Goal: Contribute content: Add original content to the website for others to see

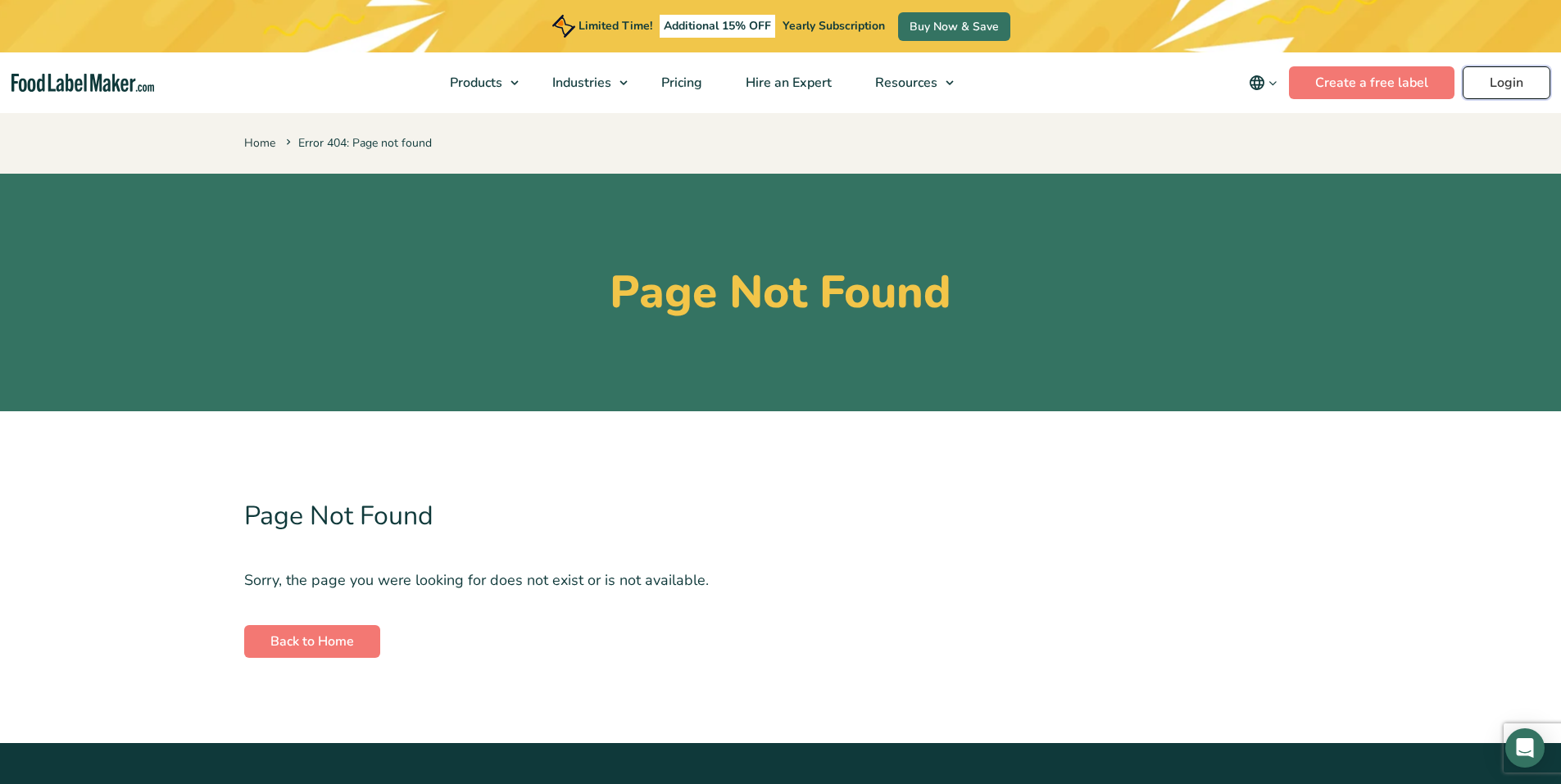
click at [1509, 78] on link "Login" at bounding box center [1506, 82] width 88 height 33
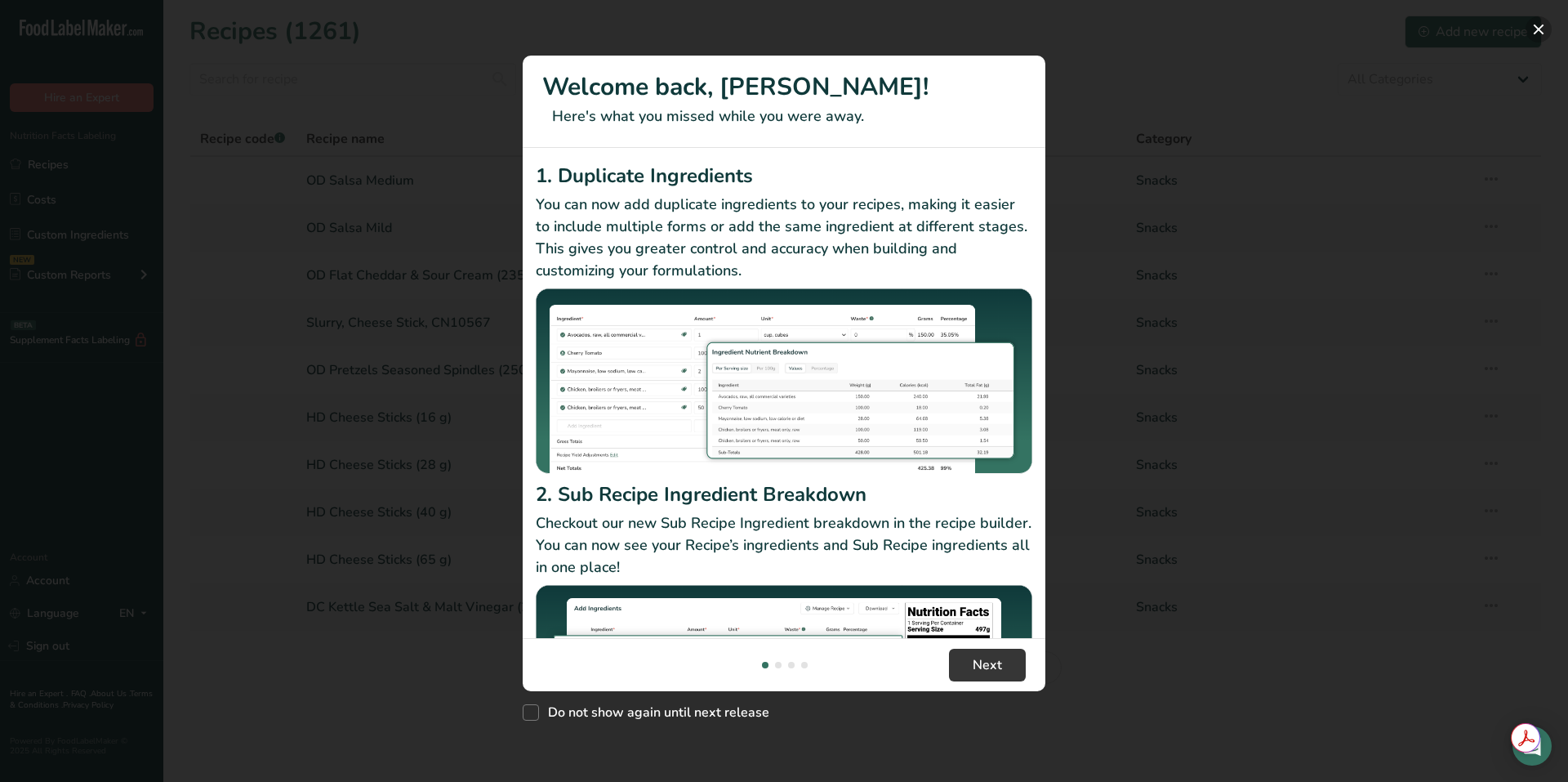
click at [1532, 29] on button "New Features" at bounding box center [1539, 29] width 26 height 26
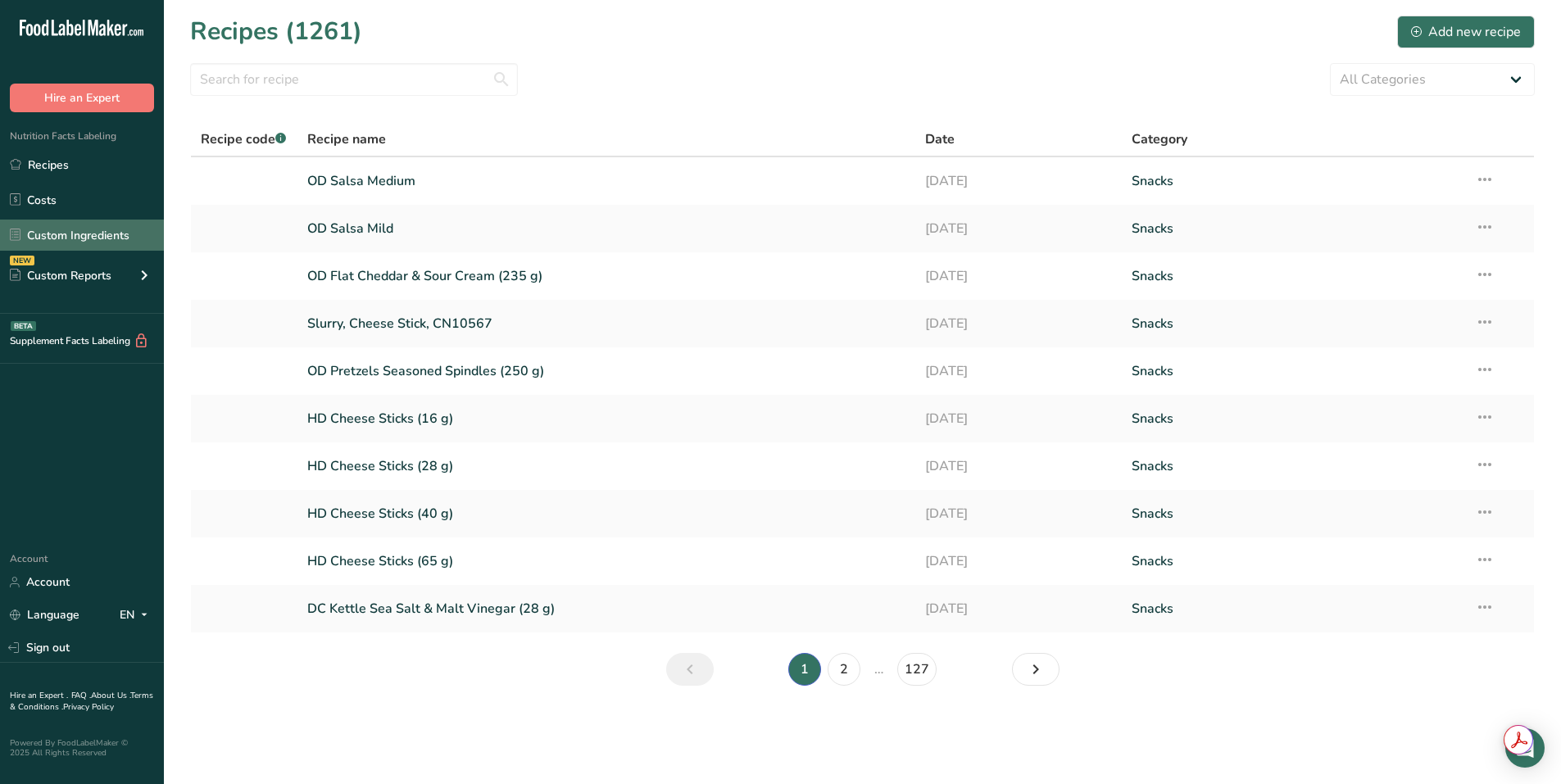
click at [107, 236] on link "Custom Ingredients" at bounding box center [82, 235] width 164 height 31
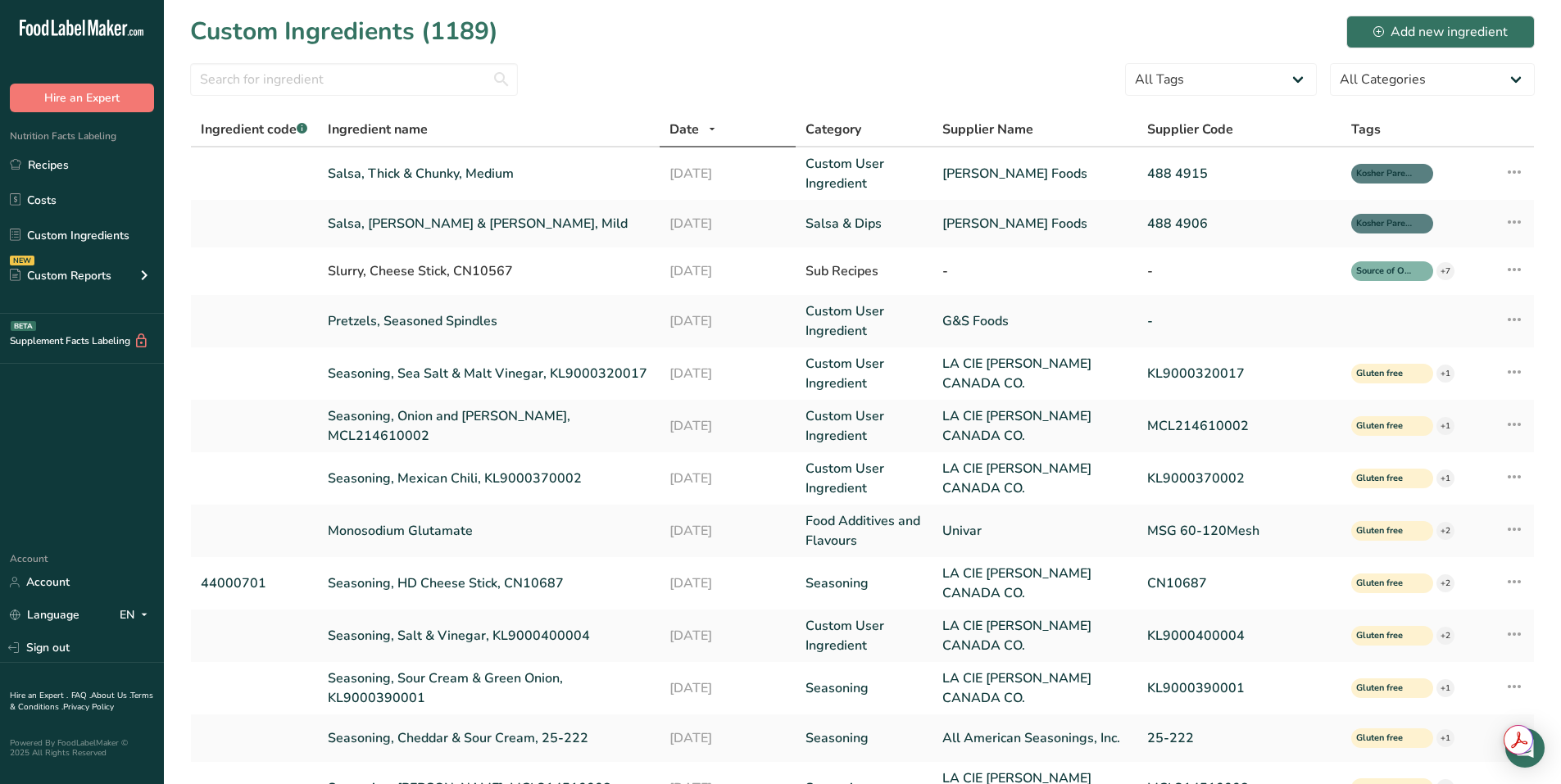
click at [1427, 14] on div "Custom Ingredients (1189) Add new ingredient" at bounding box center [863, 31] width 1345 height 37
click at [1471, 33] on div "Add new ingredient" at bounding box center [1440, 31] width 135 height 20
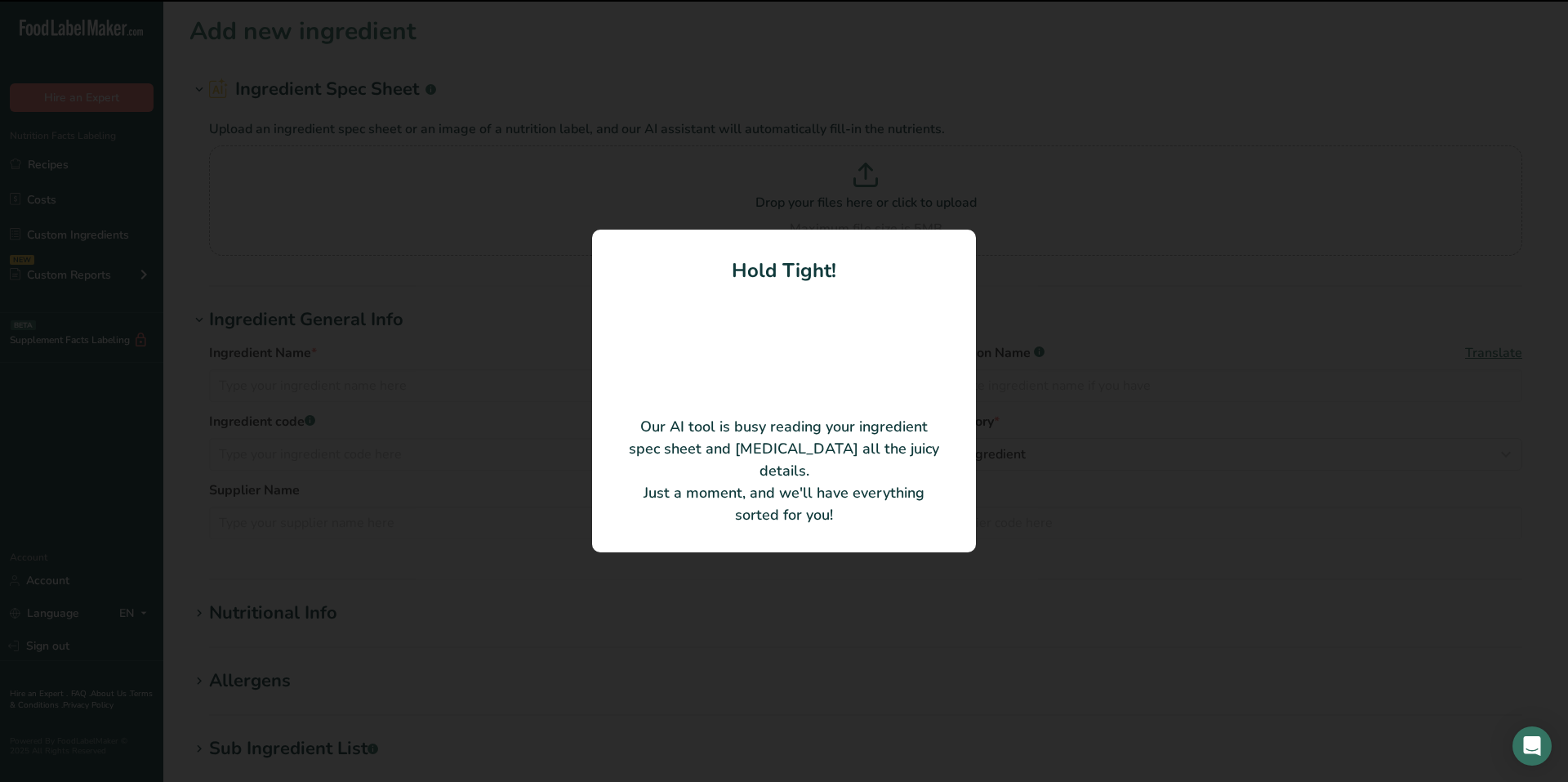
type input "Hot Honey Pizza Seasoning"
type input "Elite Spice Inc."
type input "75844A9"
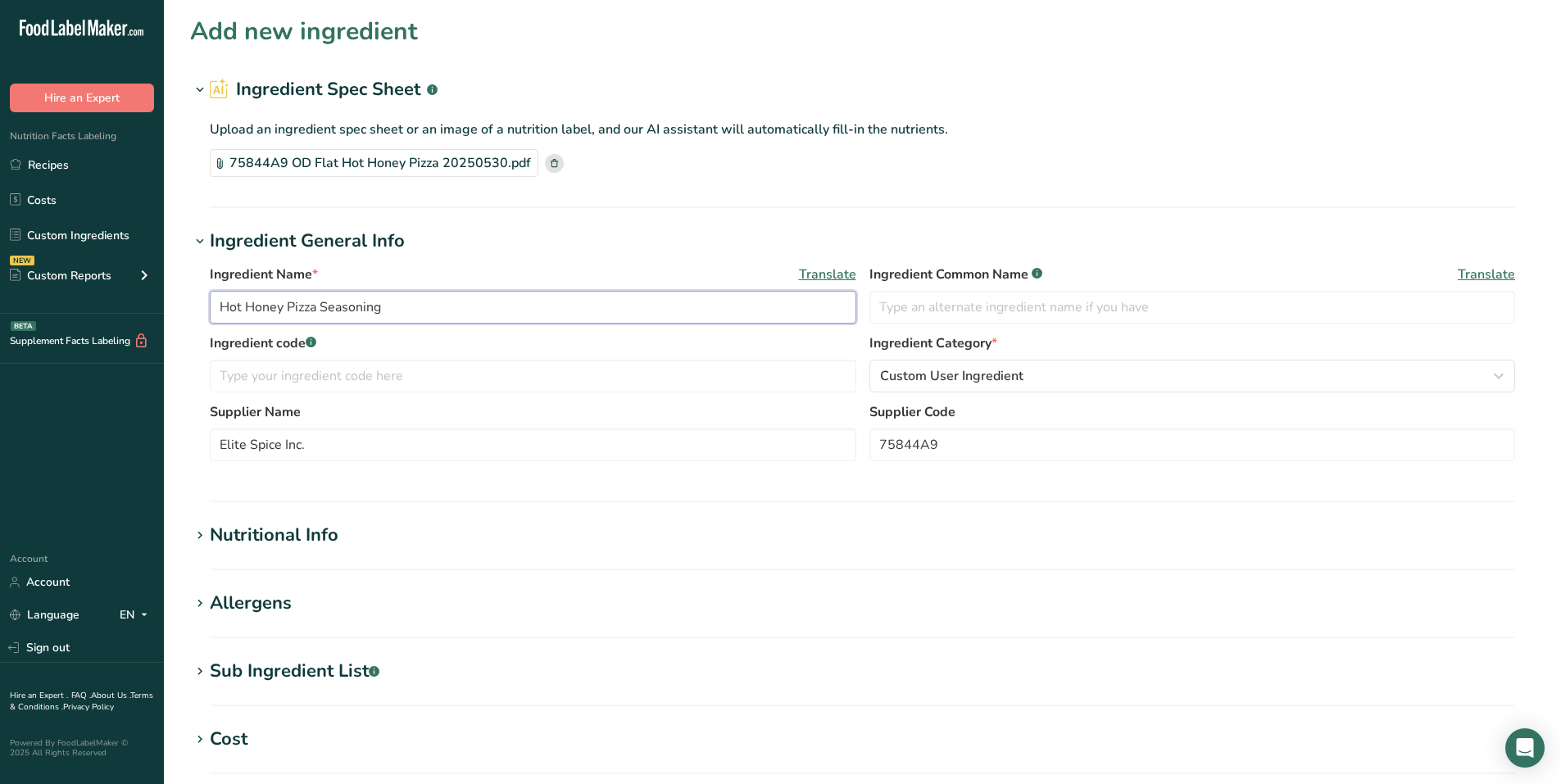
click at [349, 302] on input "Hot Honey Pizza Seasoning" at bounding box center [534, 307] width 647 height 33
click at [216, 304] on input "Hot Honey Pizza" at bounding box center [534, 307] width 647 height 33
paste input "Seasoning"
click at [392, 306] on input "Seasoning, Hot Honey Pizza" at bounding box center [534, 307] width 647 height 33
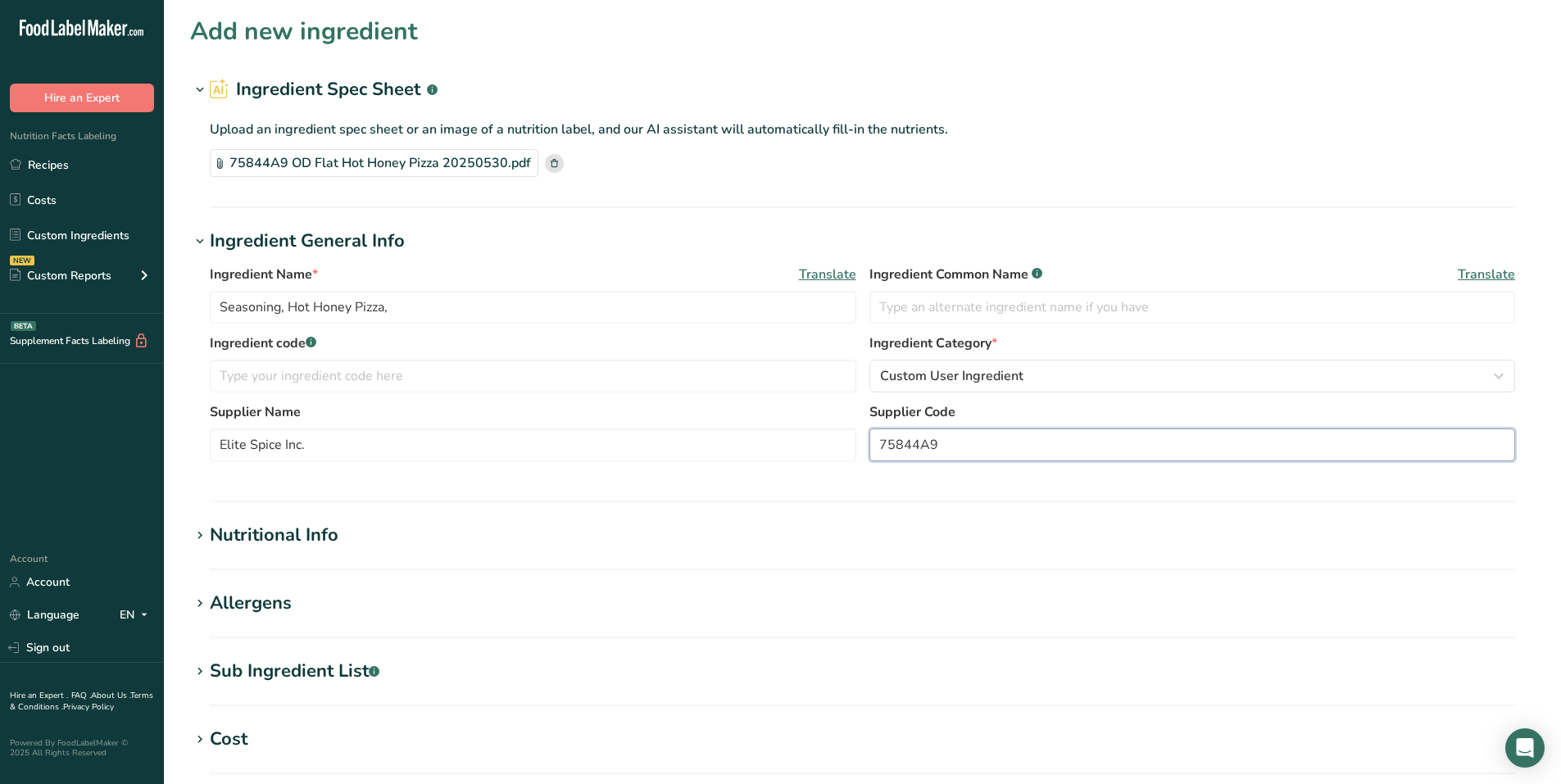
click at [921, 441] on input "75844A9" at bounding box center [1192, 445] width 647 height 33
click at [530, 312] on input "Seasoning, Hot Honey Pizza," at bounding box center [534, 307] width 647 height 33
paste input "75844A9"
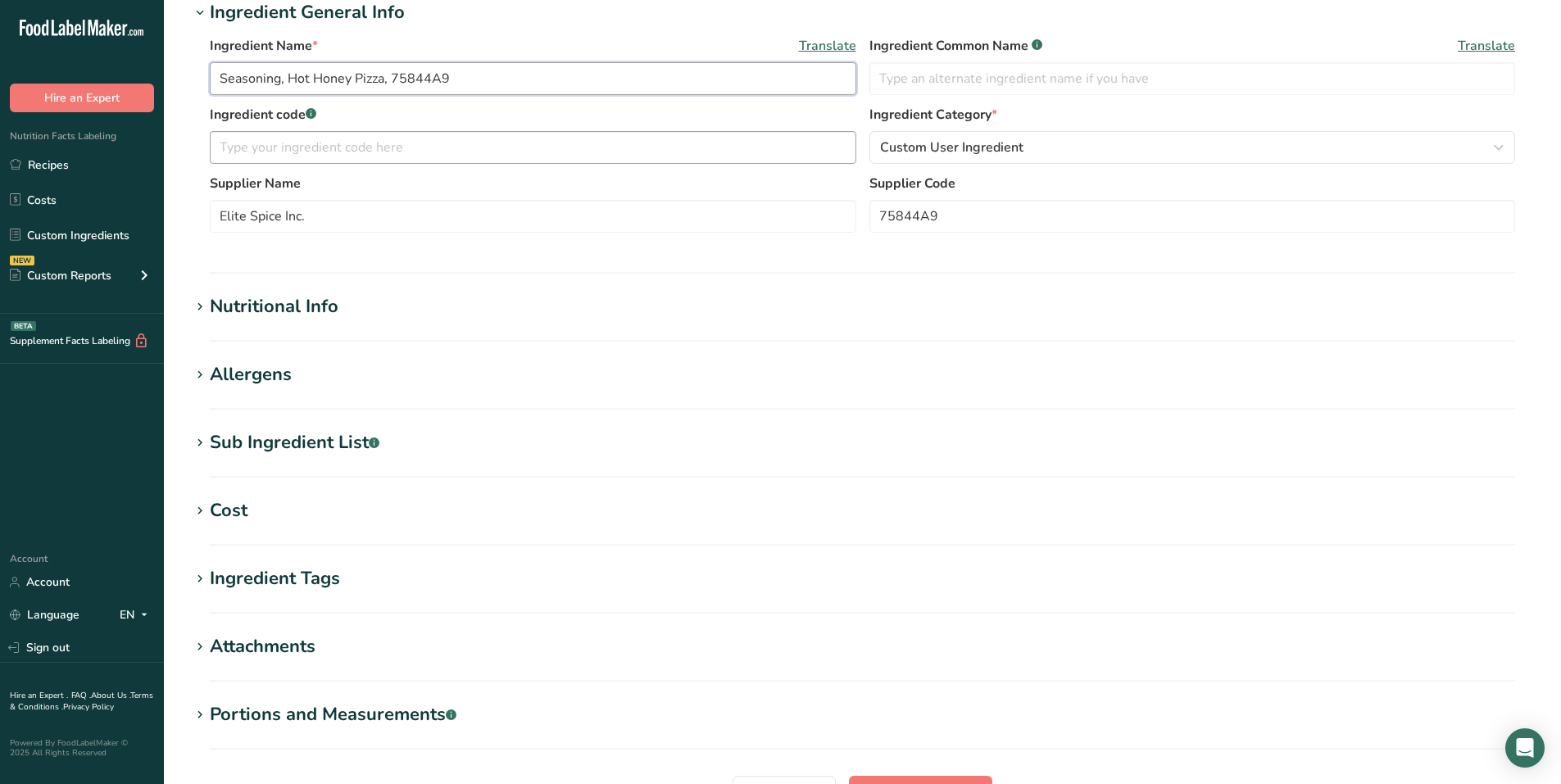
scroll to position [246, 0]
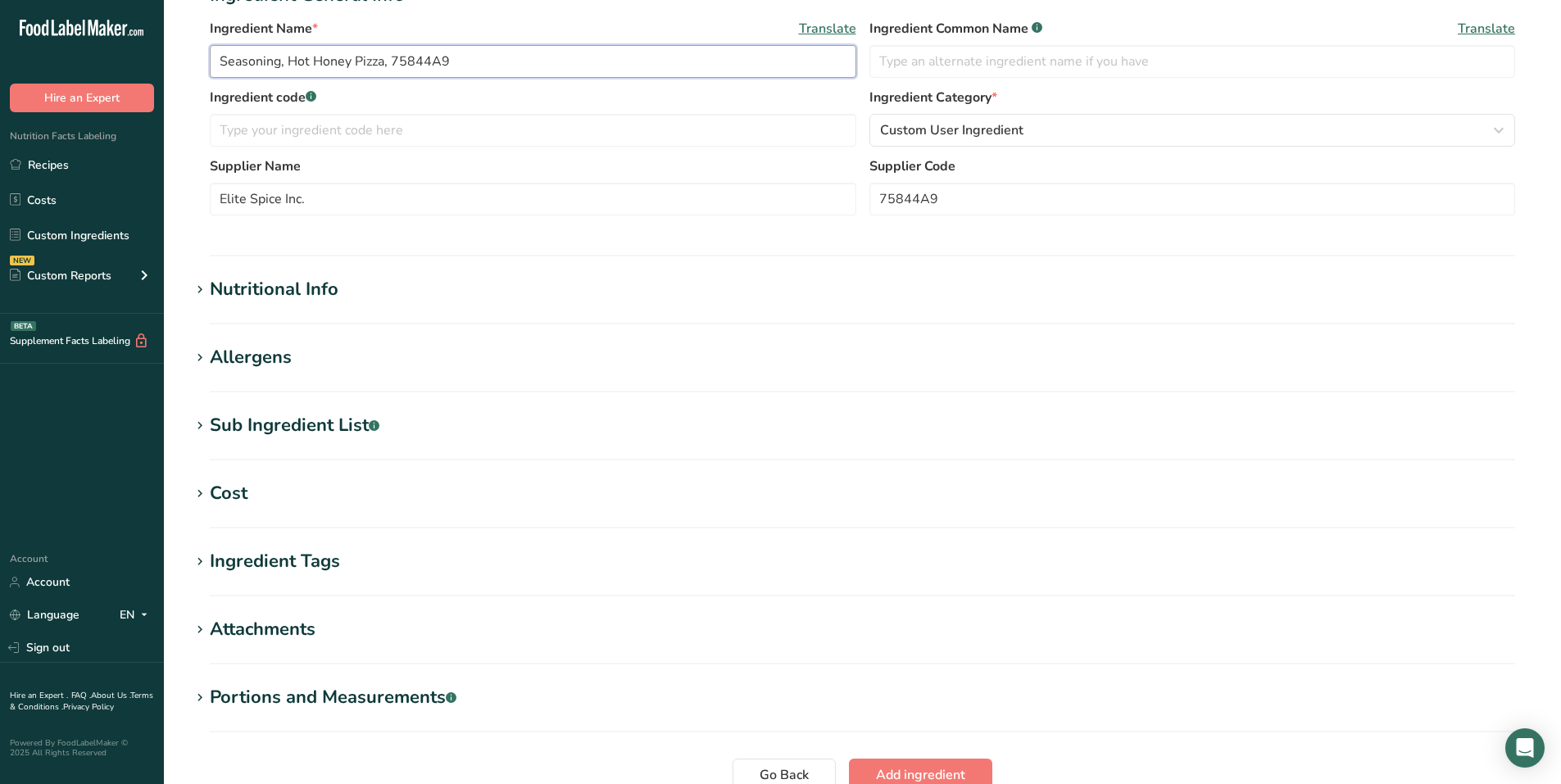
type input "Seasoning, Hot Honey Pizza, 75844A9"
click at [210, 289] on div "Nutritional Info" at bounding box center [274, 289] width 129 height 27
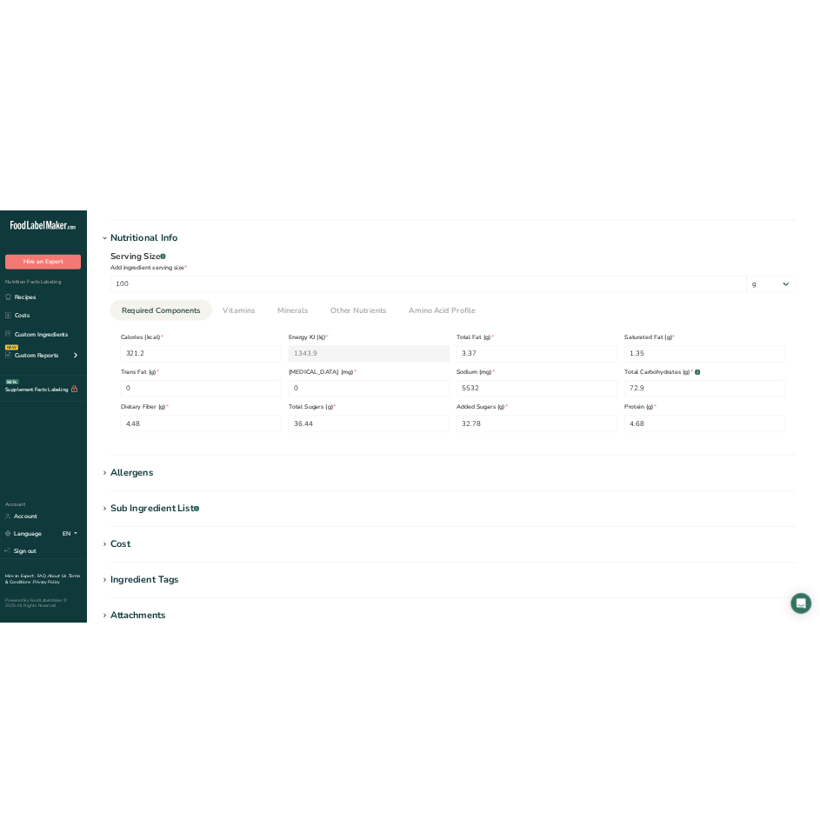
scroll to position [522, 0]
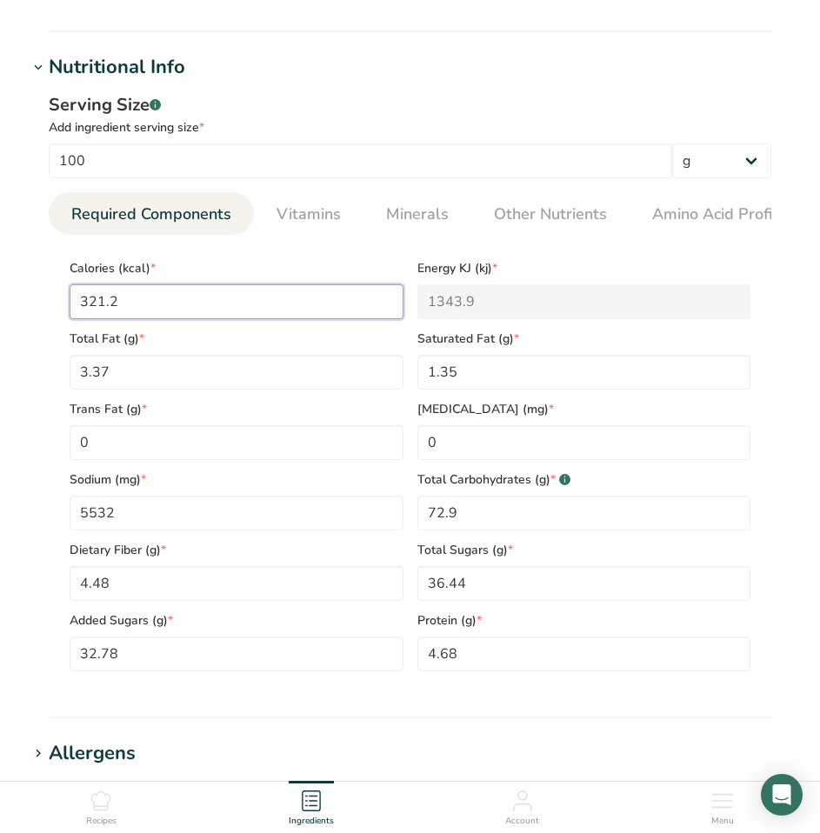
drag, startPoint x: 129, startPoint y: 308, endPoint x: 92, endPoint y: 310, distance: 36.6
click at [90, 310] on input "321.2" at bounding box center [237, 301] width 334 height 35
type input "34"
type KJ "142.3"
type input "343"
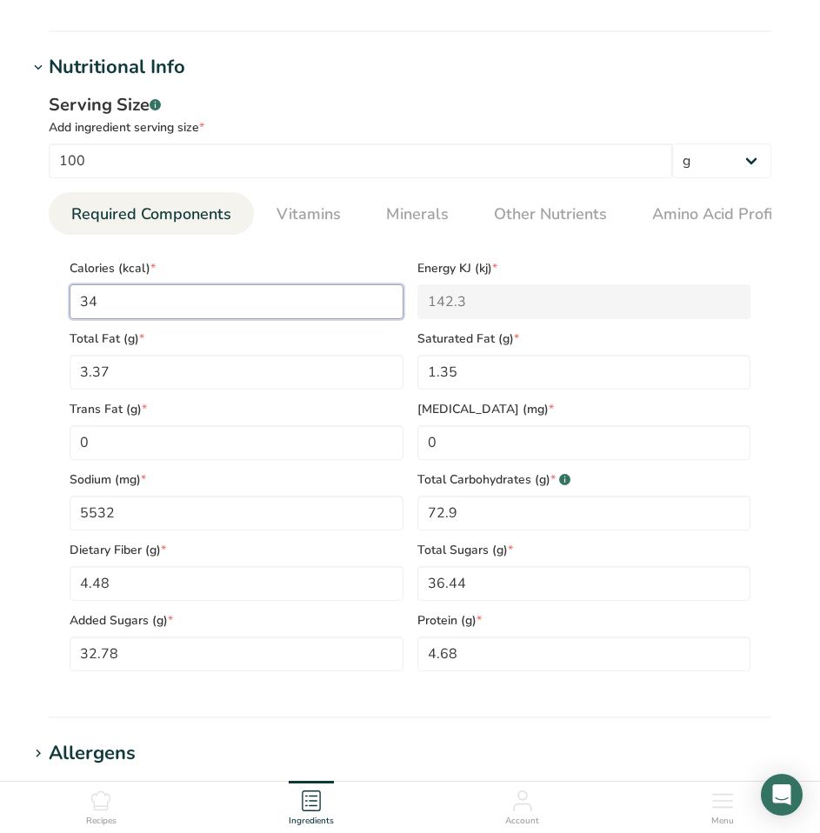
type KJ "1435.1"
type input "343.5"
type KJ "1437.2"
type input "343.55"
type KJ "1437.4"
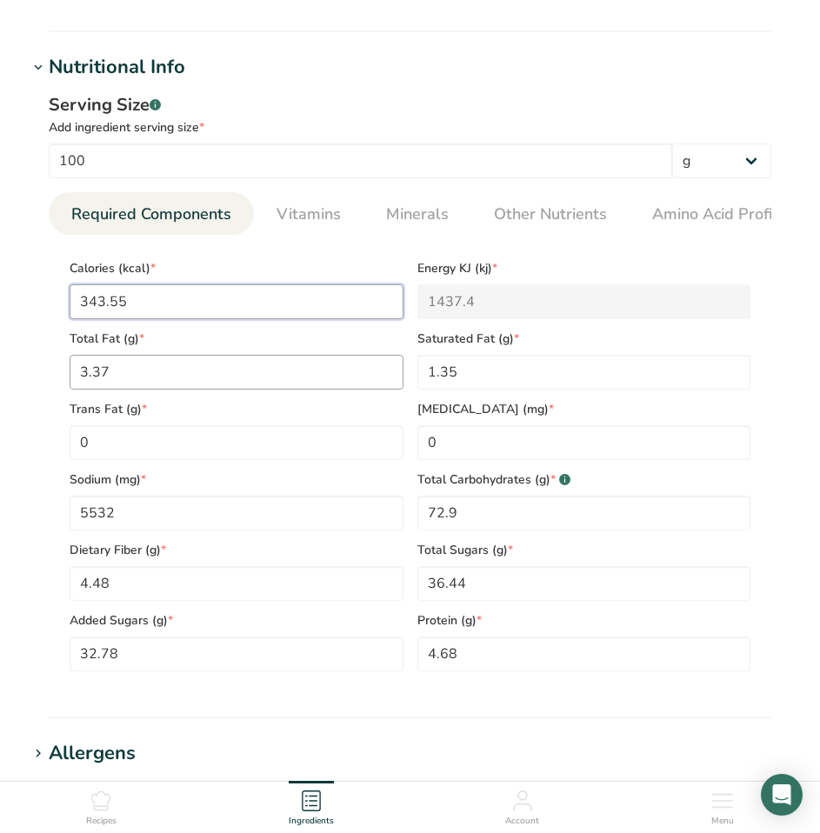
type input "343.55"
drag, startPoint x: 272, startPoint y: 379, endPoint x: 43, endPoint y: 370, distance: 228.9
click at [43, 370] on div "Serving Size .a-a{fill:#347362;}.b-a{fill:#fff;} Add ingredient serving size * …" at bounding box center [410, 389] width 764 height 614
type Fat "4.47"
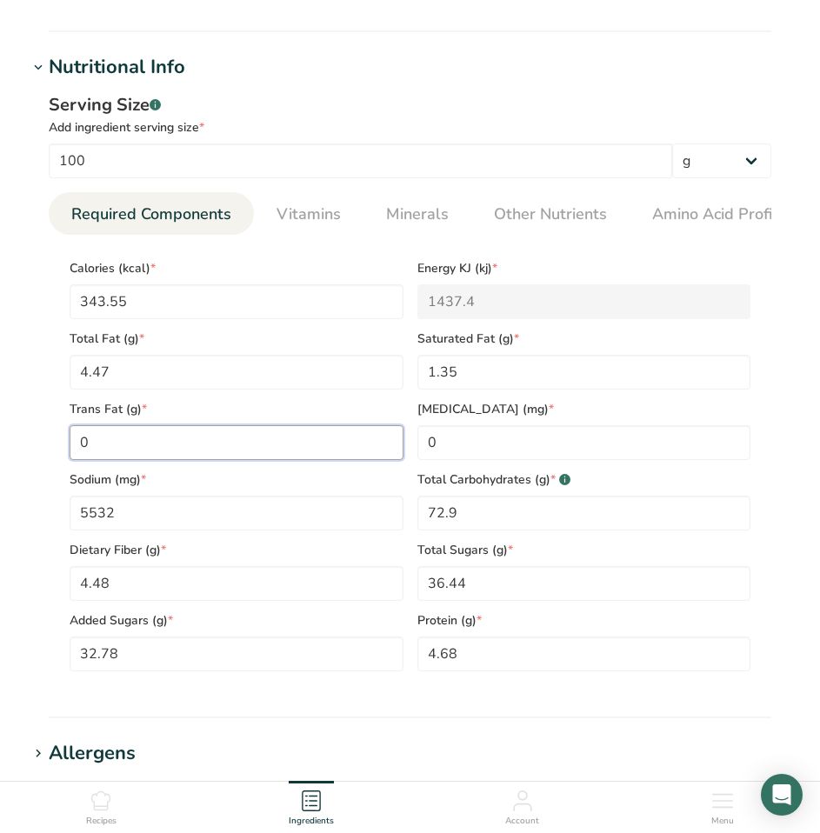
click at [221, 434] on Fat "0" at bounding box center [237, 442] width 334 height 35
type Fat "0.02"
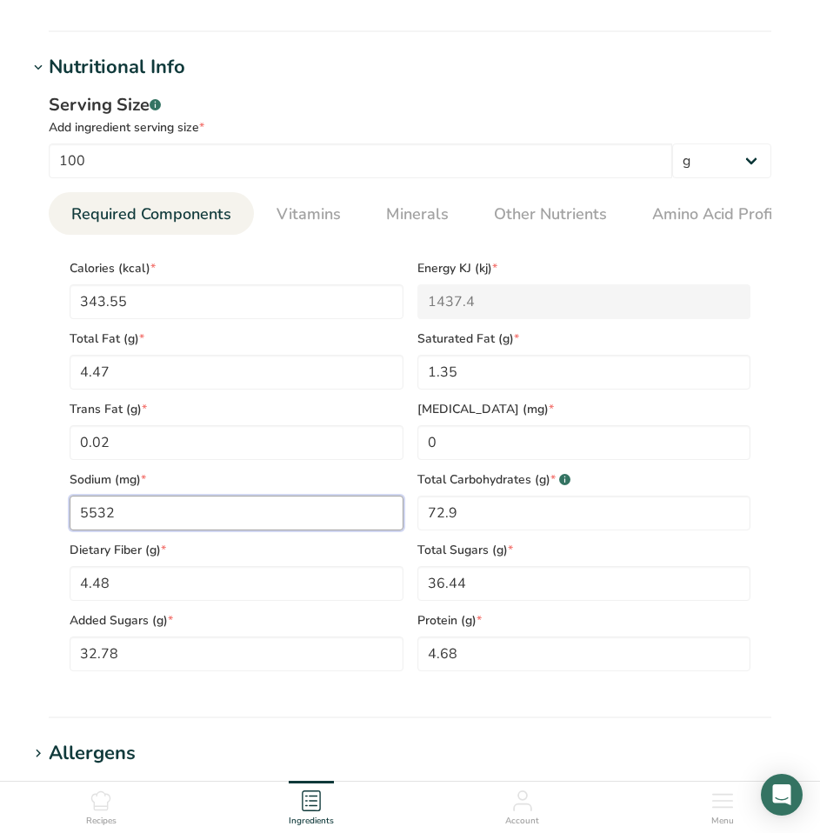
drag, startPoint x: 126, startPoint y: 519, endPoint x: 67, endPoint y: 517, distance: 59.1
click at [67, 517] on div "Sodium (mg) * 5532" at bounding box center [237, 495] width 348 height 70
type input "4103.56"
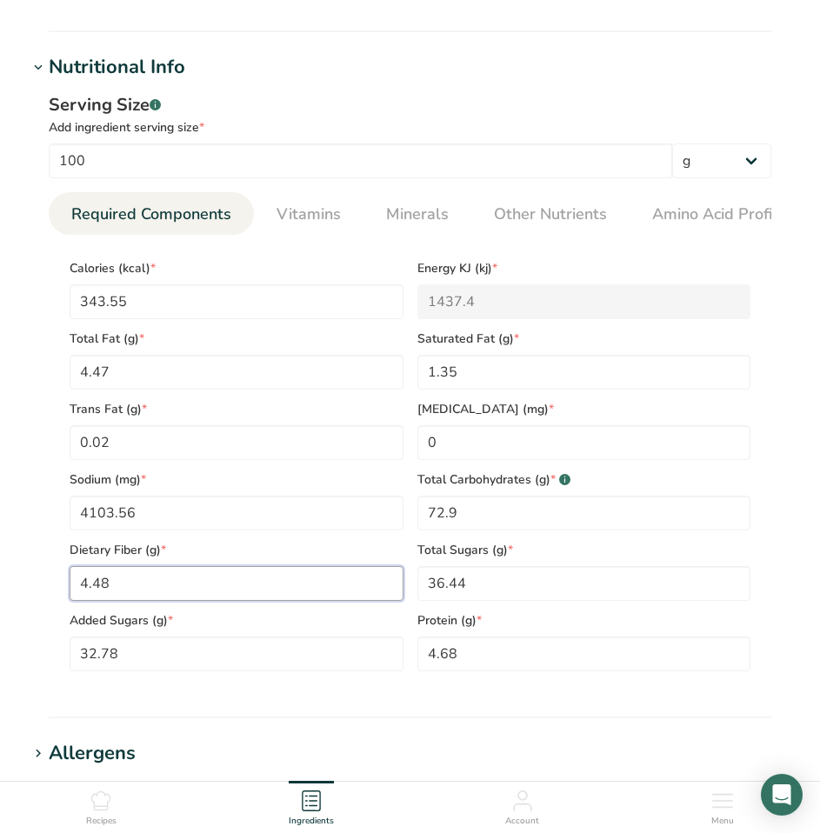
drag, startPoint x: 176, startPoint y: 583, endPoint x: 43, endPoint y: 592, distance: 133.3
click at [43, 592] on div "Serving Size .a-a{fill:#347362;}.b-a{fill:#fff;} Add ingredient serving size * …" at bounding box center [410, 389] width 764 height 614
type Fiber "6.7"
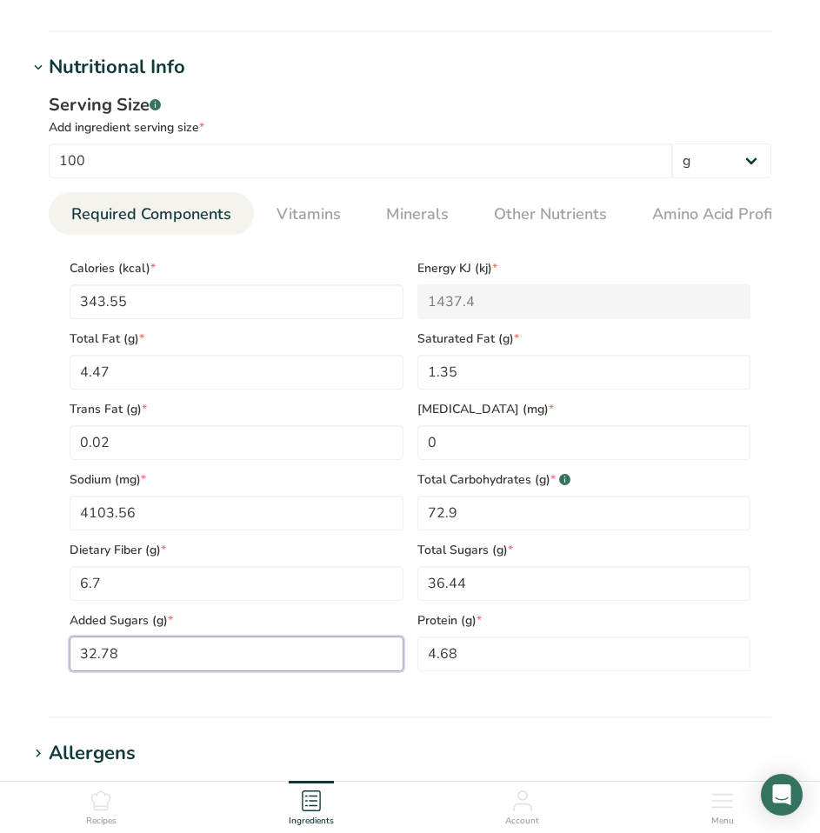
click at [150, 656] on Sugars "32.78" at bounding box center [237, 653] width 334 height 35
drag, startPoint x: 150, startPoint y: 656, endPoint x: 10, endPoint y: 651, distance: 140.1
click at [10, 654] on section "Add new ingredient Ingredient Spec Sheet .a-a{fill:#347362;}.b-a{fill:#fff;} Up…" at bounding box center [410, 392] width 820 height 1828
type Sugars "47.2"
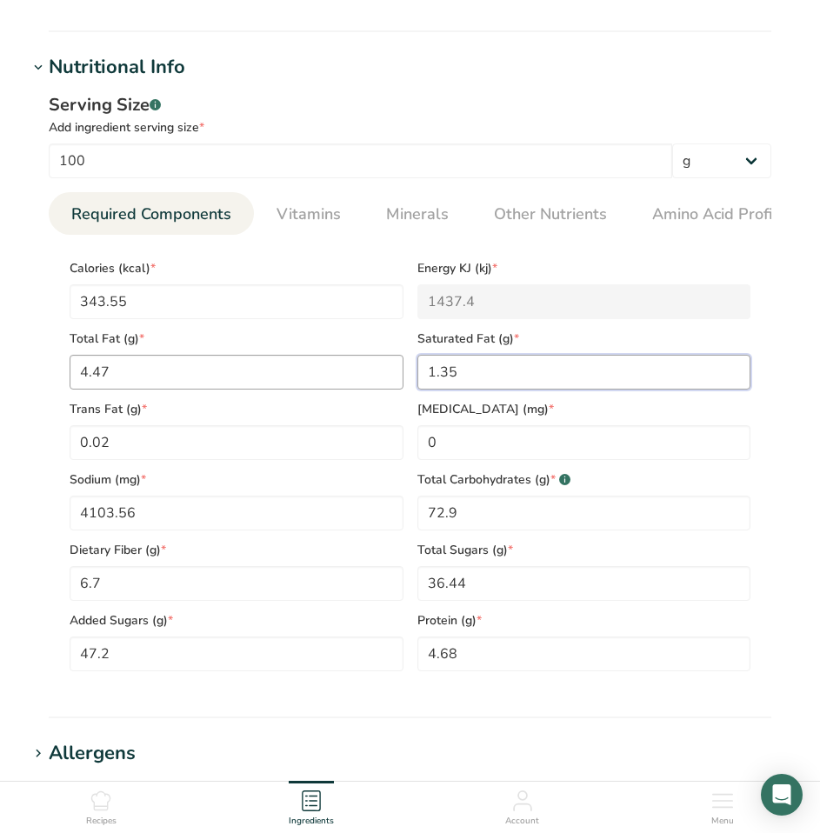
drag, startPoint x: 488, startPoint y: 365, endPoint x: 333, endPoint y: 364, distance: 154.8
click at [334, 363] on div "Calories (kcal) * 343.55 Energy KJ (kj) * 1437.4 Total Fat (g) * 4.47 Saturated…" at bounding box center [410, 460] width 695 height 423
type Fat "2.93"
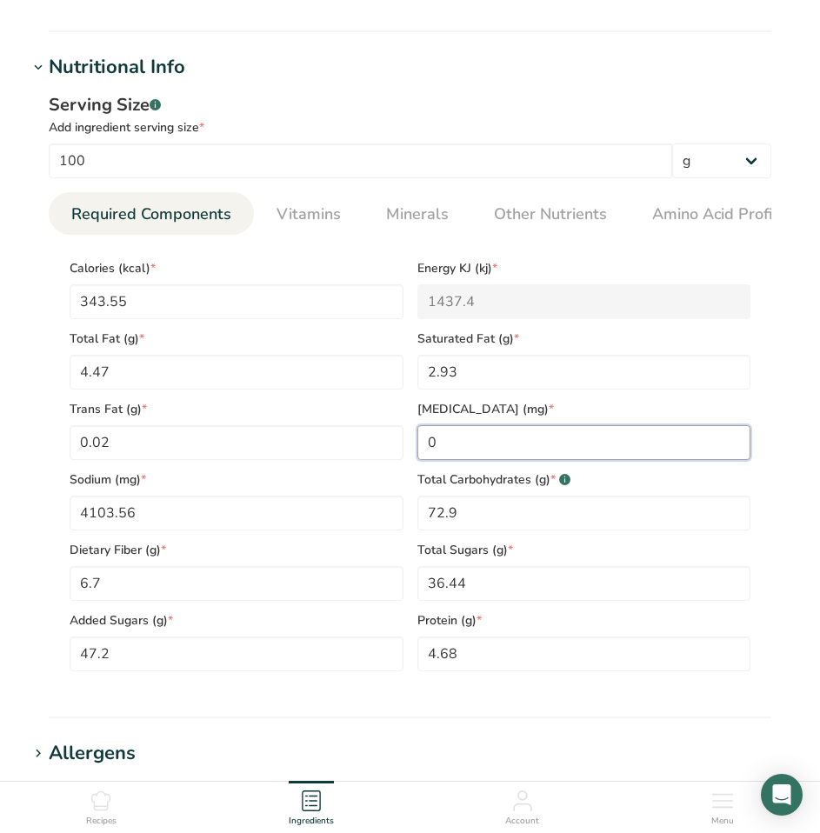
drag, startPoint x: 503, startPoint y: 462, endPoint x: 415, endPoint y: 457, distance: 88.8
click at [415, 457] on div "[MEDICAL_DATA] (mg) * 0" at bounding box center [584, 425] width 348 height 70
type input "3.34"
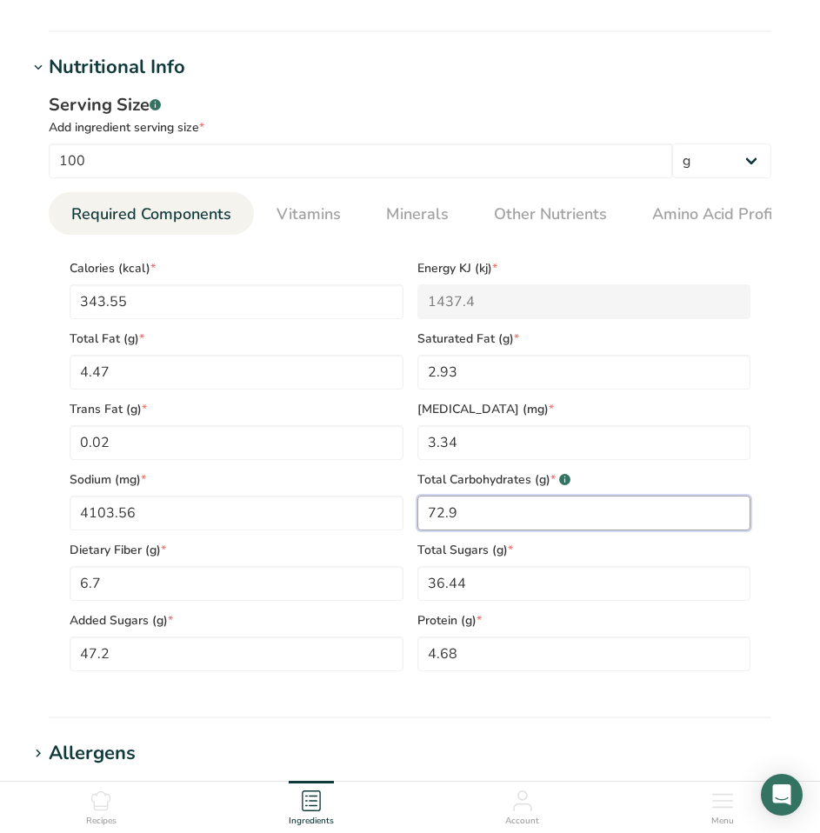
click at [515, 522] on Carbohydrates "72.9" at bounding box center [584, 513] width 334 height 35
drag, startPoint x: 515, startPoint y: 522, endPoint x: 316, endPoint y: 520, distance: 198.2
click at [316, 520] on div "Calories (kcal) * 343.55 Energy KJ (kj) * 1437.4 Total Fat (g) * 4.47 Saturated…" at bounding box center [410, 460] width 695 height 423
type Carbohydrates "73.9"
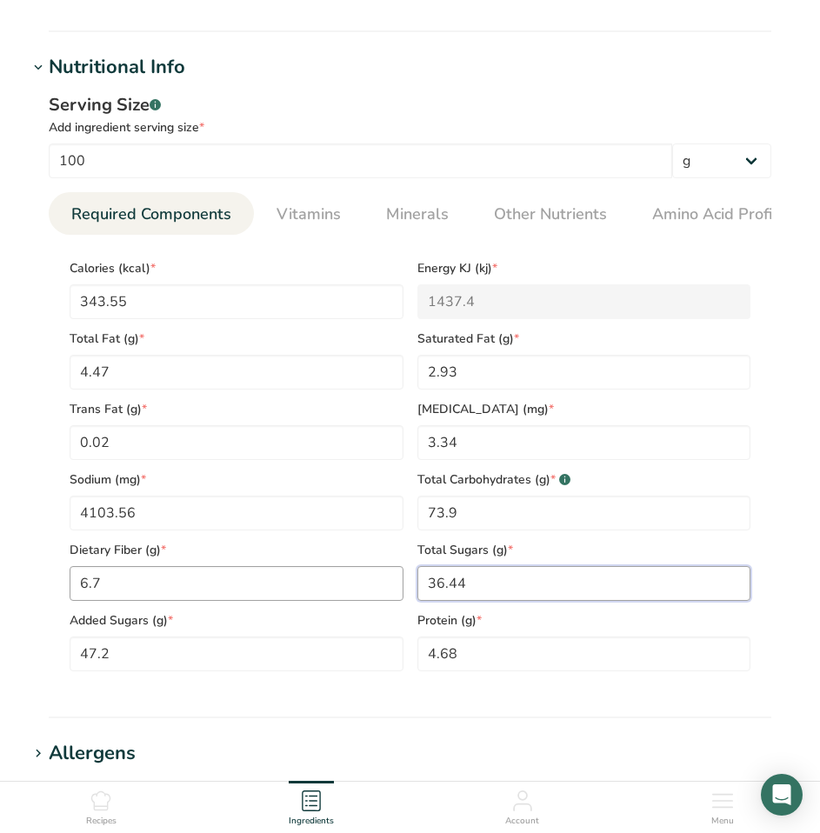
drag, startPoint x: 486, startPoint y: 584, endPoint x: 376, endPoint y: 588, distance: 109.6
click at [376, 588] on div "Calories (kcal) * 343.55 Energy KJ (kj) * 1437.4 Total Fat (g) * 4.47 Saturated…" at bounding box center [410, 460] width 695 height 423
type Sugars "52.87"
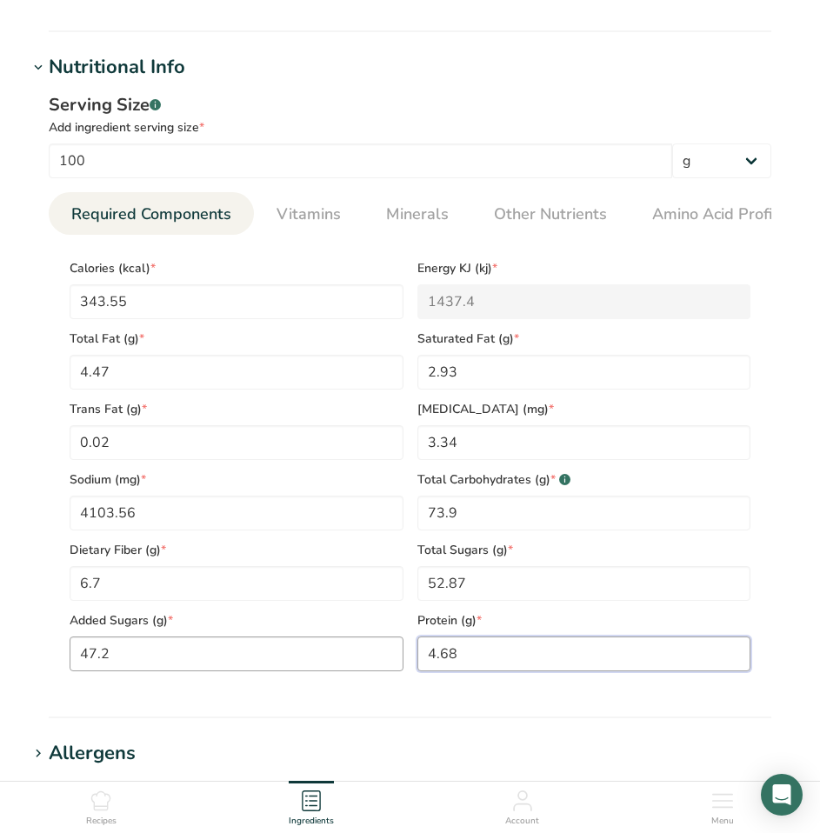
drag, startPoint x: 477, startPoint y: 651, endPoint x: 388, endPoint y: 657, distance: 89.8
click at [388, 657] on div "Calories (kcal) * 343.55 Energy KJ (kj) * 1437.4 Total Fat (g) * 4.47 Saturated…" at bounding box center [410, 460] width 695 height 423
type input "5.53"
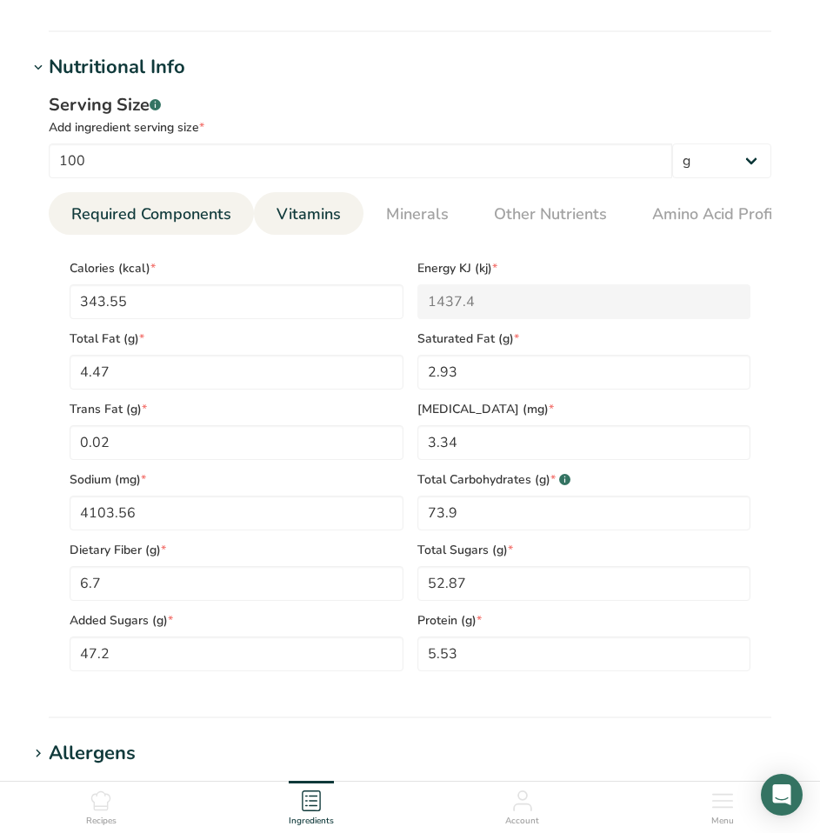
click at [315, 221] on span "Vitamins" at bounding box center [308, 214] width 64 height 23
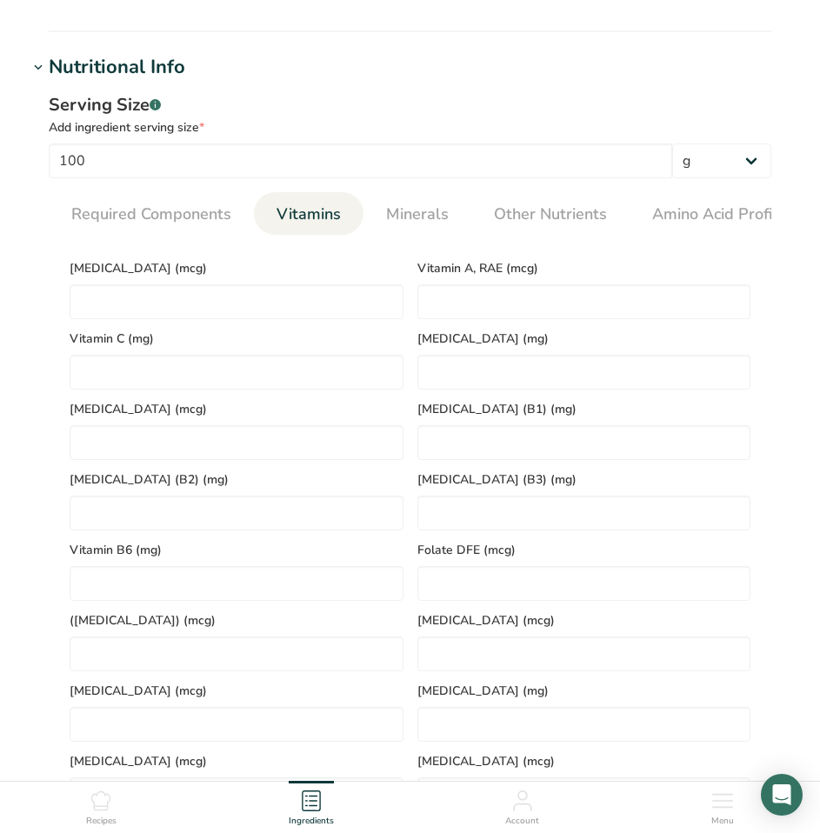
click at [298, 285] on div "[MEDICAL_DATA] (mcg)" at bounding box center [237, 284] width 348 height 70
drag, startPoint x: 257, startPoint y: 278, endPoint x: 199, endPoint y: 279, distance: 58.3
click at [253, 277] on span "[MEDICAL_DATA] (mcg)" at bounding box center [237, 268] width 334 height 18
click at [190, 277] on span "[MEDICAL_DATA] (mcg)" at bounding box center [237, 268] width 334 height 18
click at [158, 295] on D "number" at bounding box center [237, 301] width 334 height 35
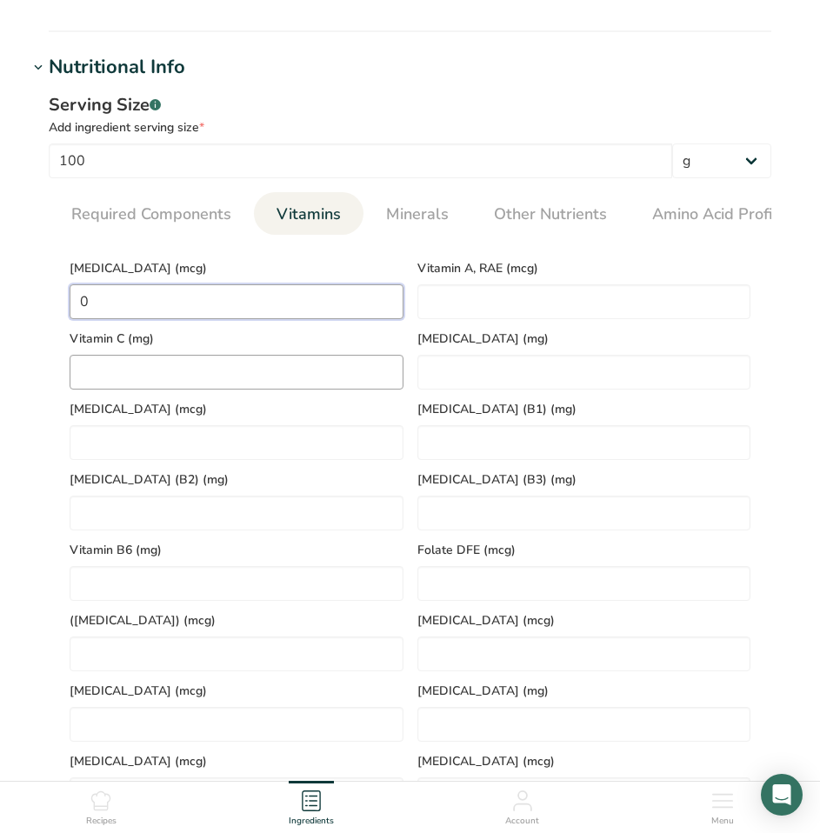
type D "0"
click at [154, 372] on C "number" at bounding box center [237, 372] width 334 height 35
type C "15.92"
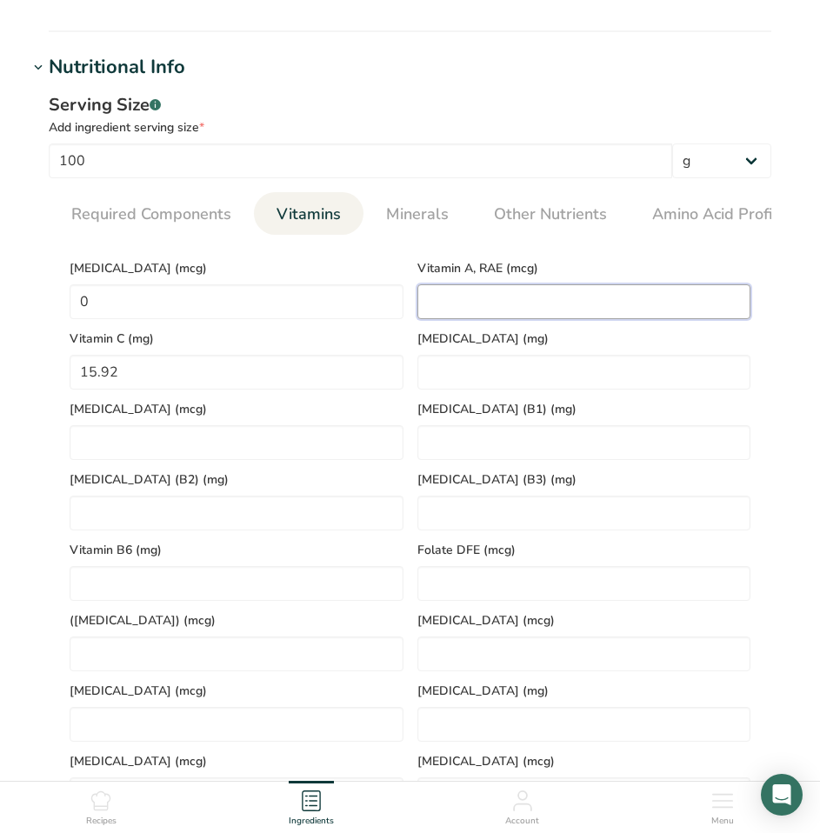
click at [495, 296] on RAE "number" at bounding box center [584, 301] width 334 height 35
type RAE "243.56"
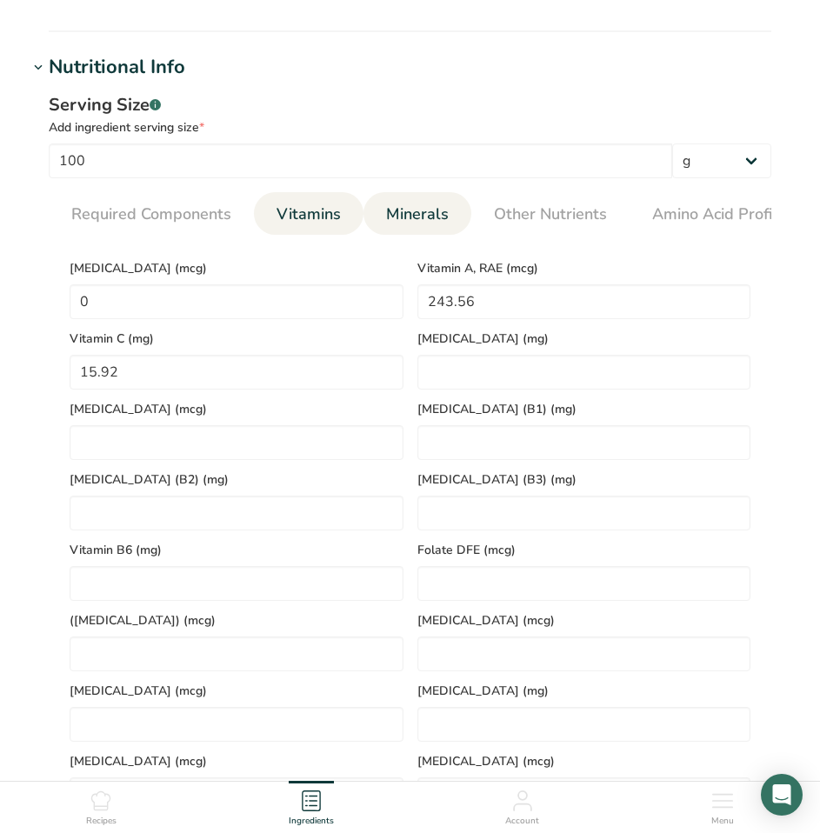
click at [429, 205] on span "Minerals" at bounding box center [417, 214] width 63 height 23
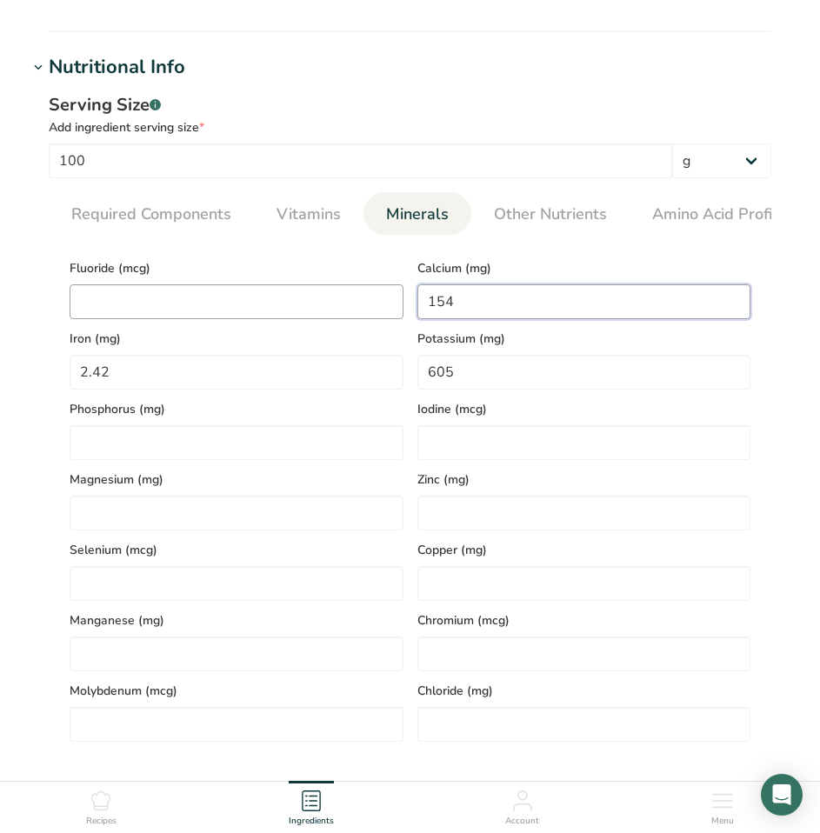
drag, startPoint x: 493, startPoint y: 304, endPoint x: 385, endPoint y: 299, distance: 107.9
click at [385, 299] on div "Fluoride (mcg) Calcium (mg) 154 Iron (mg) 2.42 Potassium (mg) 605 Phosphorus (m…" at bounding box center [410, 495] width 695 height 493
type input "194.62"
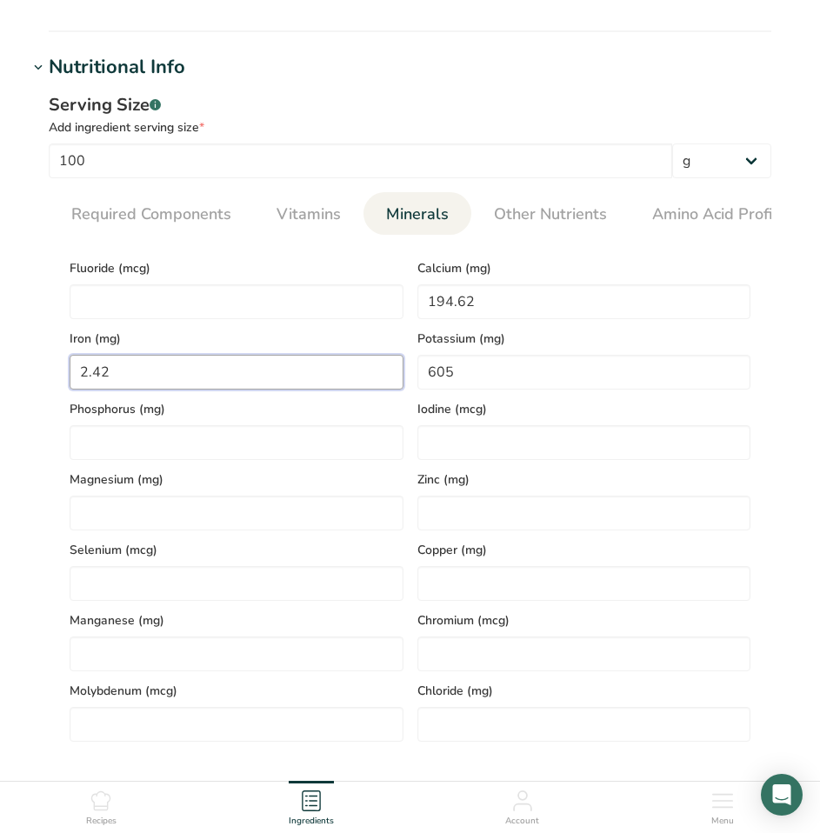
drag, startPoint x: 172, startPoint y: 376, endPoint x: 49, endPoint y: 370, distance: 123.6
click at [49, 370] on section "Calories (kcal) * 343.55 Energy KJ (kj) * 1437.4 Total Fat (g) * 4.47 Saturated…" at bounding box center [410, 495] width 723 height 521
type input "4.01"
drag, startPoint x: 475, startPoint y: 371, endPoint x: 403, endPoint y: 370, distance: 72.2
click at [405, 371] on div "Fluoride (mcg) Calcium (mg) 194.62 Iron (mg) 4.01 Potassium (mg) 605 Phosphorus…" at bounding box center [410, 495] width 695 height 493
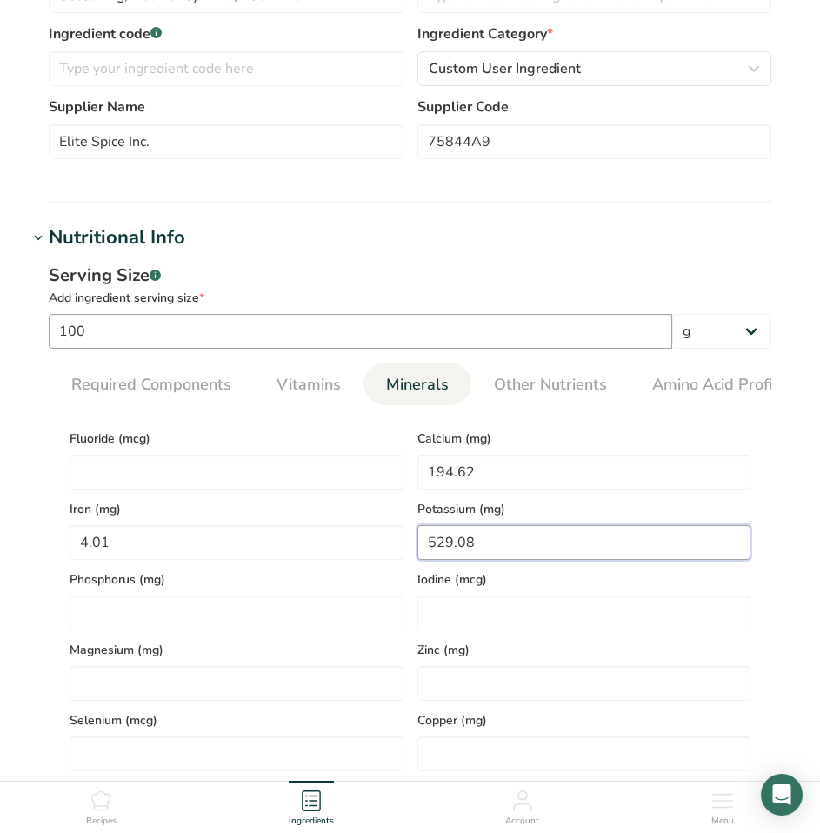
scroll to position [348, 0]
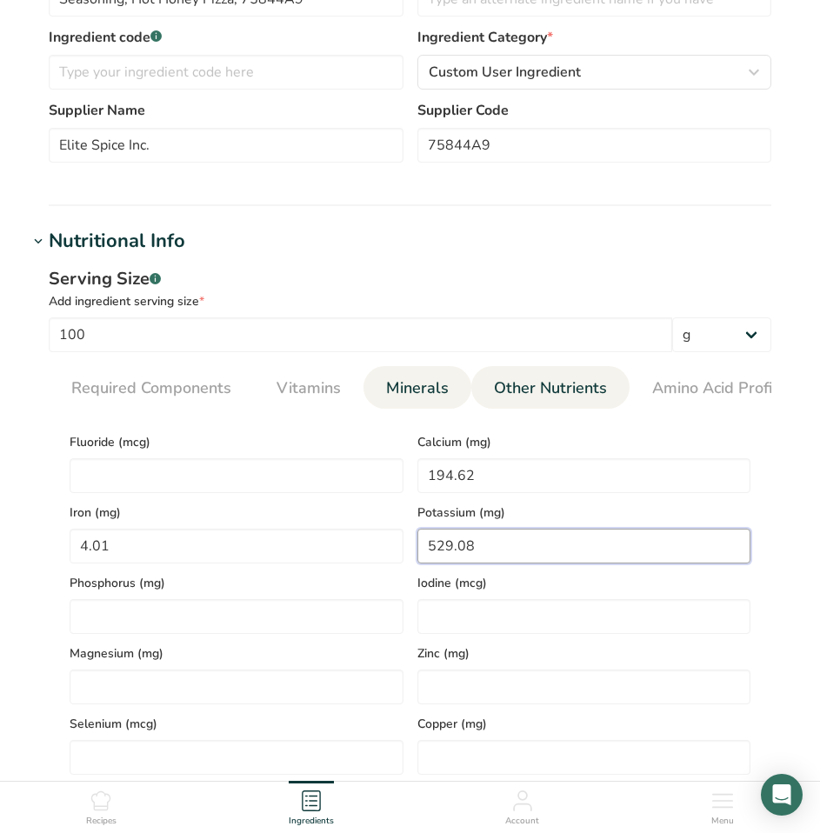
type input "529.08"
click at [545, 379] on span "Other Nutrients" at bounding box center [550, 387] width 113 height 23
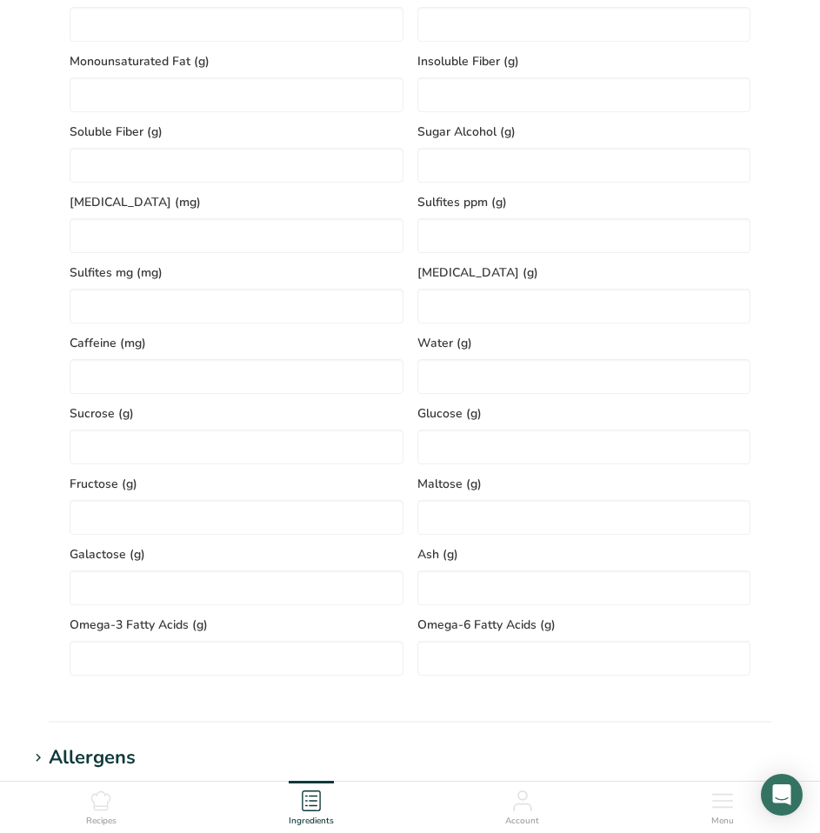
scroll to position [956, 0]
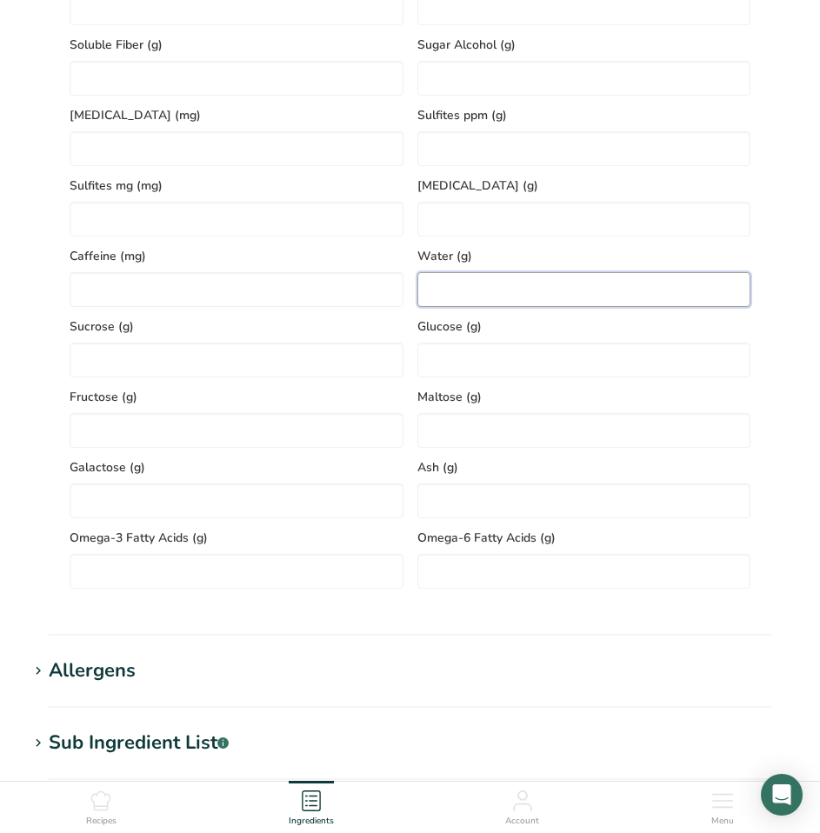
click at [476, 290] on input "number" at bounding box center [584, 289] width 334 height 35
type input "2.26"
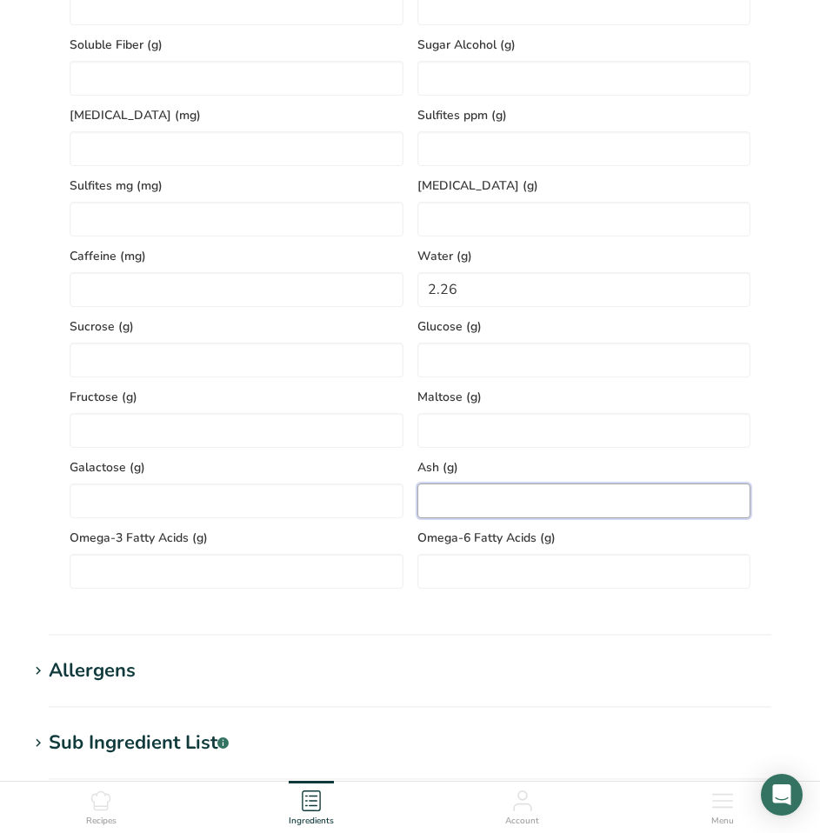
click at [487, 491] on input "number" at bounding box center [584, 500] width 334 height 35
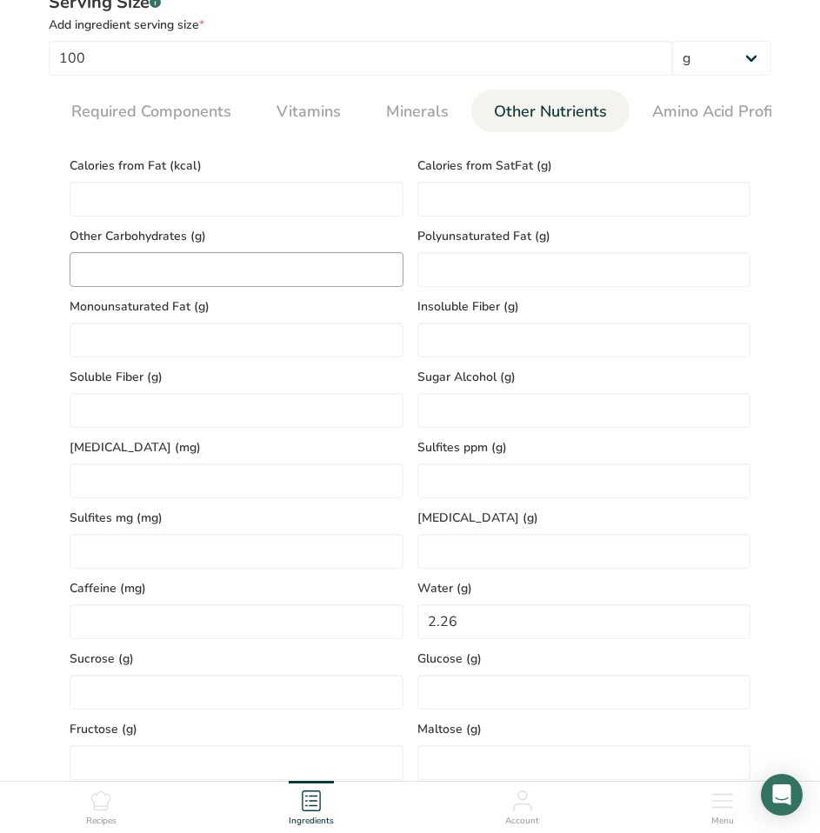
scroll to position [609, 0]
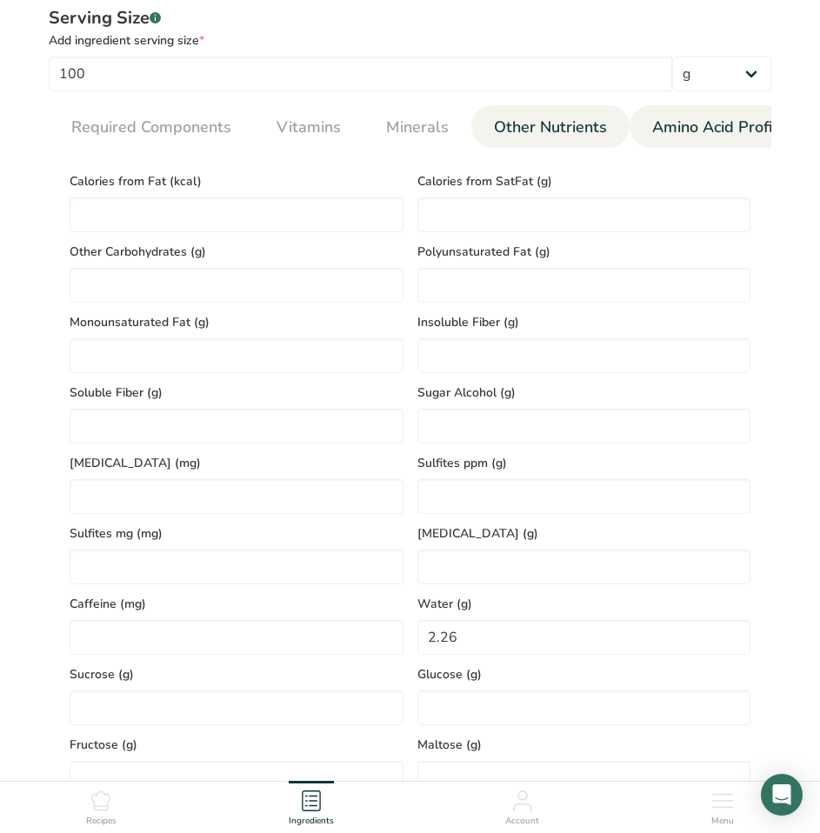
type input "12.87"
click at [674, 132] on span "Amino Acid Profile" at bounding box center [719, 127] width 134 height 23
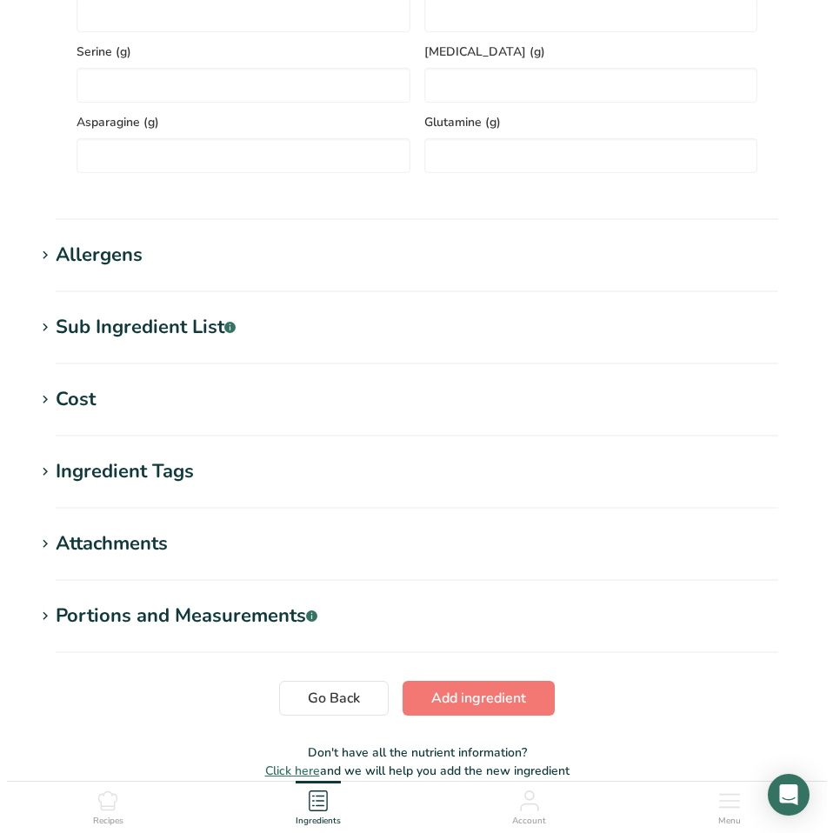
scroll to position [1304, 0]
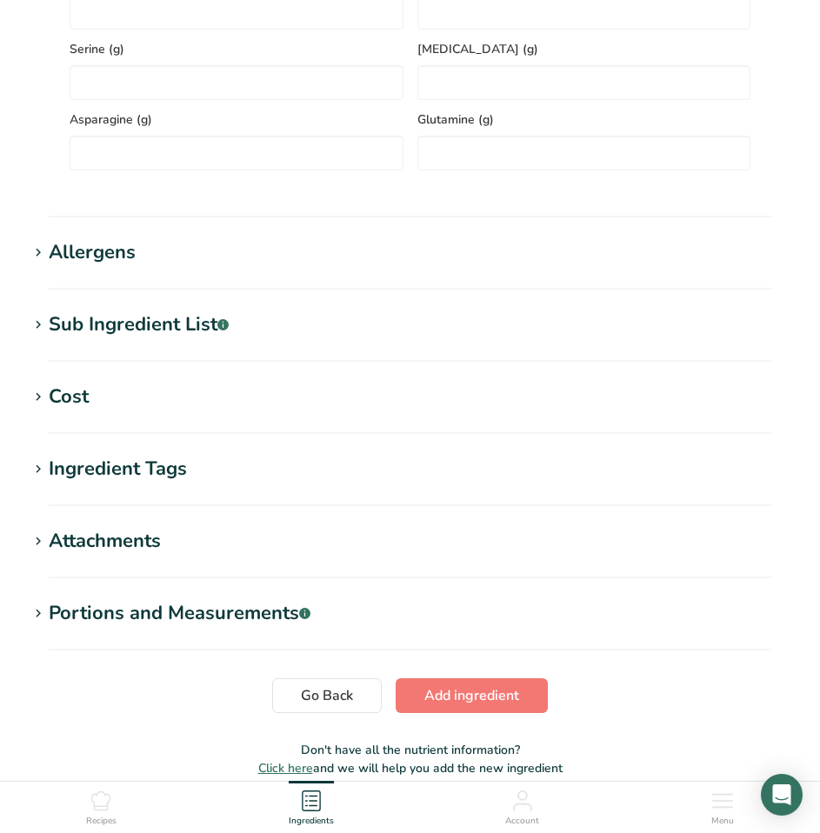
click at [123, 257] on div "Allergens" at bounding box center [92, 252] width 87 height 29
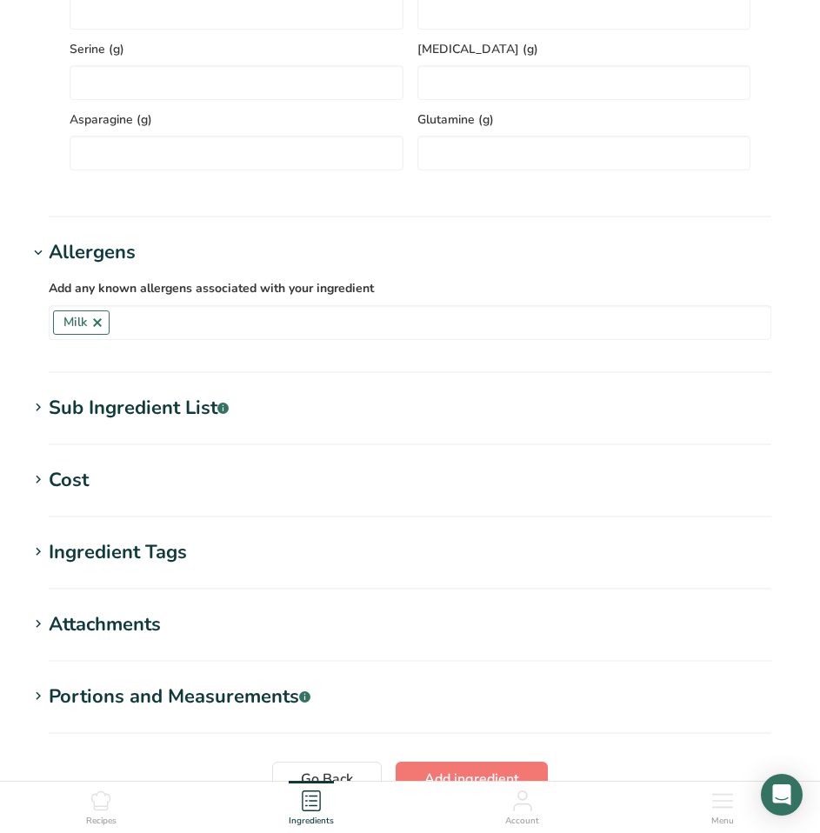
click at [122, 416] on div "Sub Ingredient List .a-a{fill:#347362;}.b-a{fill:#fff;}" at bounding box center [139, 408] width 180 height 29
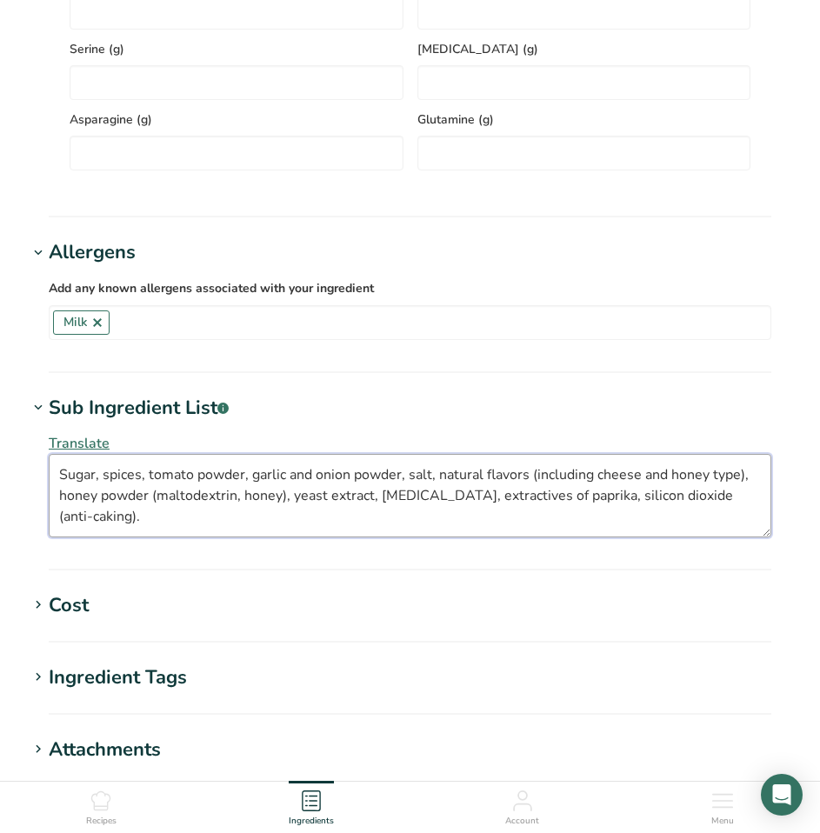
drag, startPoint x: 61, startPoint y: 479, endPoint x: 814, endPoint y: 510, distance: 753.6
paste textarea "s [sugar, honey powder (maltodextrin, honey)], Spices, Tomato powder, Garlic an…"
click at [108, 479] on textarea "Sugars [sugar, honey powder (maltodextrin, honey)], Spices, Tomato powder, Garl…" at bounding box center [410, 495] width 723 height 83
type textarea "Sugars (sugar, maltodextrin, honey), Spices, Tomato powder, Garlic and onion po…"
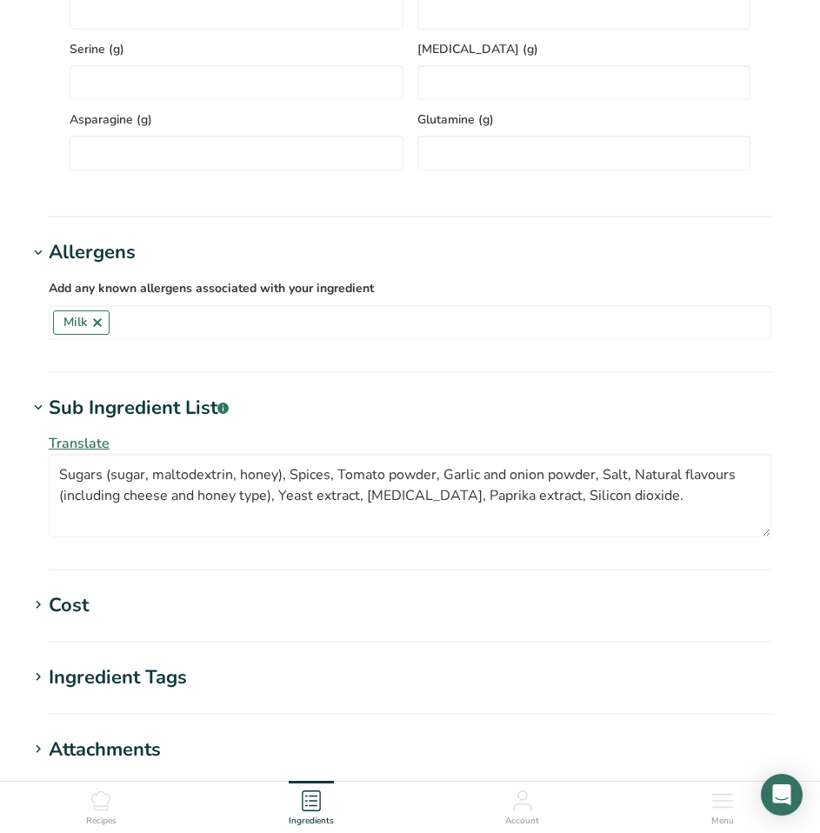
click at [67, 452] on span "Translate" at bounding box center [79, 443] width 61 height 19
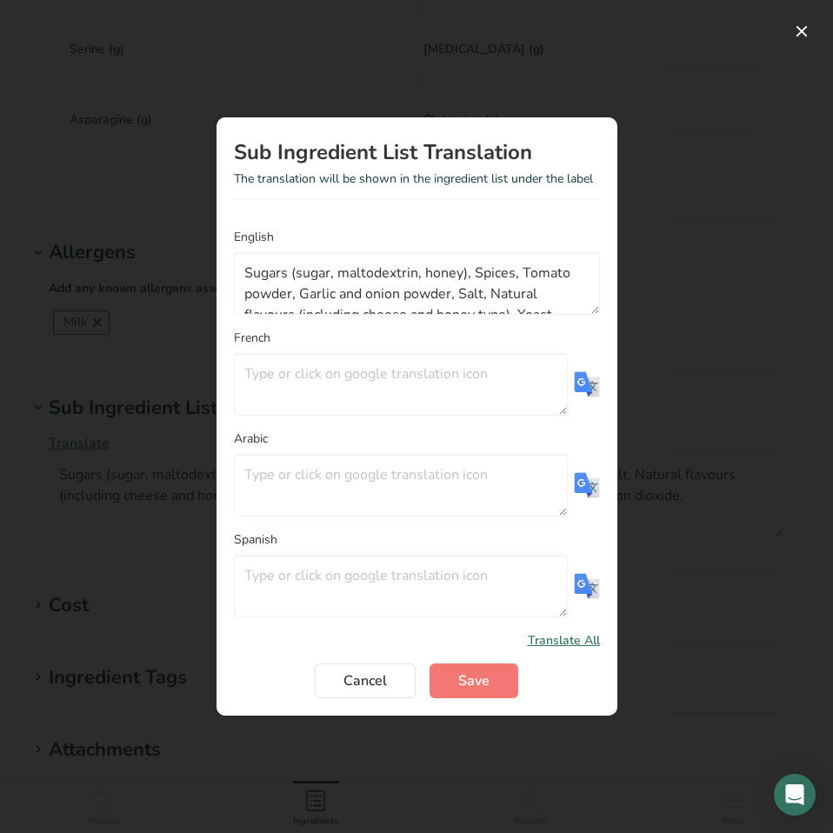
click at [576, 376] on img "Translation Modal" at bounding box center [587, 384] width 26 height 26
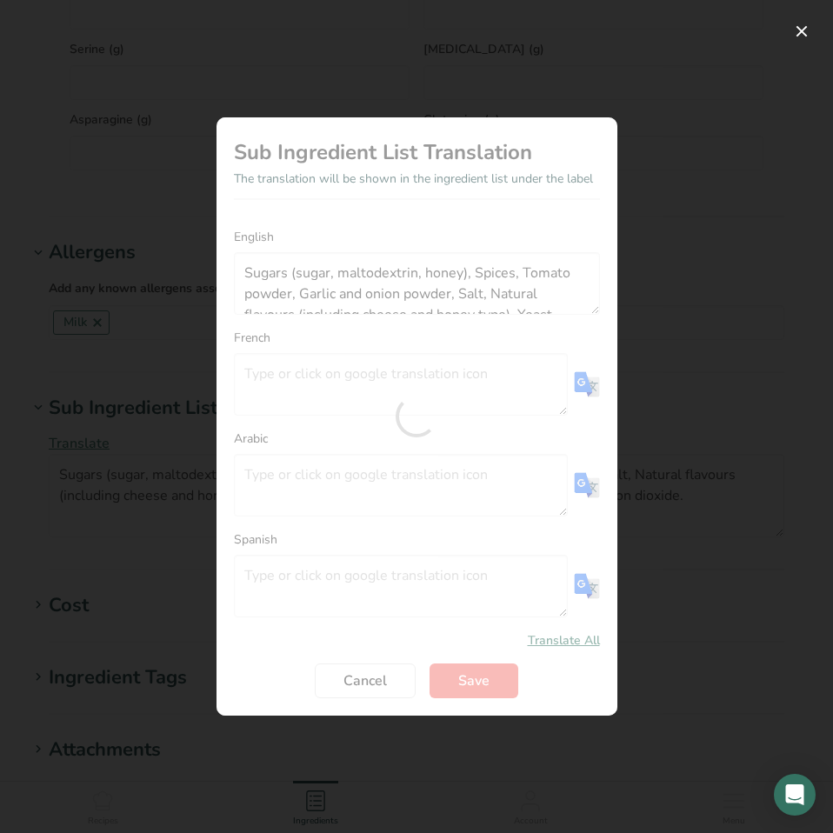
type textarea "Sucres (sucre, maltodextrine, miel), Épices, Poudre de tomate, Poudre d'ail et …"
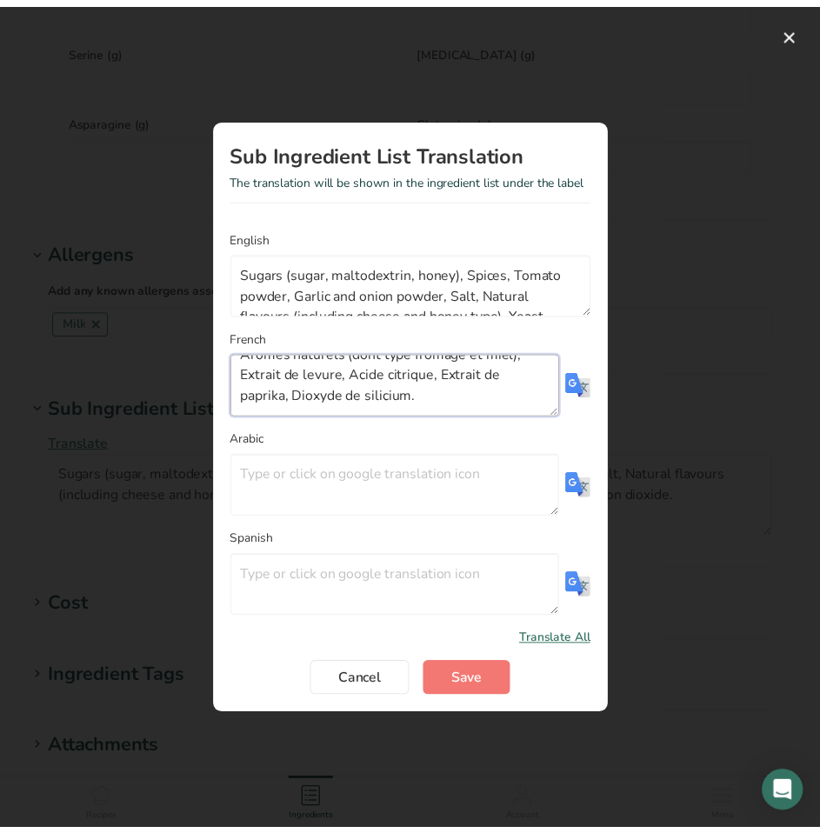
scroll to position [28, 0]
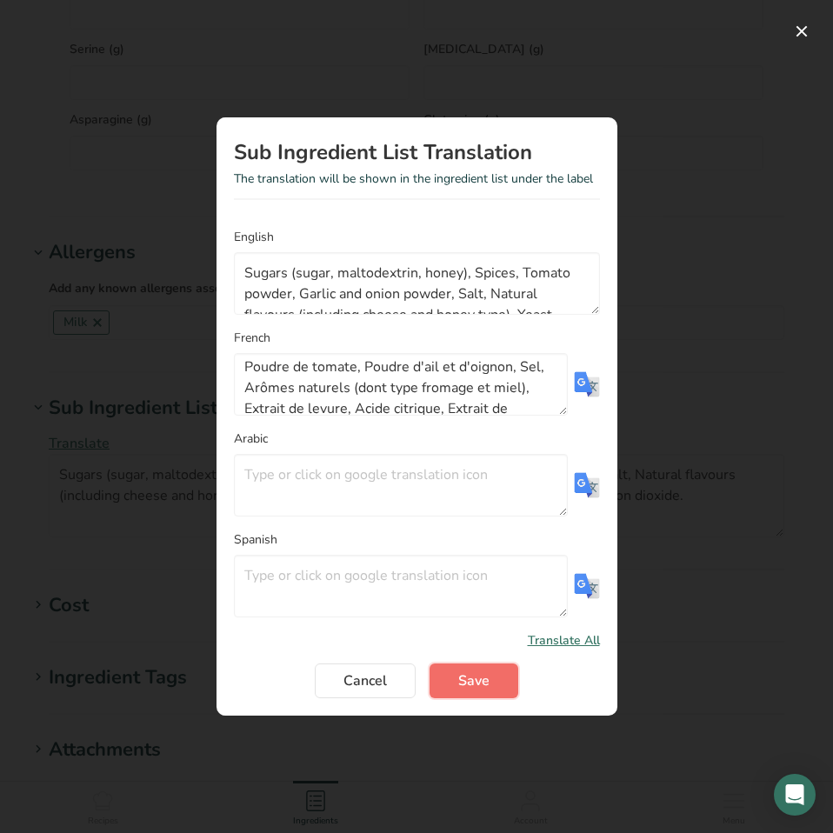
click at [490, 677] on button "Save" at bounding box center [474, 680] width 89 height 35
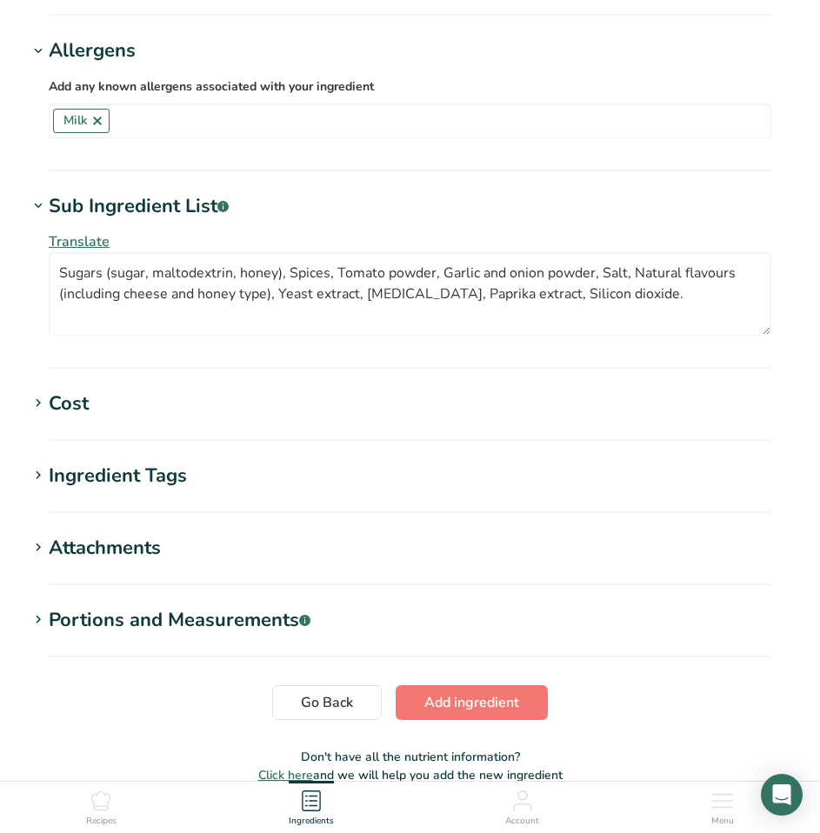
scroll to position [1597, 0]
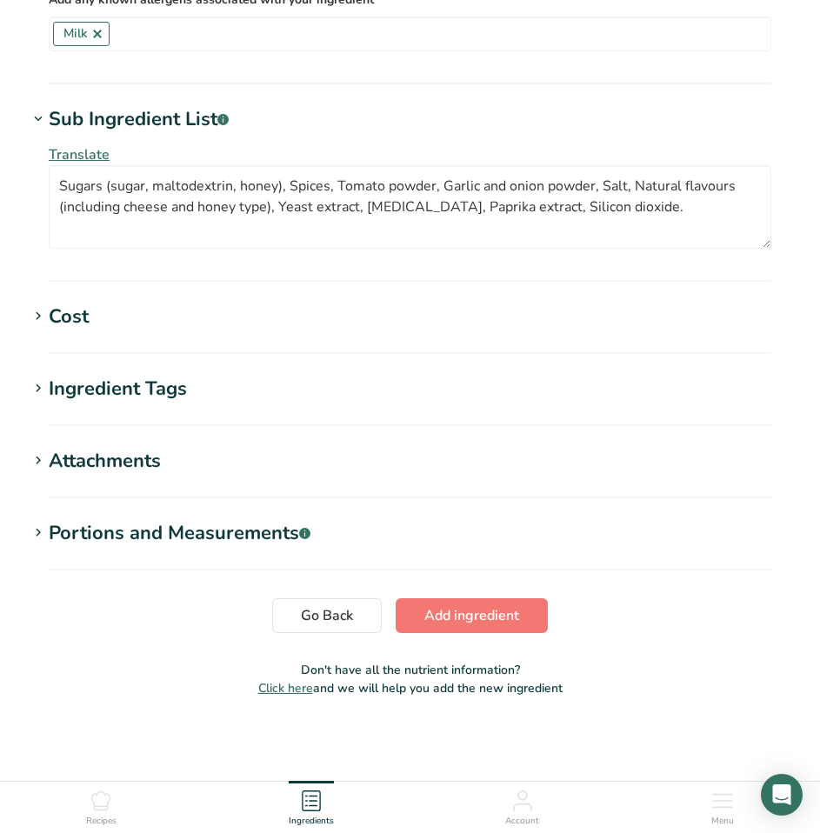
click at [127, 398] on div "Ingredient Tags" at bounding box center [118, 389] width 138 height 29
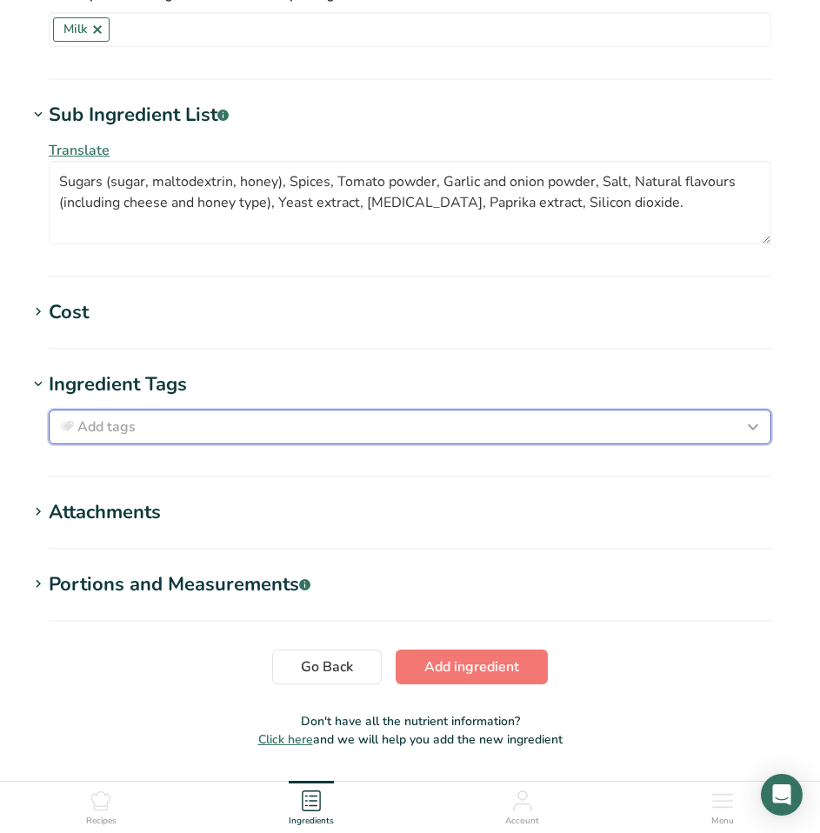
click at [156, 430] on div "Add tags" at bounding box center [410, 426] width 707 height 21
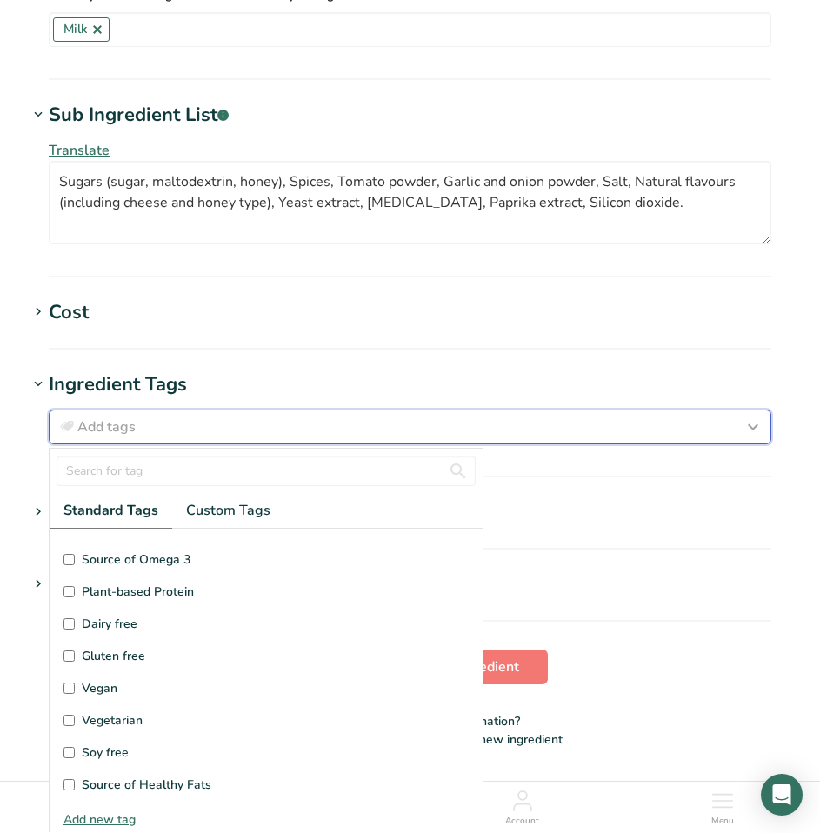
scroll to position [87, 0]
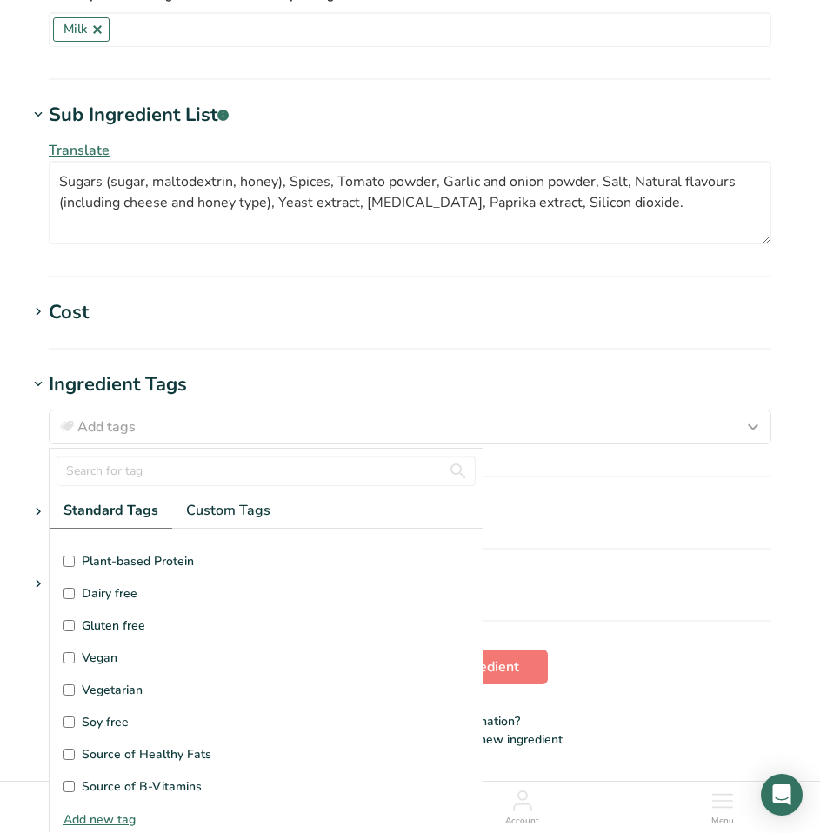
click at [123, 632] on span "Gluten free" at bounding box center [113, 625] width 63 height 18
click at [75, 631] on input "Gluten free" at bounding box center [68, 625] width 11 height 11
checkbox input "true"
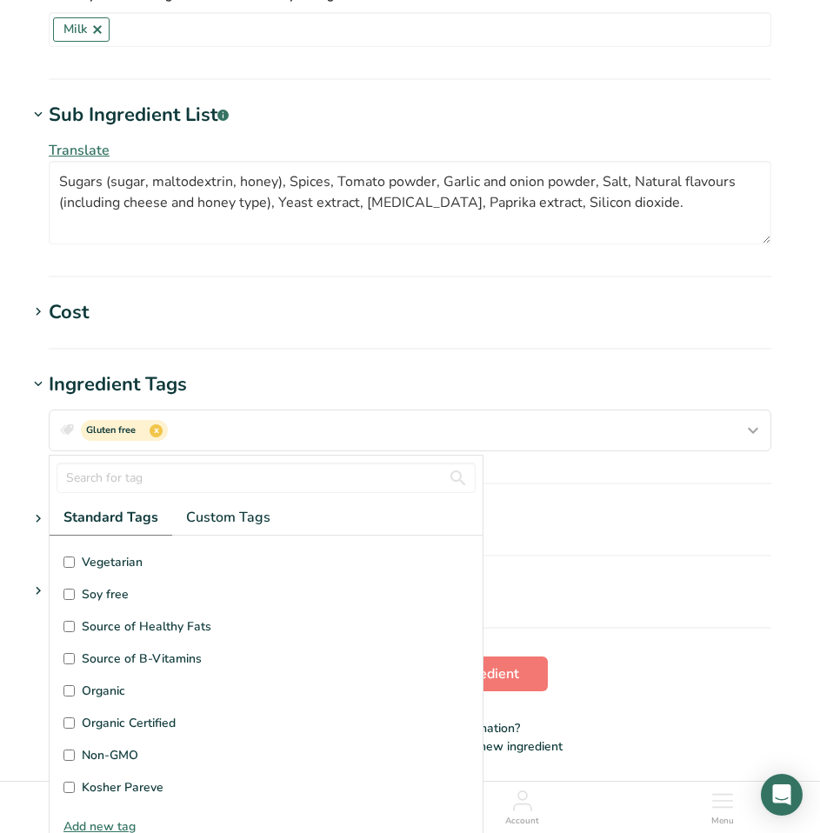
scroll to position [261, 0]
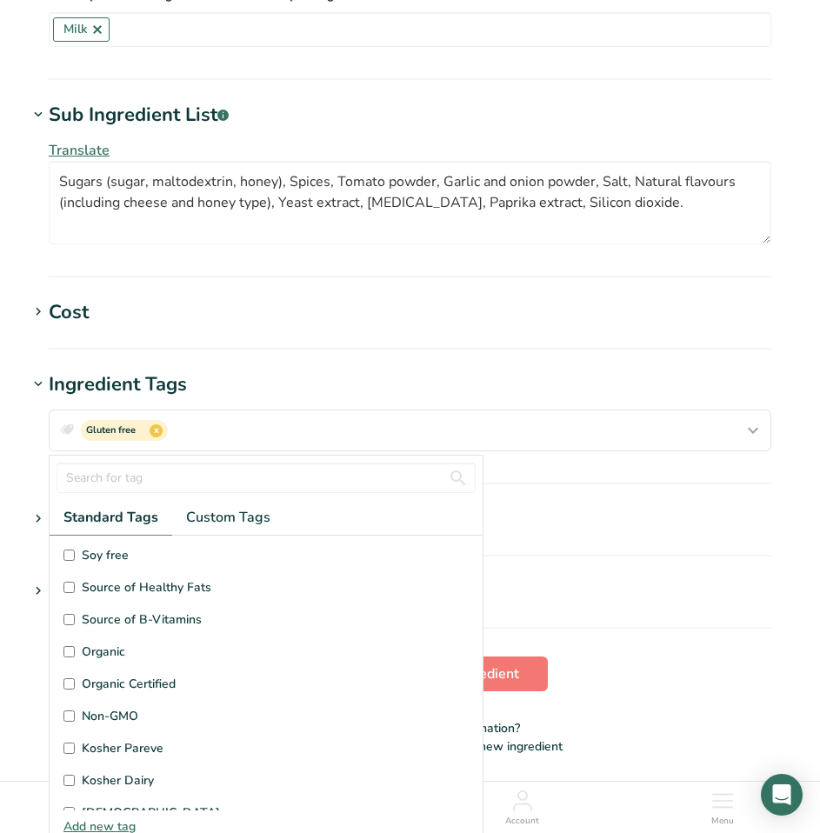
click at [86, 783] on span "Kosher Dairy" at bounding box center [118, 780] width 72 height 18
click at [75, 783] on input "Kosher Dairy" at bounding box center [68, 780] width 11 height 11
checkbox input "true"
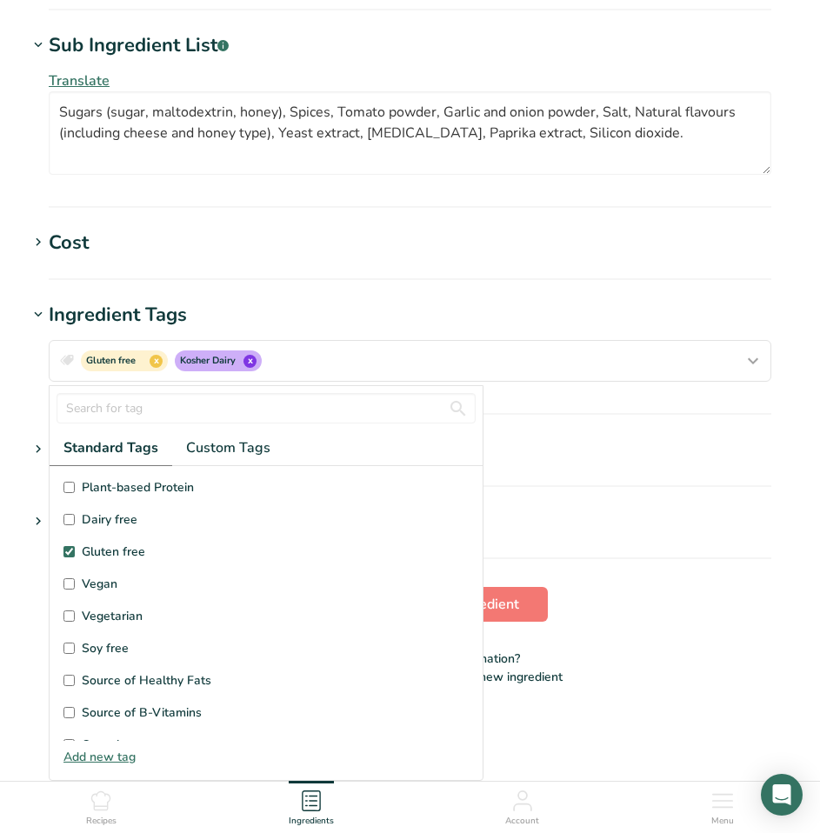
scroll to position [67, 0]
click at [72, 649] on input "Vegetarian" at bounding box center [68, 647] width 11 height 11
checkbox input "true"
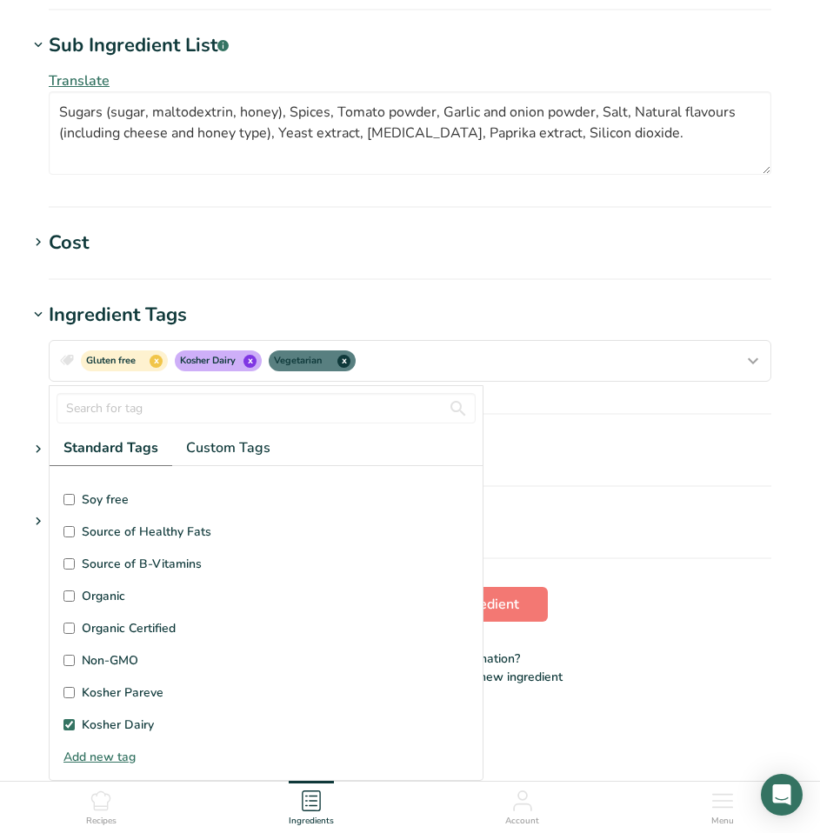
scroll to position [241, 0]
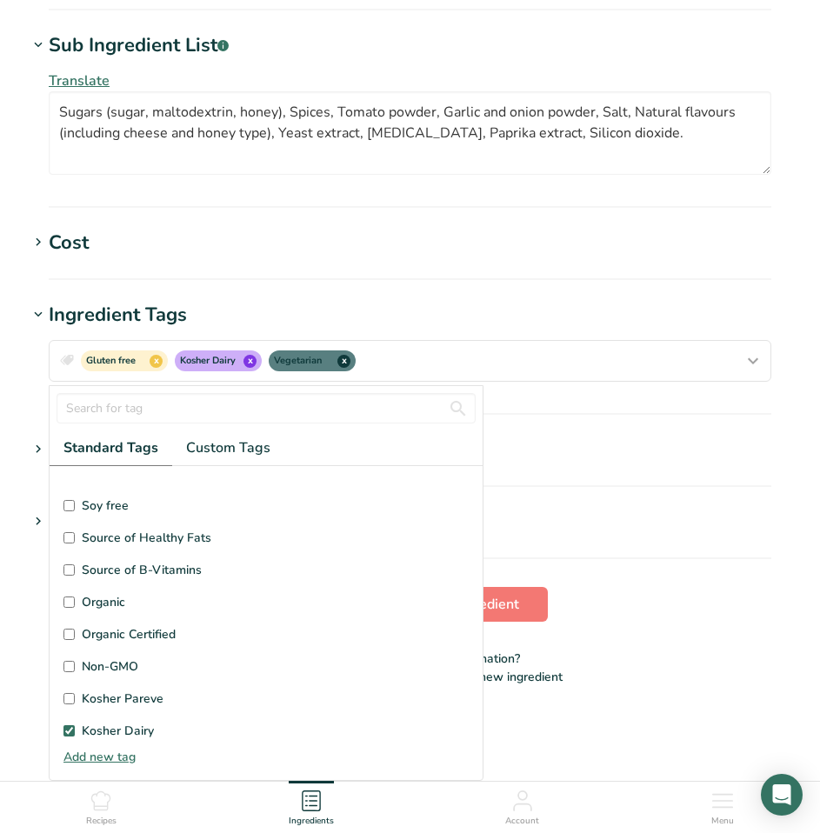
click at [70, 666] on input "Non-GMO" at bounding box center [68, 666] width 11 height 11
checkbox input "true"
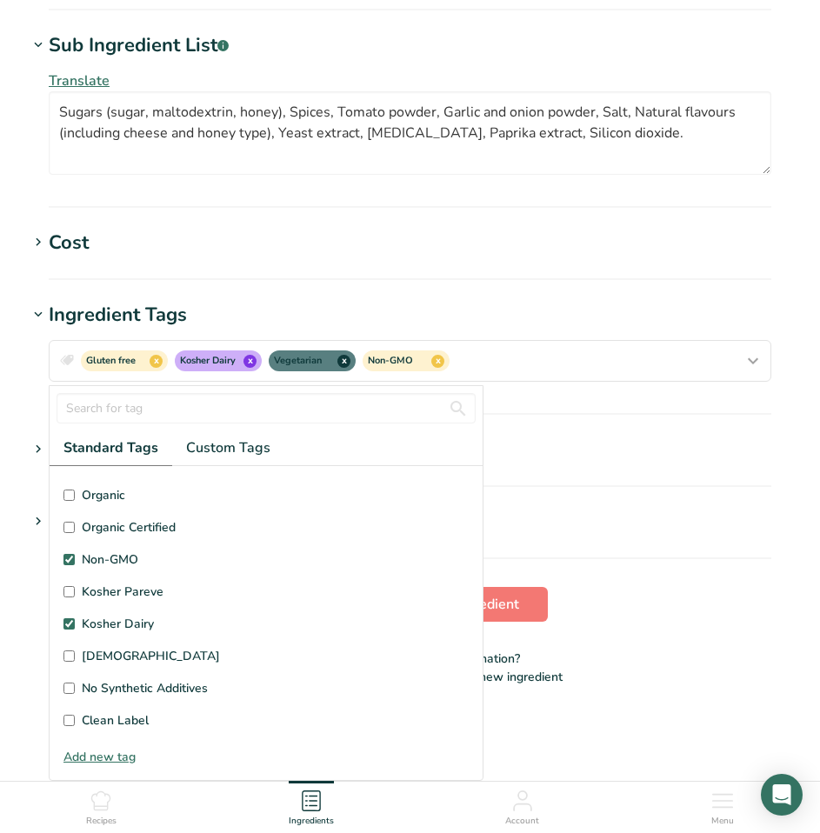
scroll to position [415, 0]
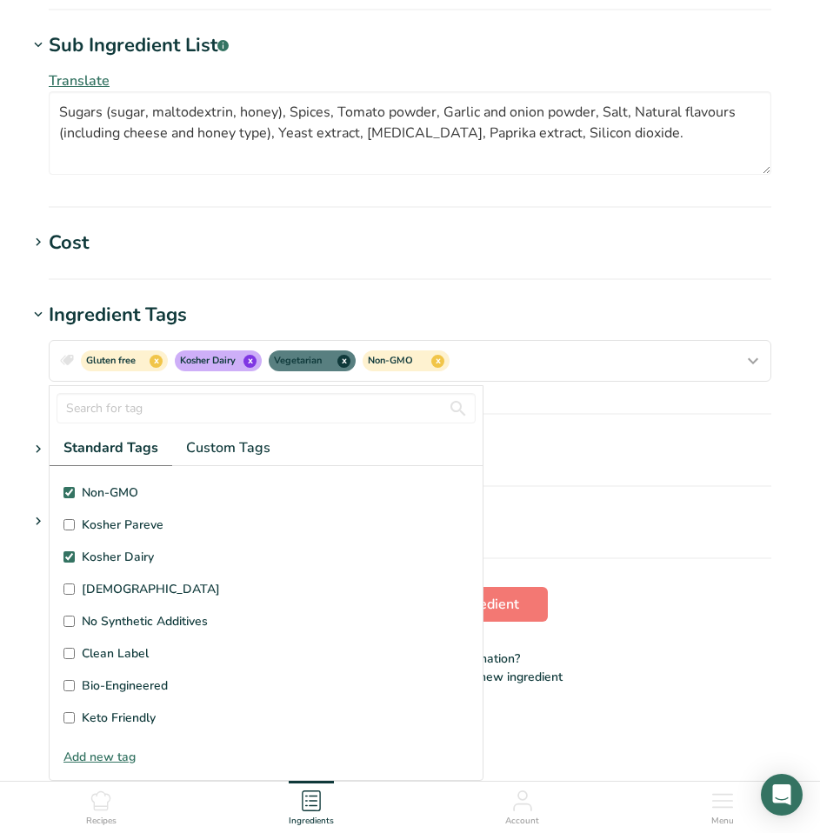
click at [596, 468] on section "Attachments Drop your files here or click to upload Maximum file size is 5MB" at bounding box center [410, 461] width 764 height 51
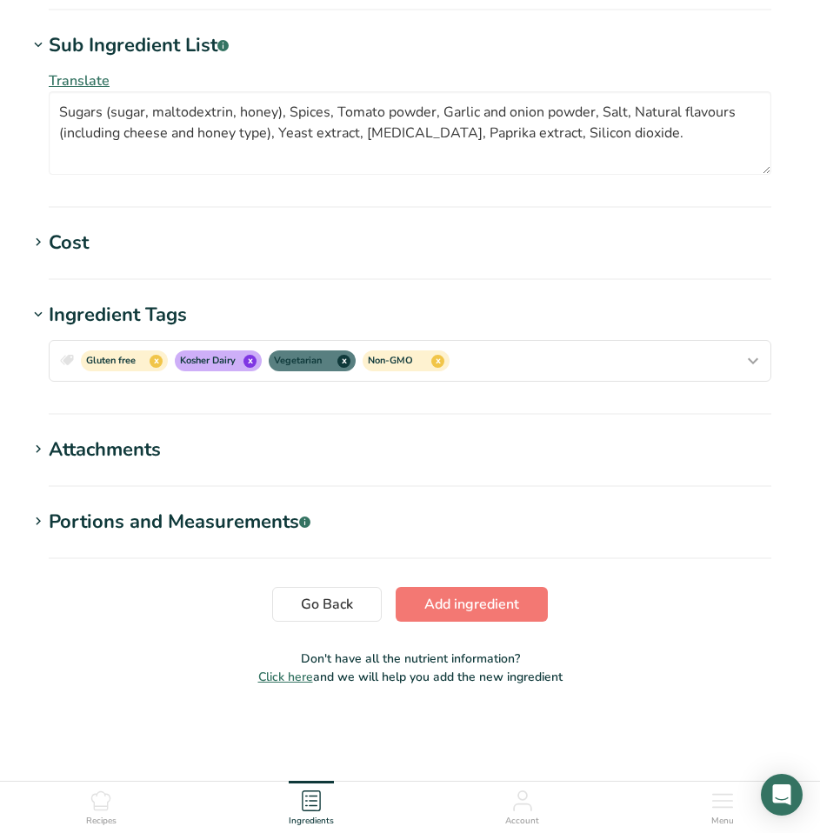
scroll to position [0, 0]
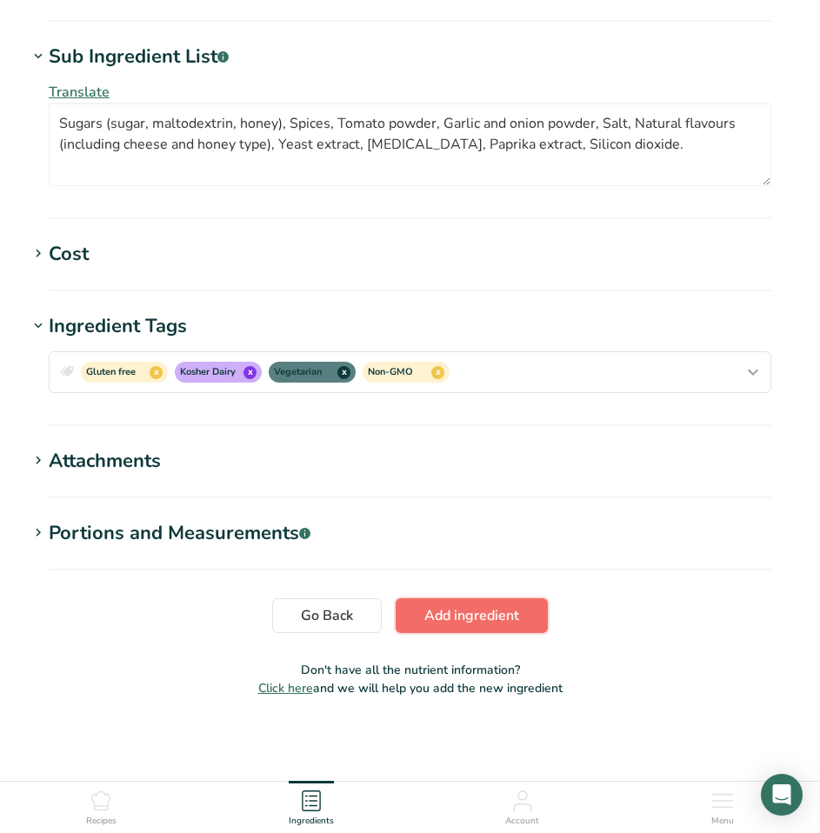
click at [493, 613] on span "Add ingredient" at bounding box center [471, 615] width 95 height 21
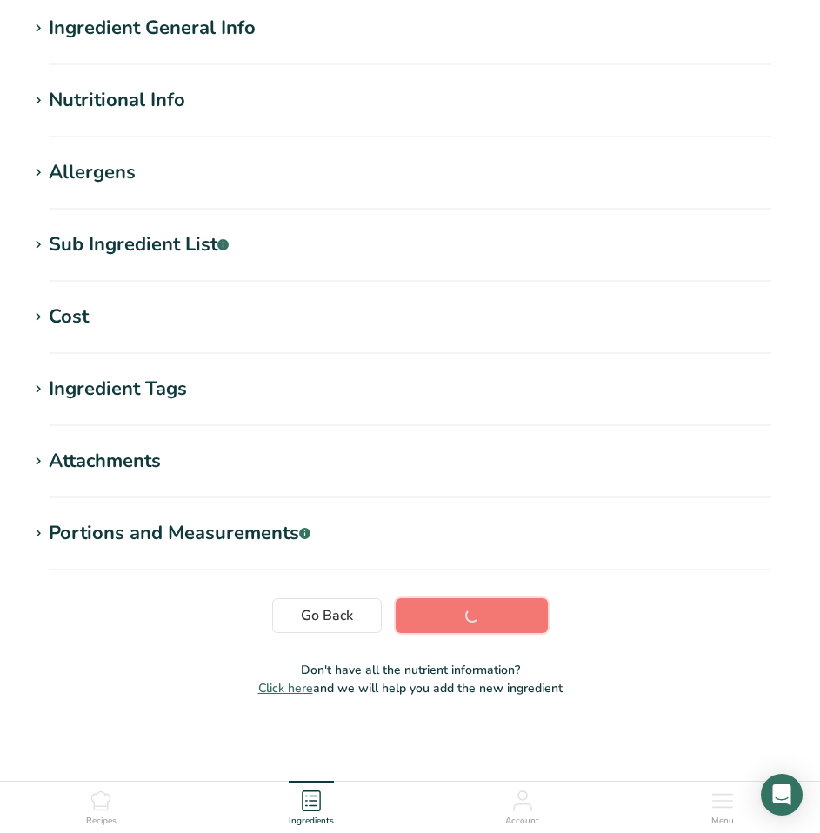
scroll to position [139, 0]
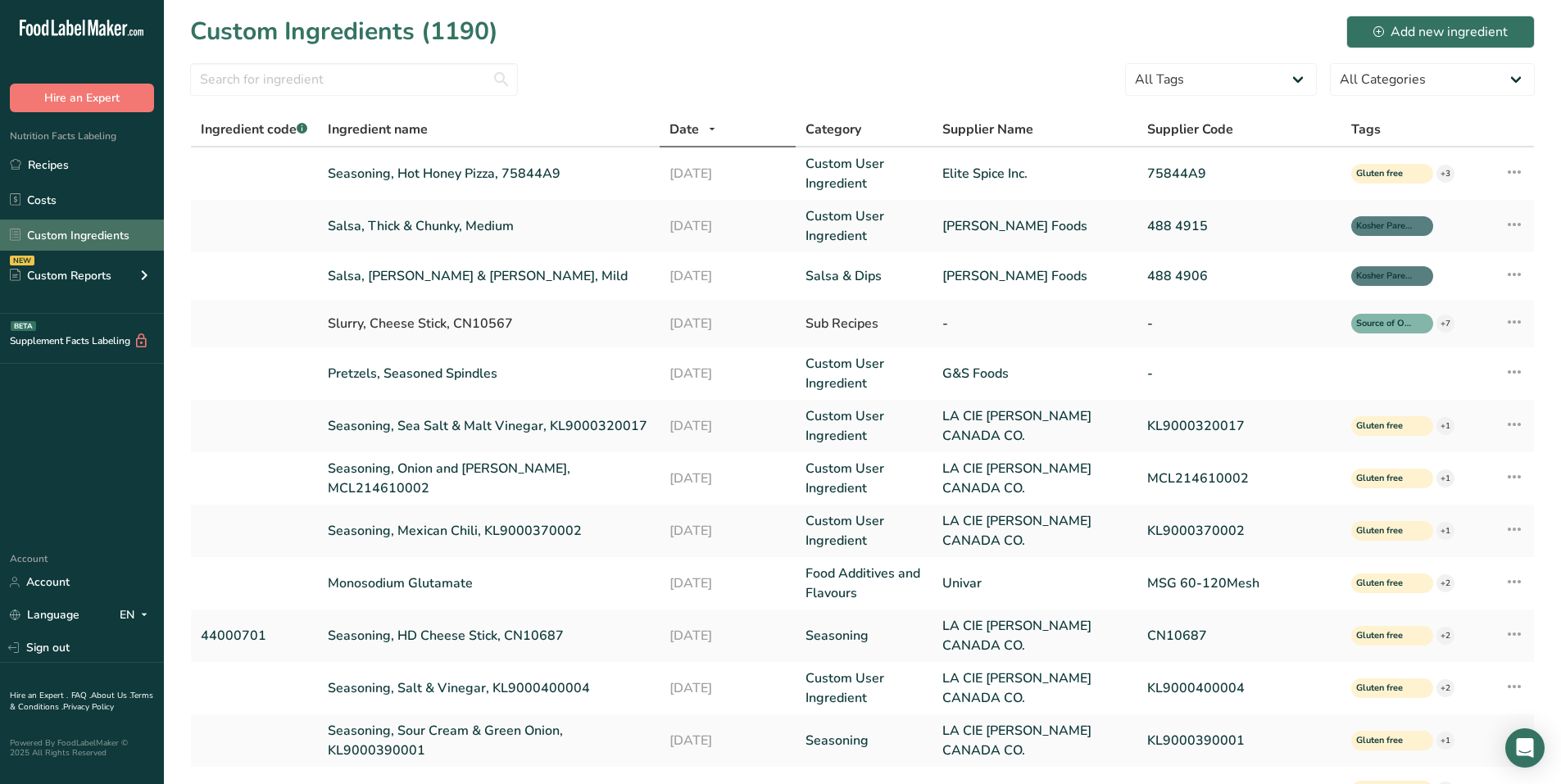
click at [95, 237] on link "Custom Ingredients" at bounding box center [82, 235] width 164 height 31
click at [1454, 23] on div "Add new ingredient" at bounding box center [1440, 31] width 135 height 20
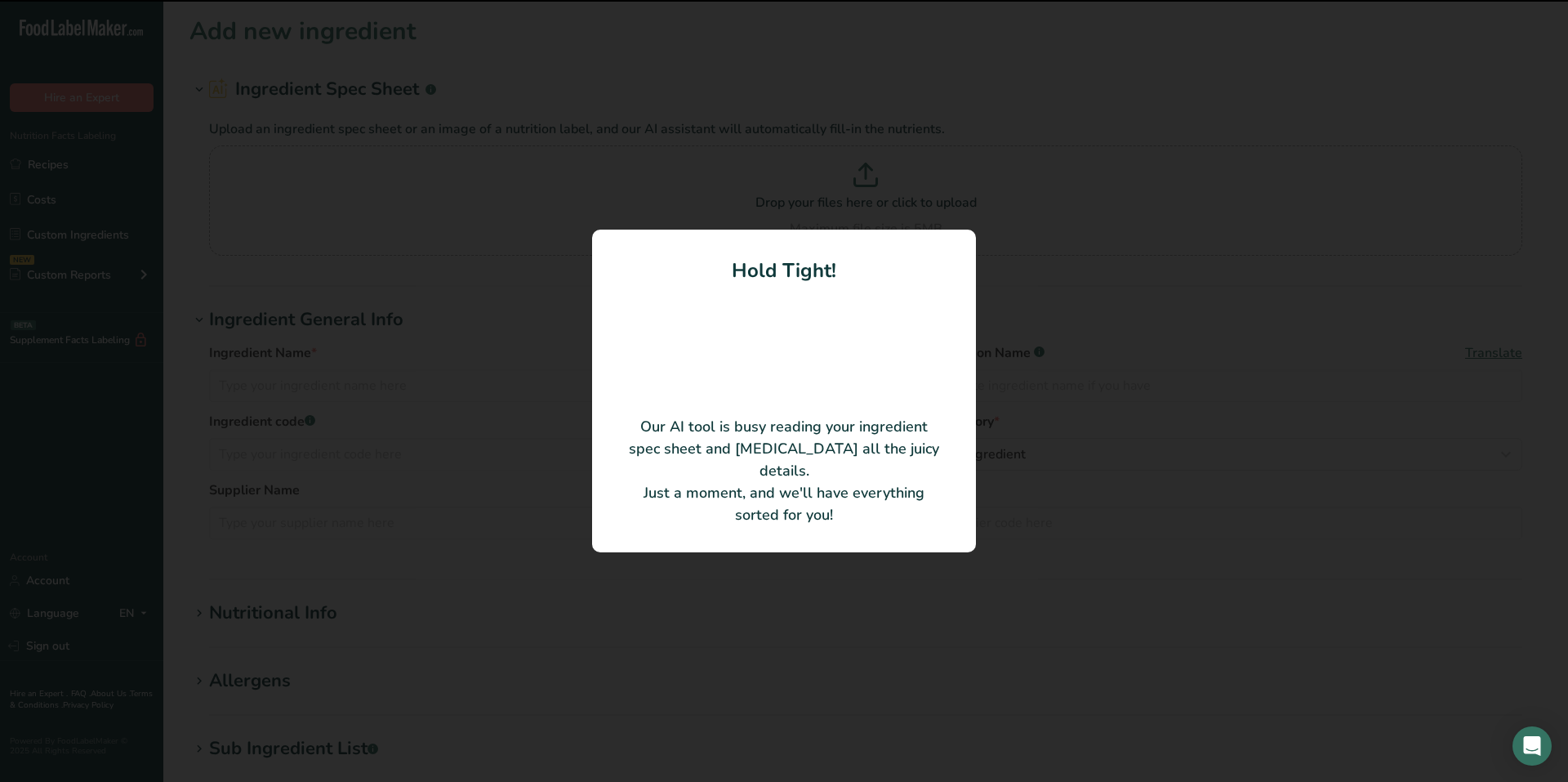
type input "G&S Butter Braid Pretzels Seasoned Spindles"
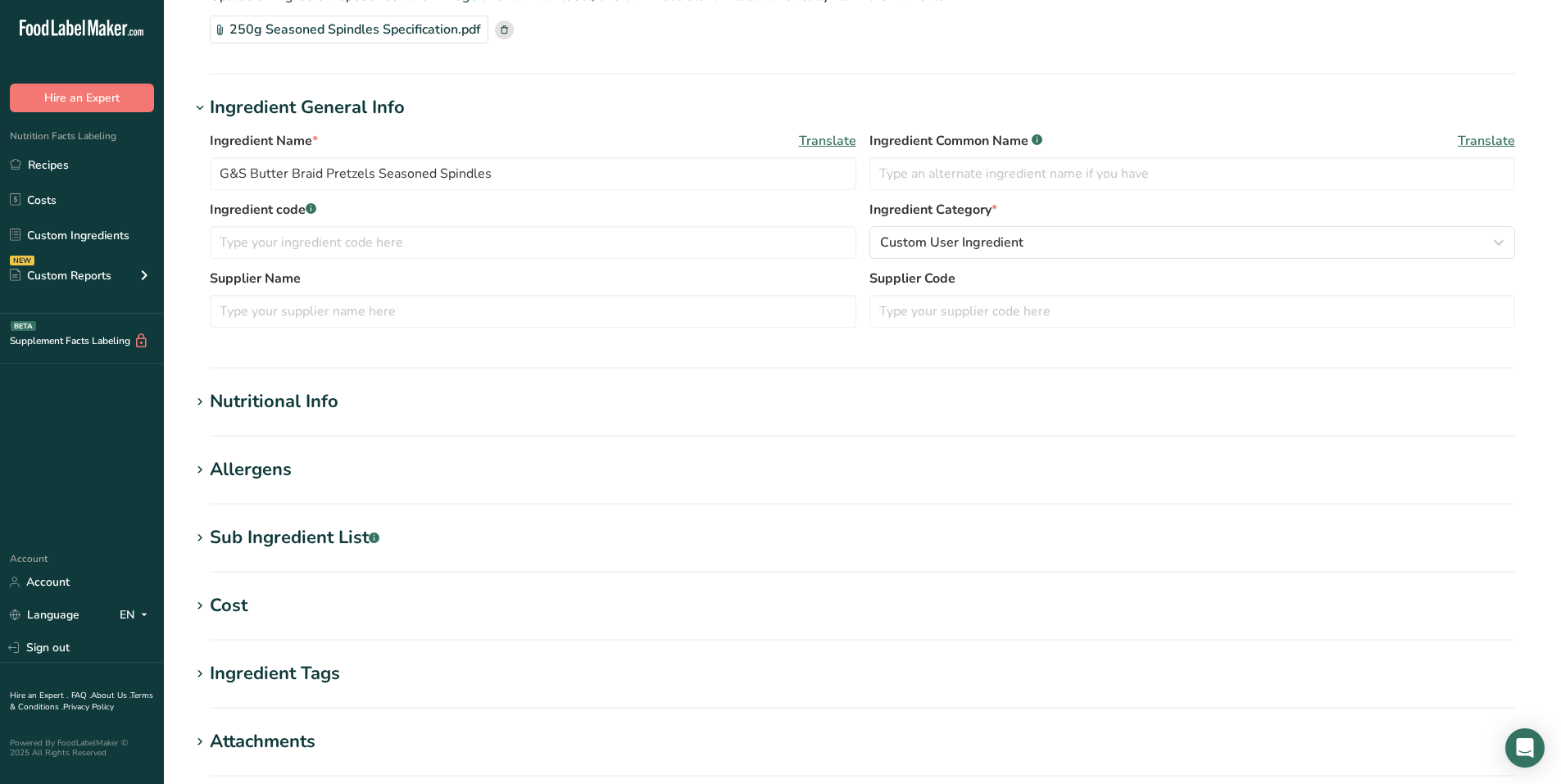
scroll to position [392, 0]
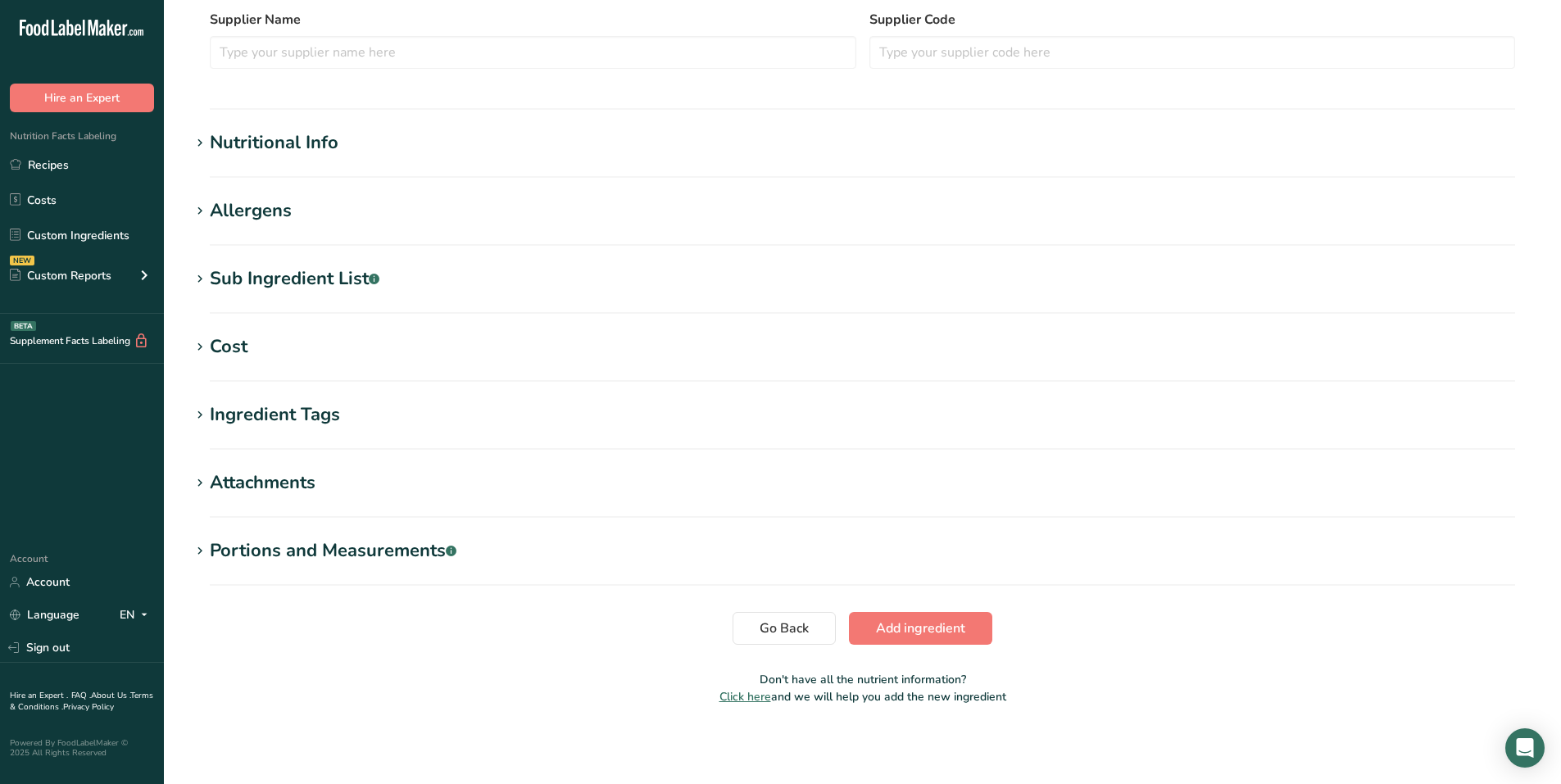
click at [193, 279] on icon at bounding box center [200, 279] width 15 height 23
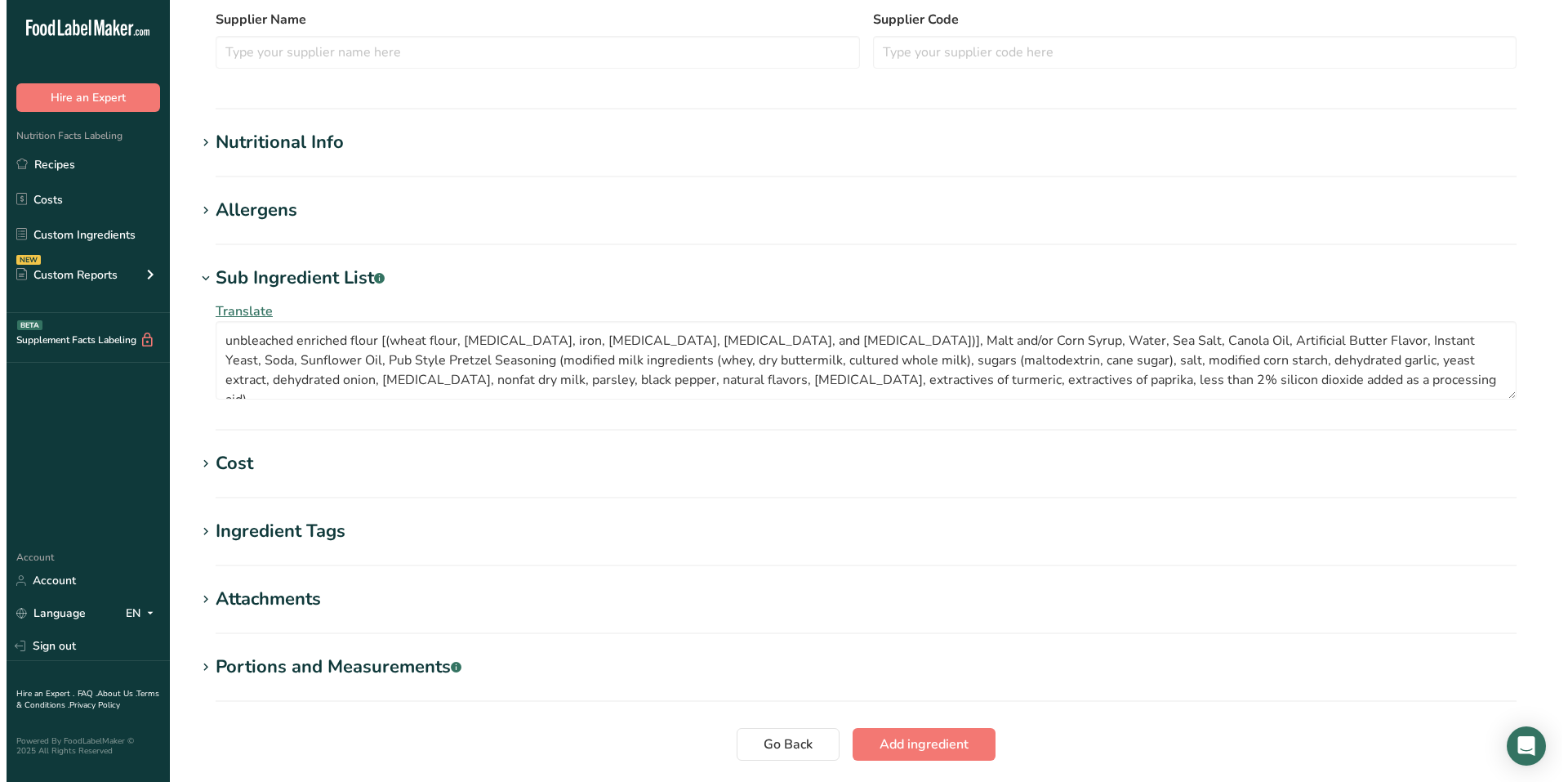
scroll to position [473, 0]
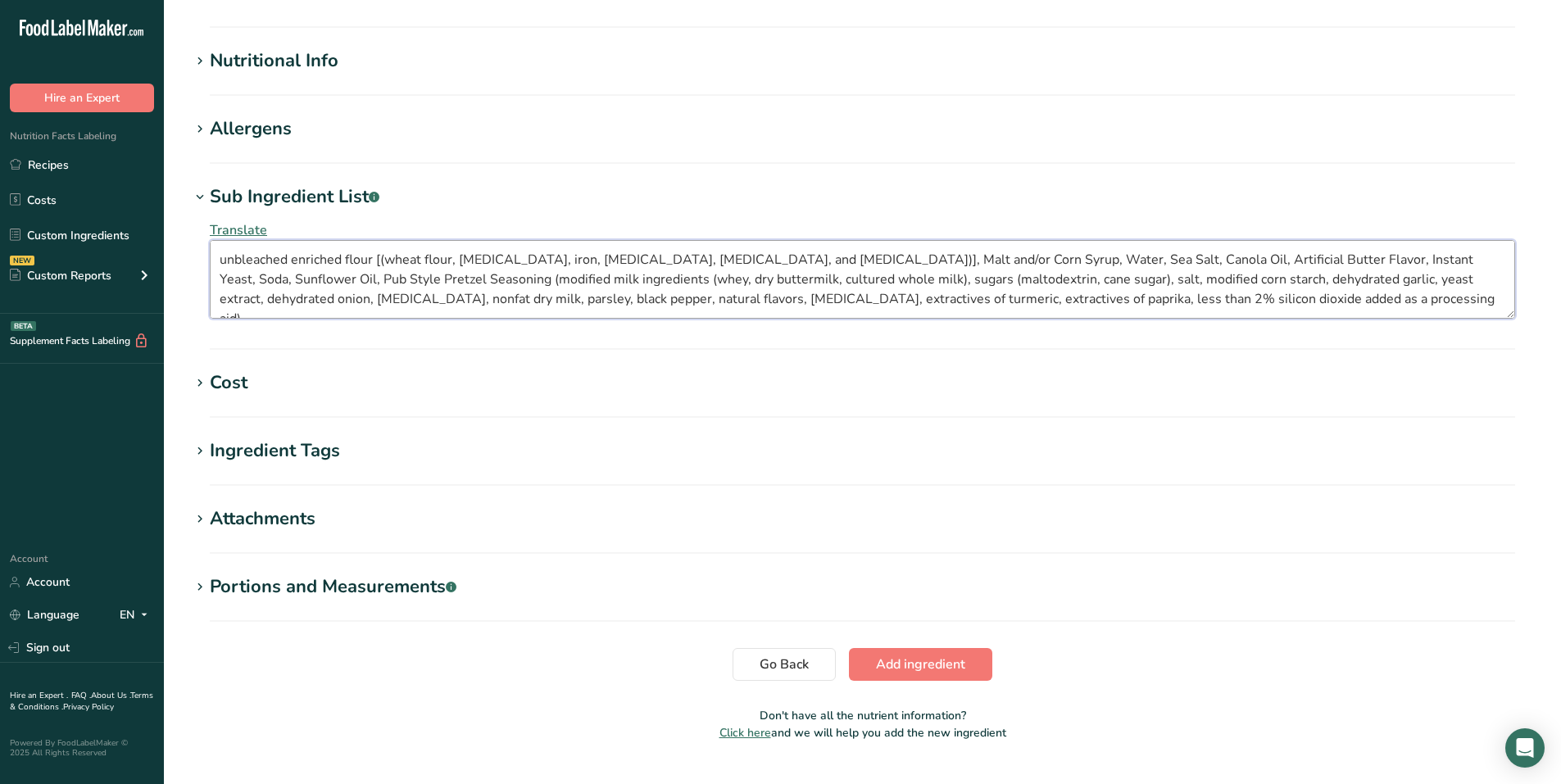
click at [493, 284] on textarea "unbleached enriched flour [(wheat flour, [MEDICAL_DATA], iron, [MEDICAL_DATA], …" at bounding box center [863, 279] width 1306 height 78
drag, startPoint x: 220, startPoint y: 264, endPoint x: 717, endPoint y: 273, distance: 497.1
click at [695, 276] on textarea "unbleached enriched flour [(wheat flour, [MEDICAL_DATA], iron, [MEDICAL_DATA], …" at bounding box center [863, 279] width 1306 height 78
drag, startPoint x: 1156, startPoint y: 302, endPoint x: 178, endPoint y: 197, distance: 983.6
click at [80, 173] on div ".a-20{fill:#fff;} Hire an Expert Nutrition Facts Labeling Recipes Costs Custom …" at bounding box center [780, 173] width 1561 height 1295
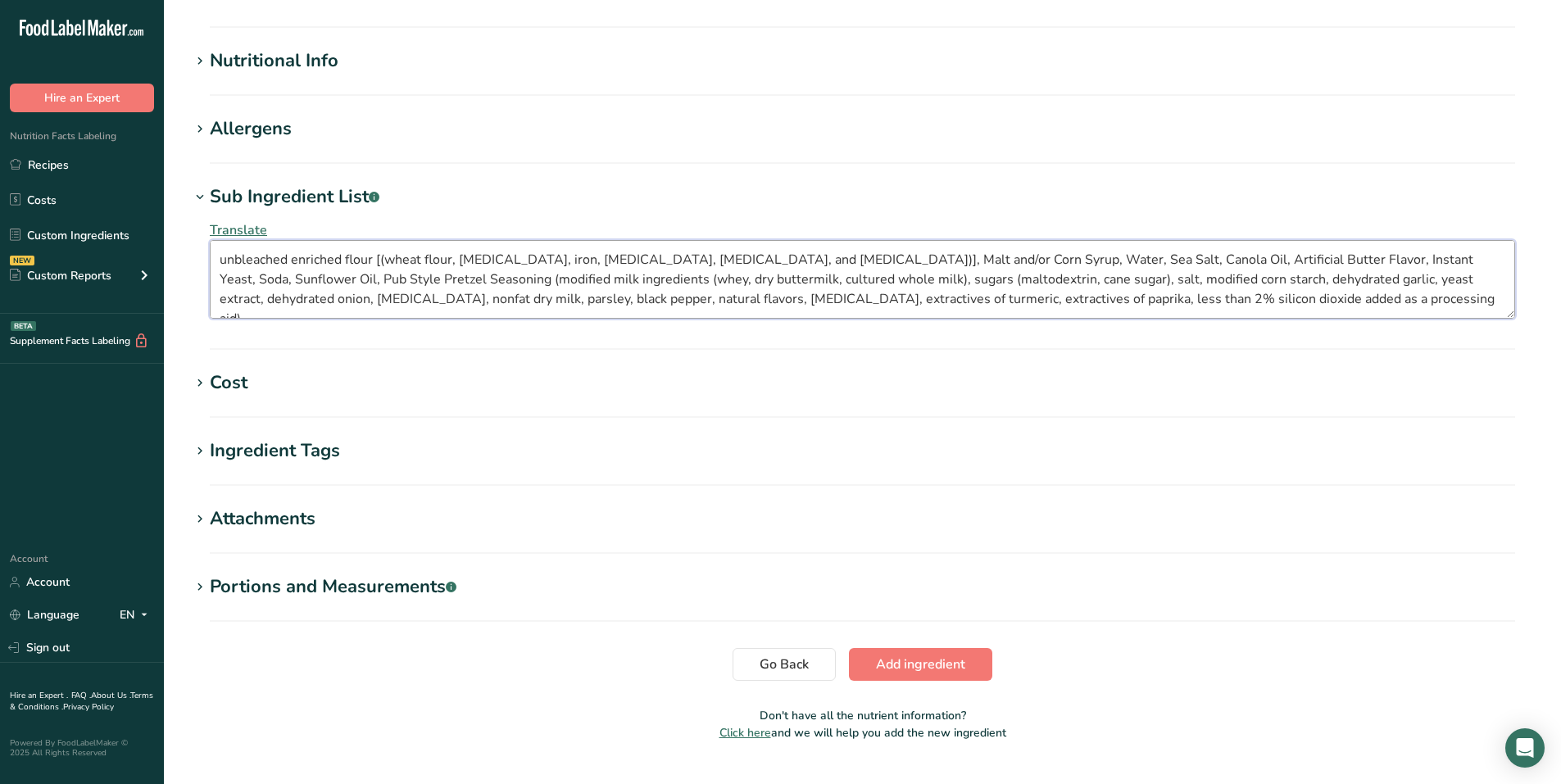
paste textarea "Butter braid pretzels [unbleached enriched flour, malt and/or corn syrup, sea s…"
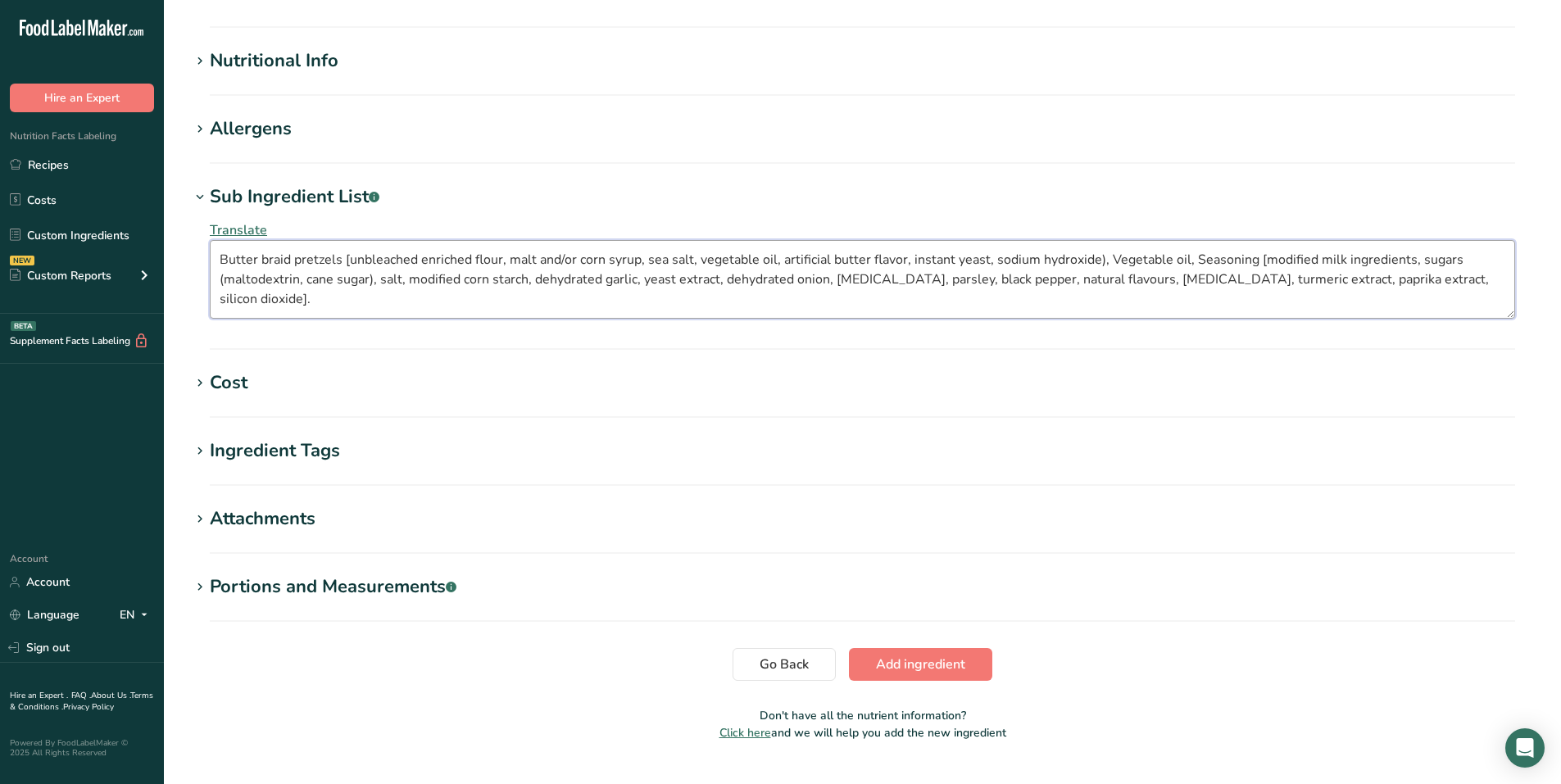
type textarea "Butter braid pretzels [unbleached enriched flour, malt and/or corn syrup, sea s…"
click at [234, 228] on span "Translate" at bounding box center [238, 230] width 58 height 18
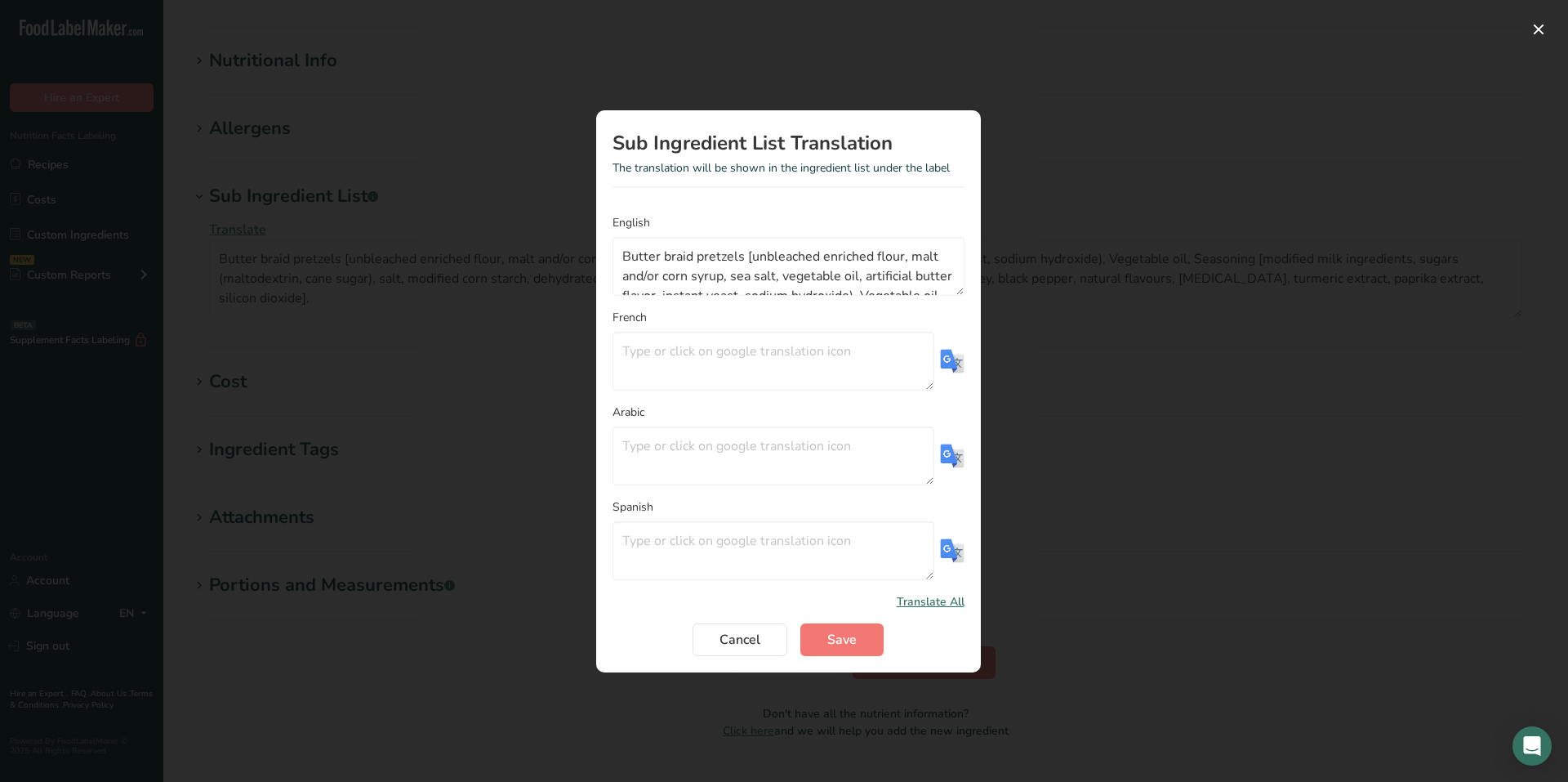
click at [952, 366] on img "Translation Modal" at bounding box center [953, 361] width 24 height 24
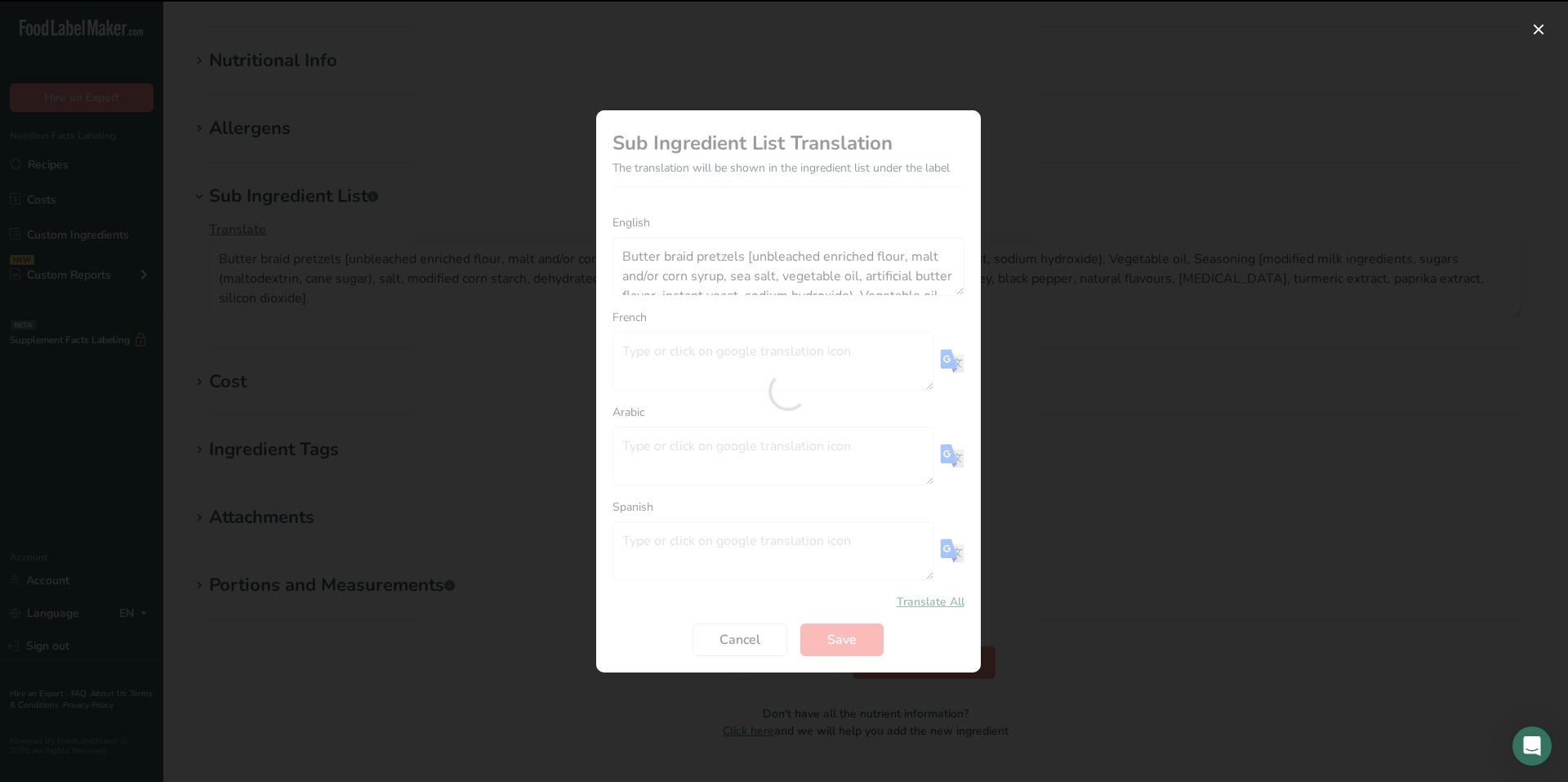
type textarea "Bretzels tressés au beurre [farine enrichie non [PERSON_NAME], sirop de malt et…"
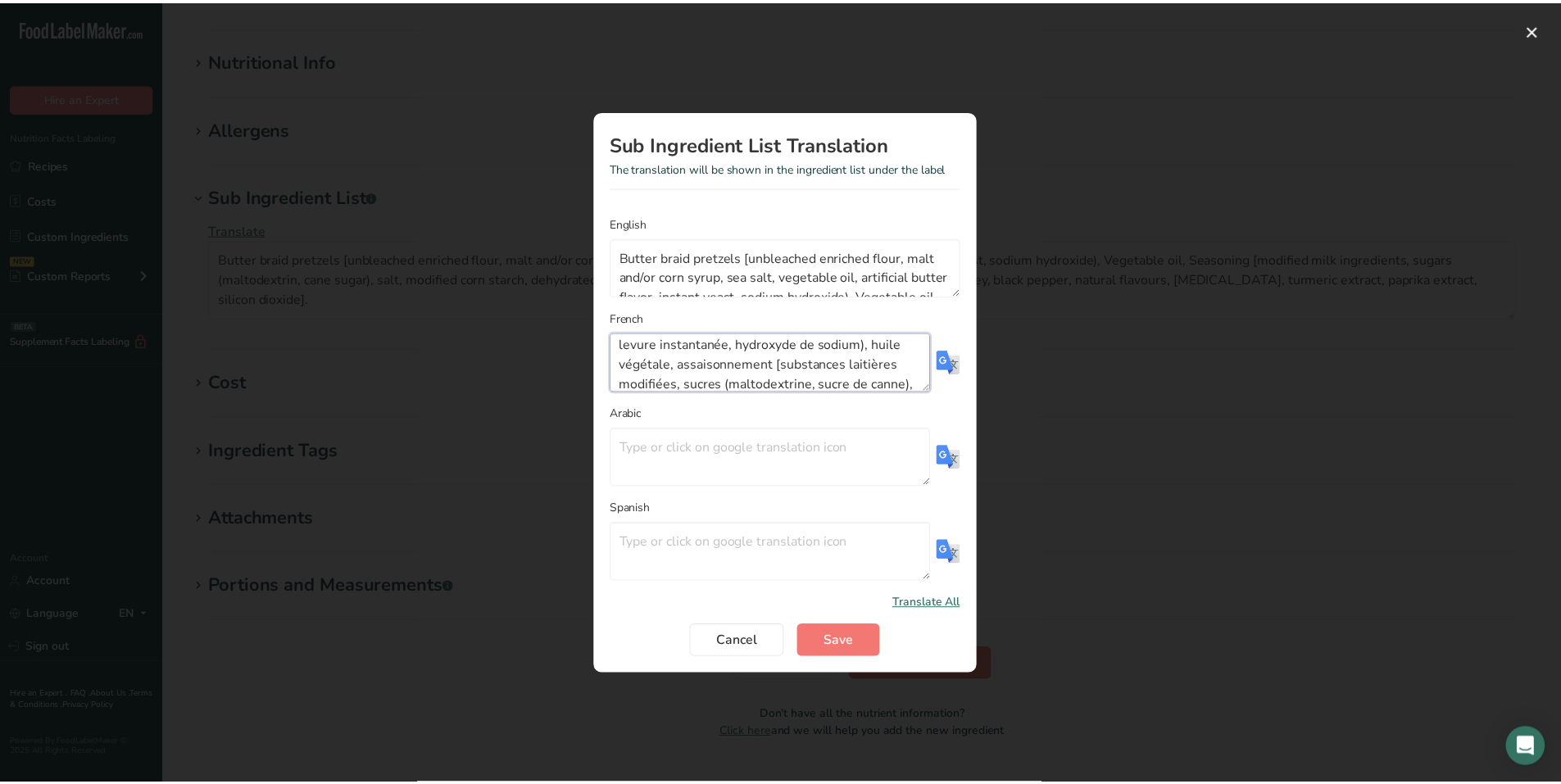
scroll to position [177, 0]
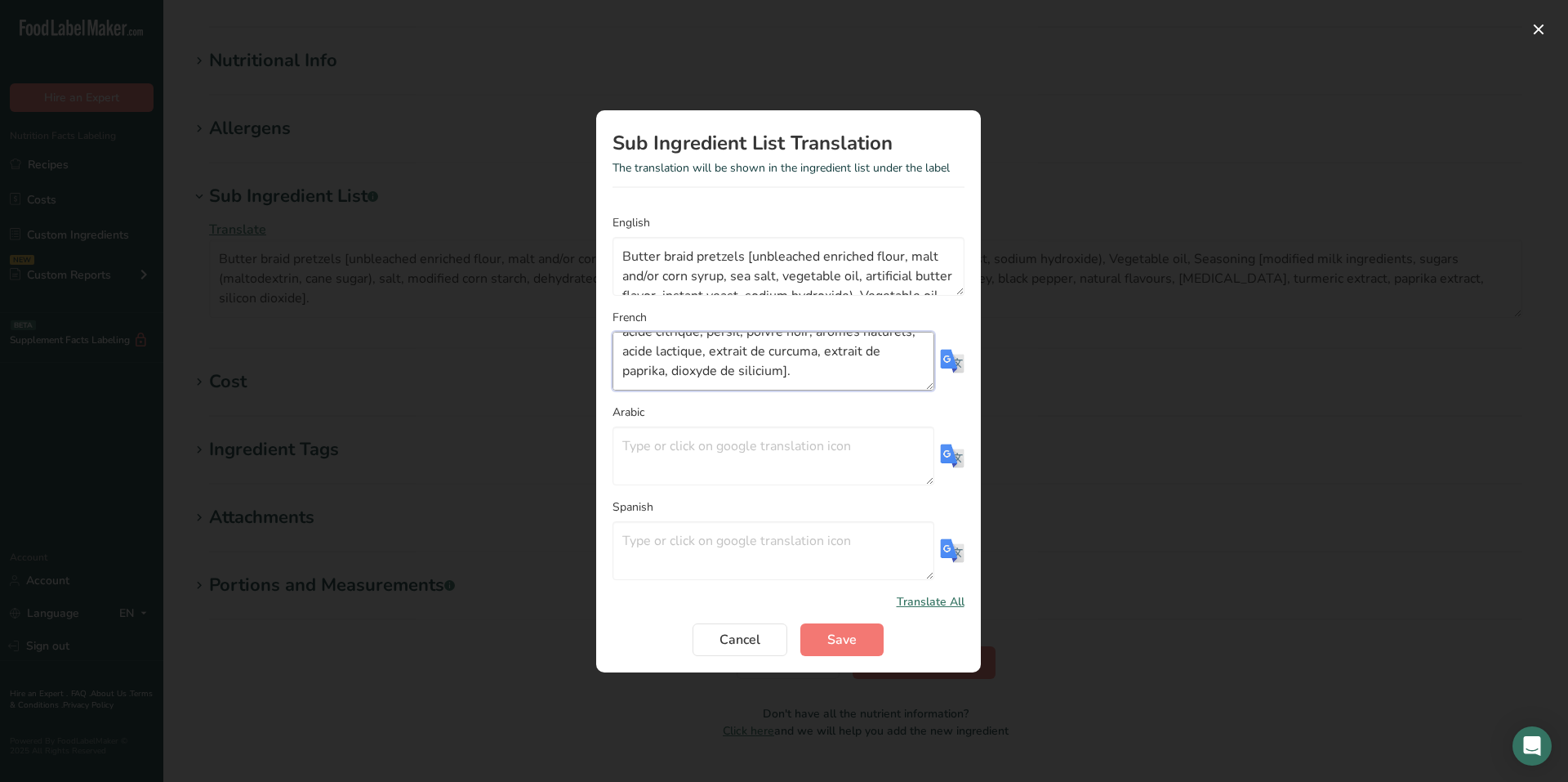
drag, startPoint x: 619, startPoint y: 348, endPoint x: 842, endPoint y: 416, distance: 233.1
click at [842, 416] on form "English Butter braid pretzels [unbleached enriched flour, malt and/or corn syru…" at bounding box center [788, 435] width 352 height 442
click at [842, 644] on span "Save" at bounding box center [842, 639] width 29 height 20
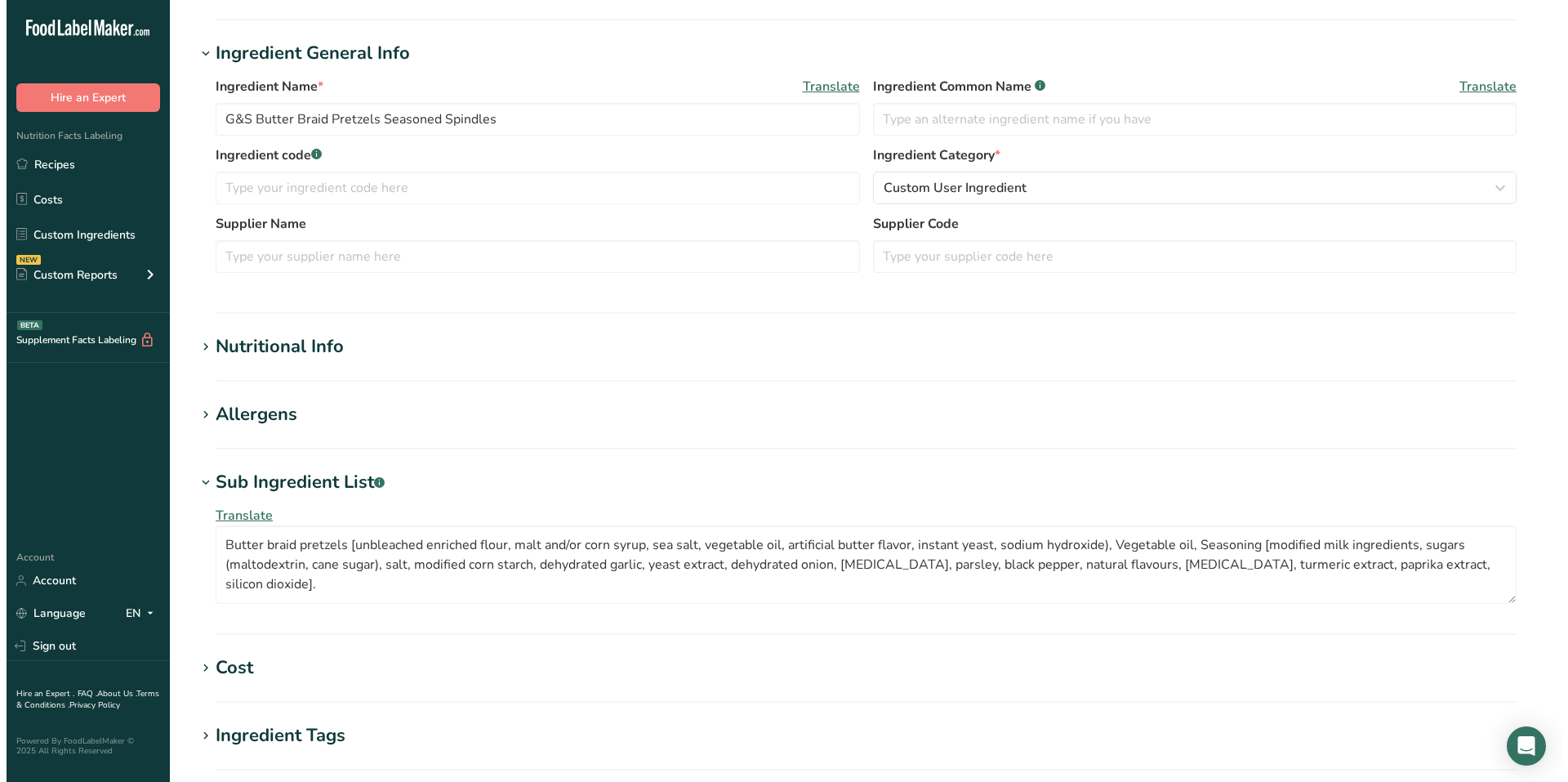
scroll to position [245, 0]
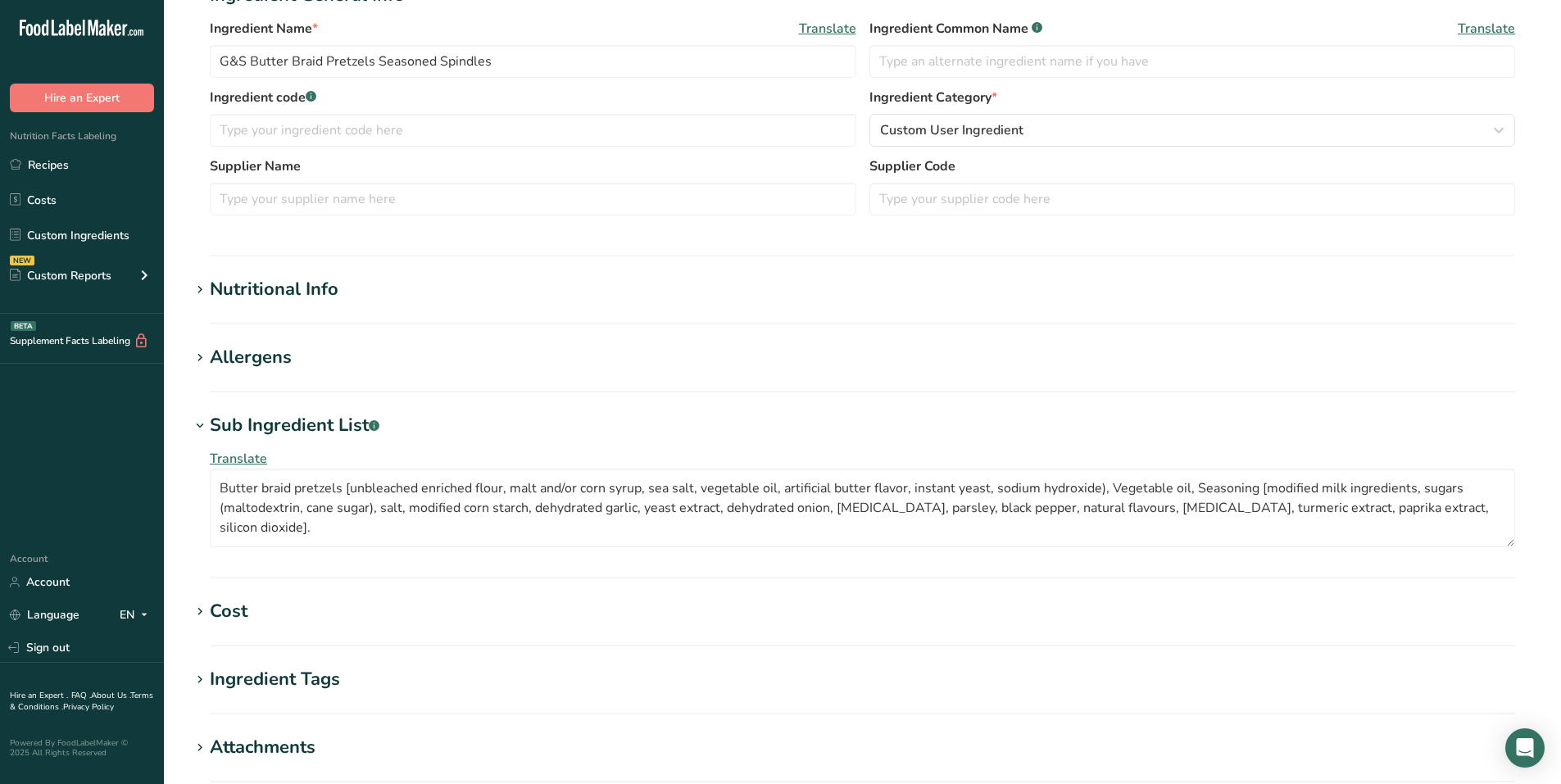
click at [226, 466] on span "Translate" at bounding box center [238, 458] width 58 height 18
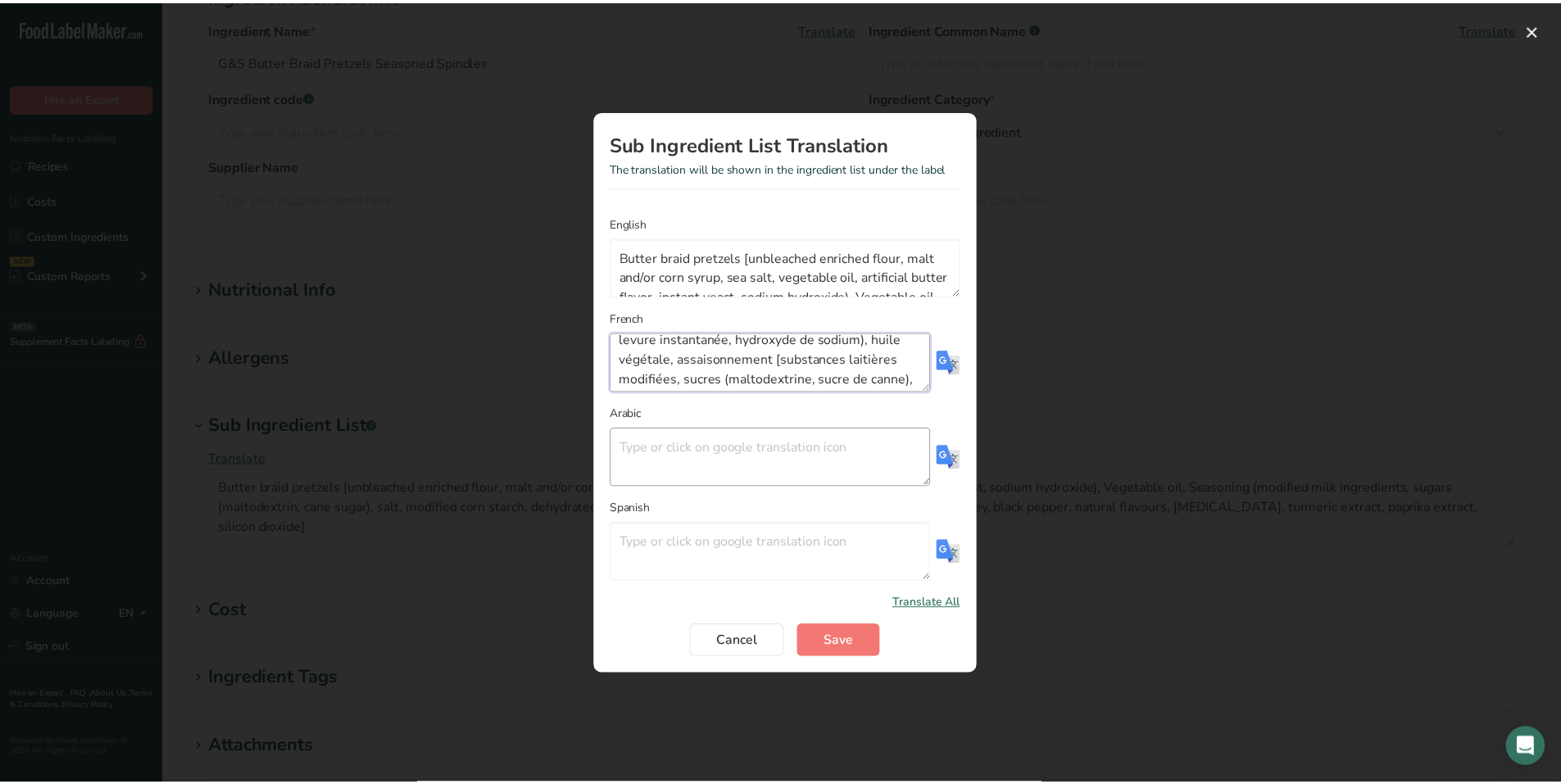
scroll to position [177, 0]
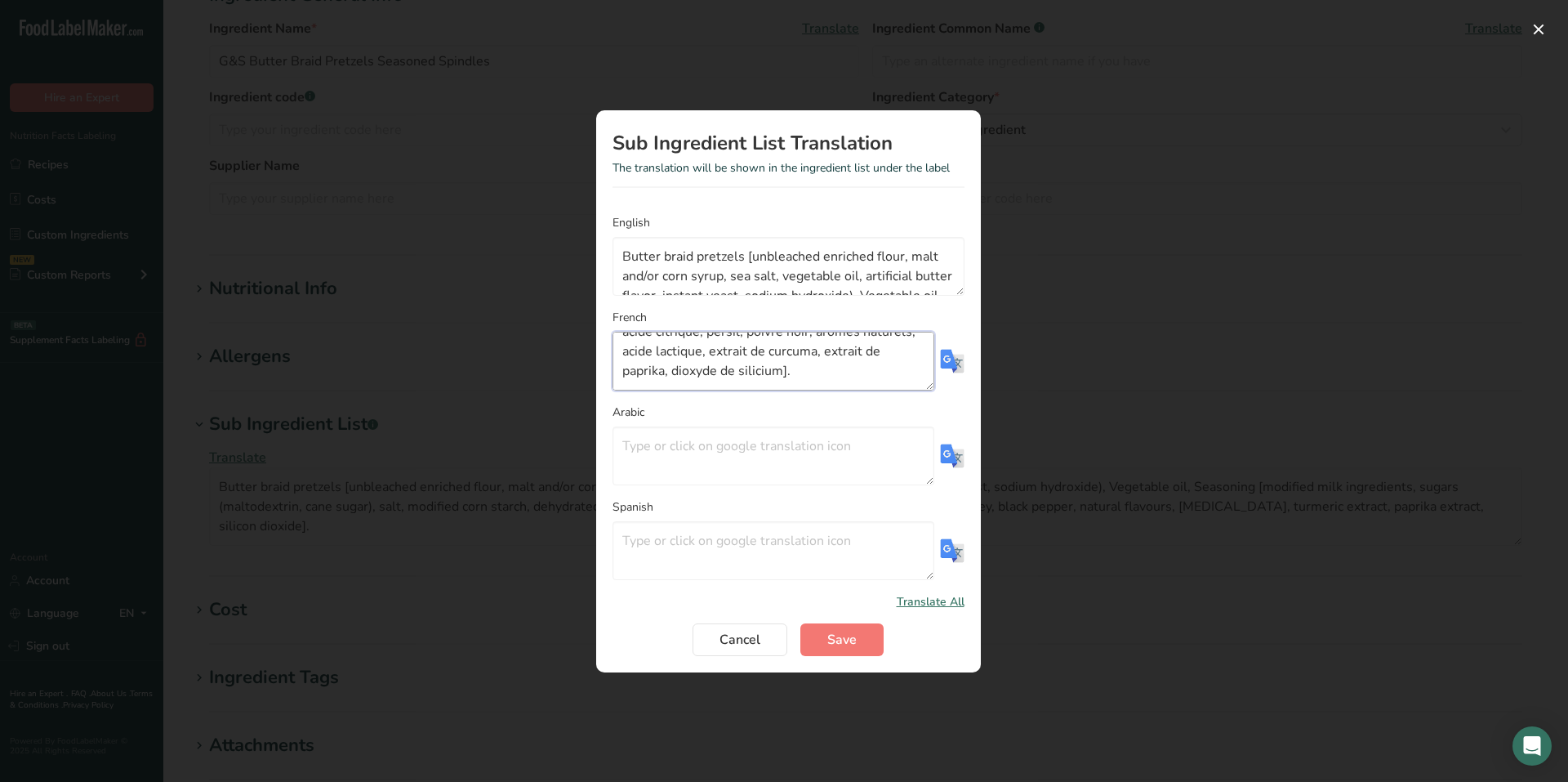
drag, startPoint x: 621, startPoint y: 351, endPoint x: 929, endPoint y: 502, distance: 343.0
click at [929, 502] on form "English Butter braid pretzels [unbleached enriched flour, malt and/or corn syru…" at bounding box center [788, 435] width 352 height 442
paste textarea "Huile végétale, Assaisonnement [substances laitières modifiées, sucres (maltode…"
type textarea "Bretzels tressés au beurre [farine enrichie non [PERSON_NAME], sirop de malt et…"
click at [853, 634] on span "Save" at bounding box center [842, 639] width 29 height 20
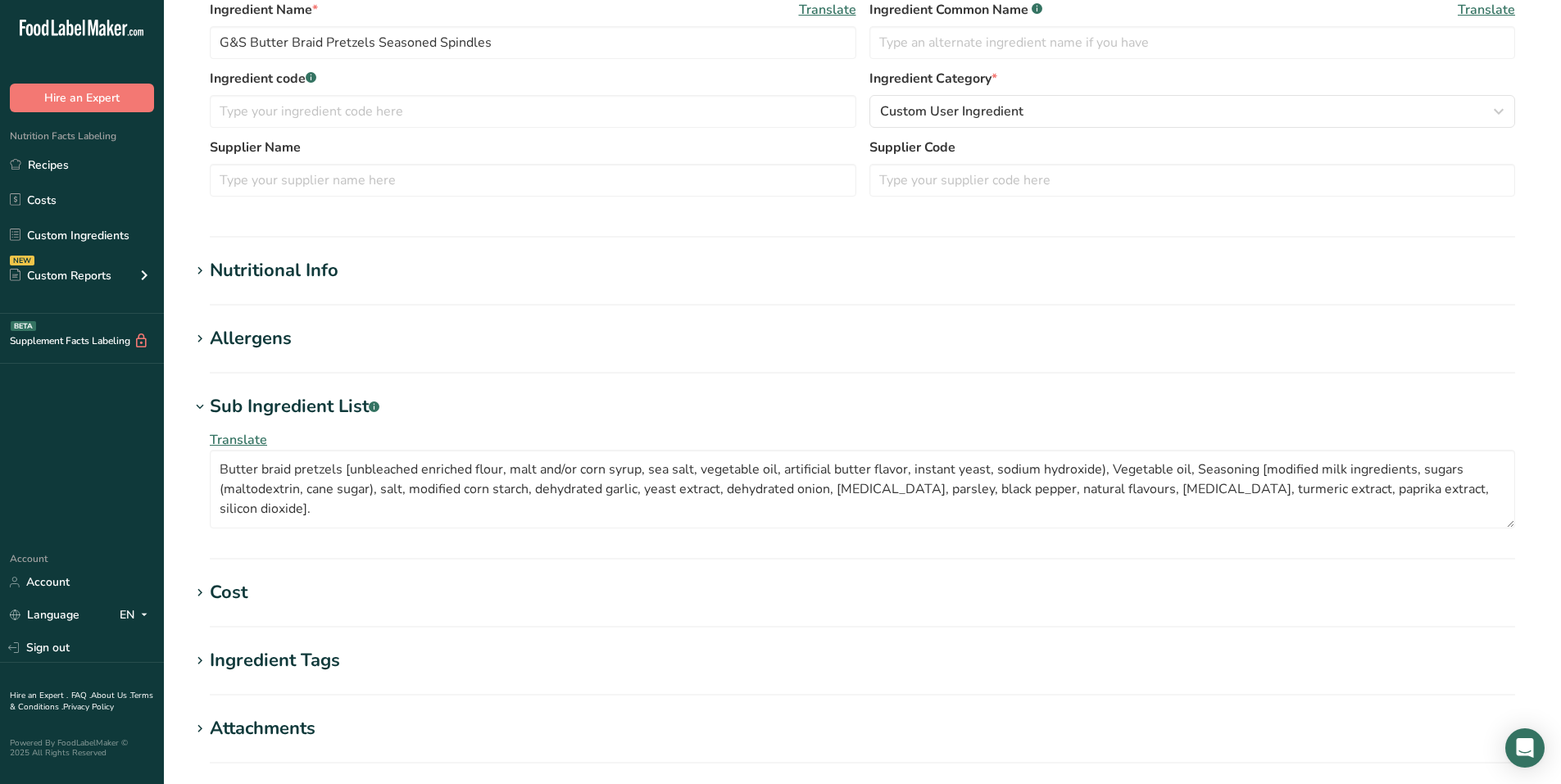
scroll to position [328, 0]
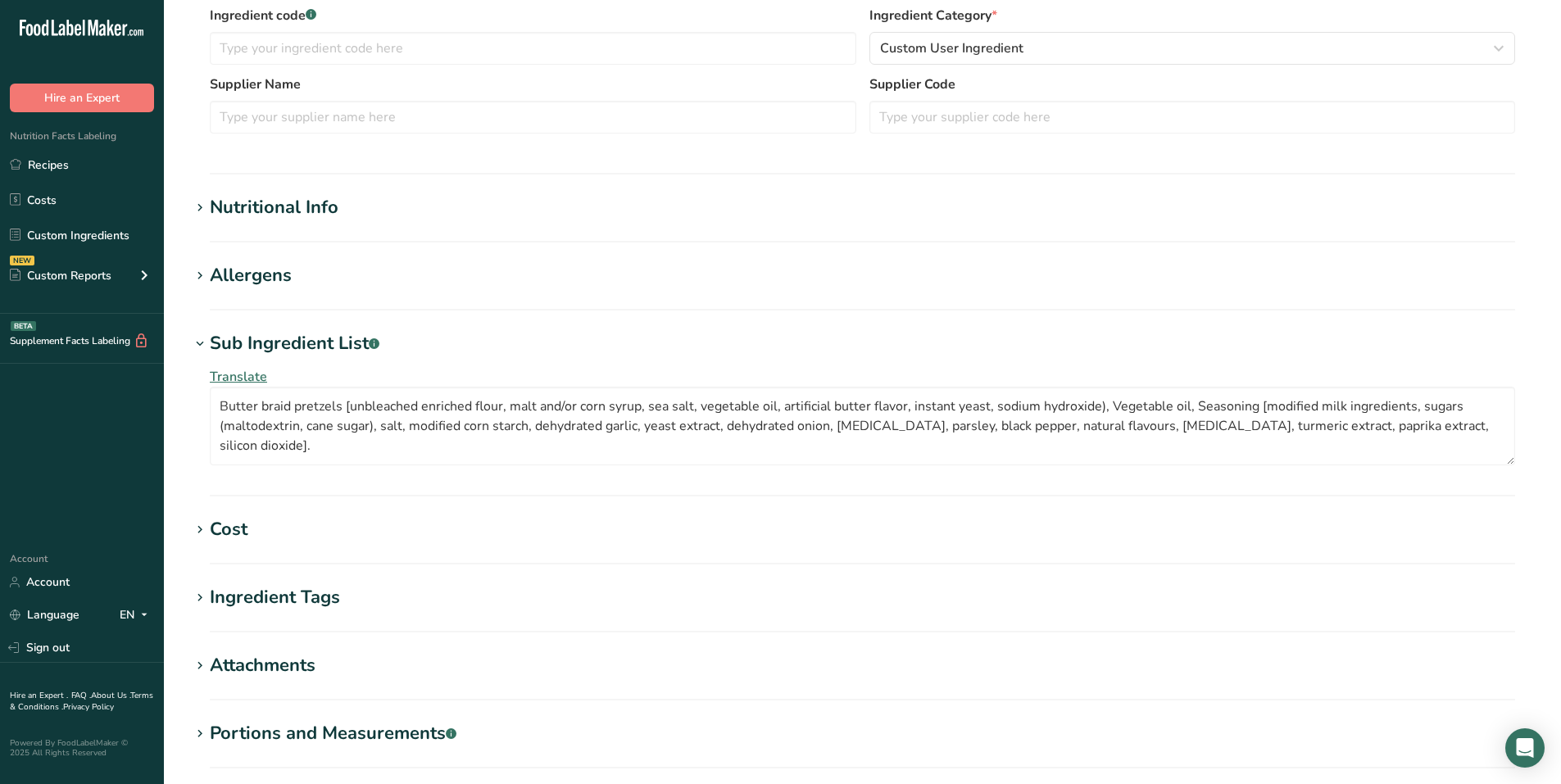
click at [242, 202] on div "Nutritional Info" at bounding box center [274, 207] width 129 height 27
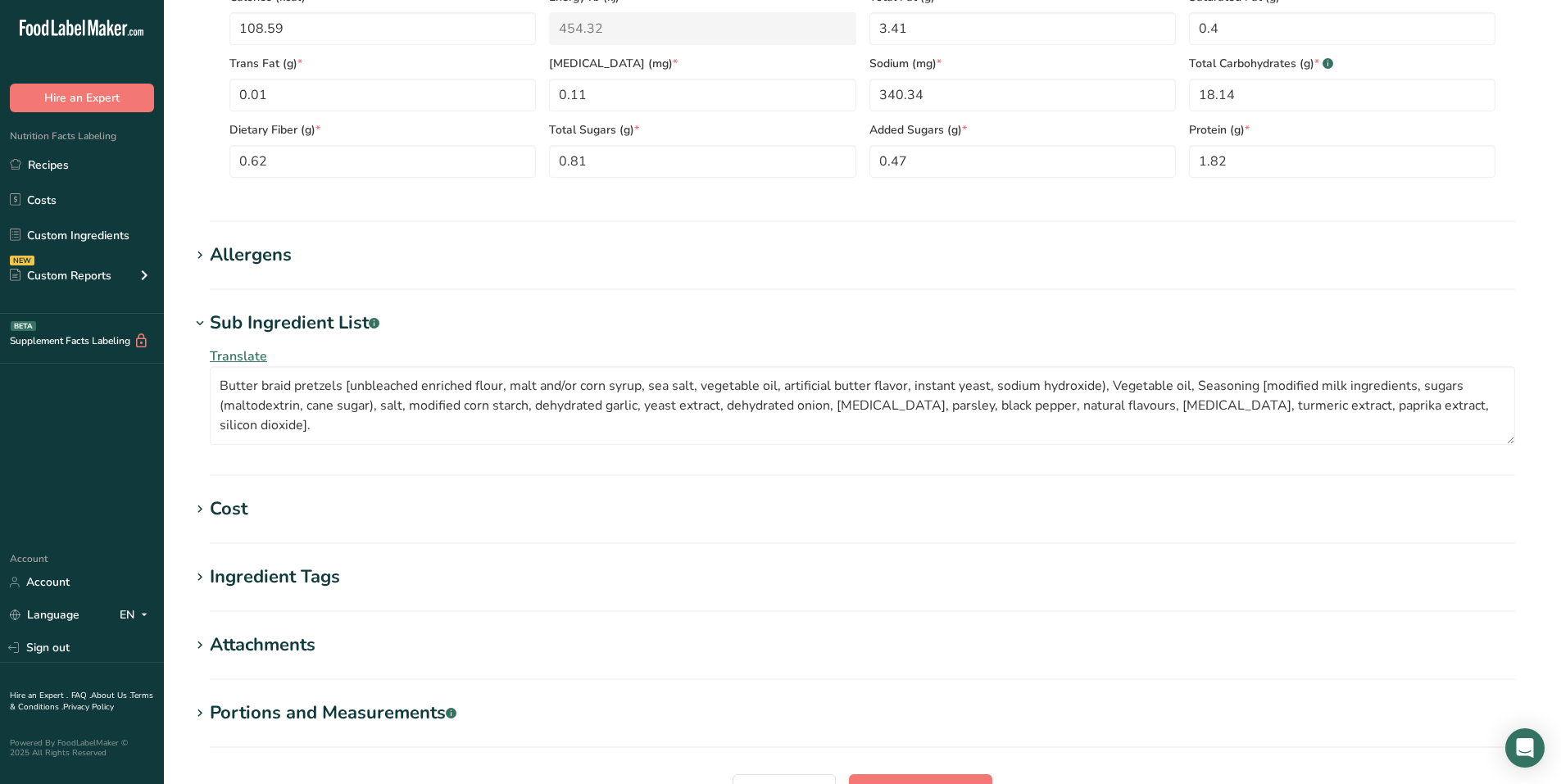
scroll to position [726, 0]
click at [273, 261] on div "Allergens" at bounding box center [251, 256] width 82 height 27
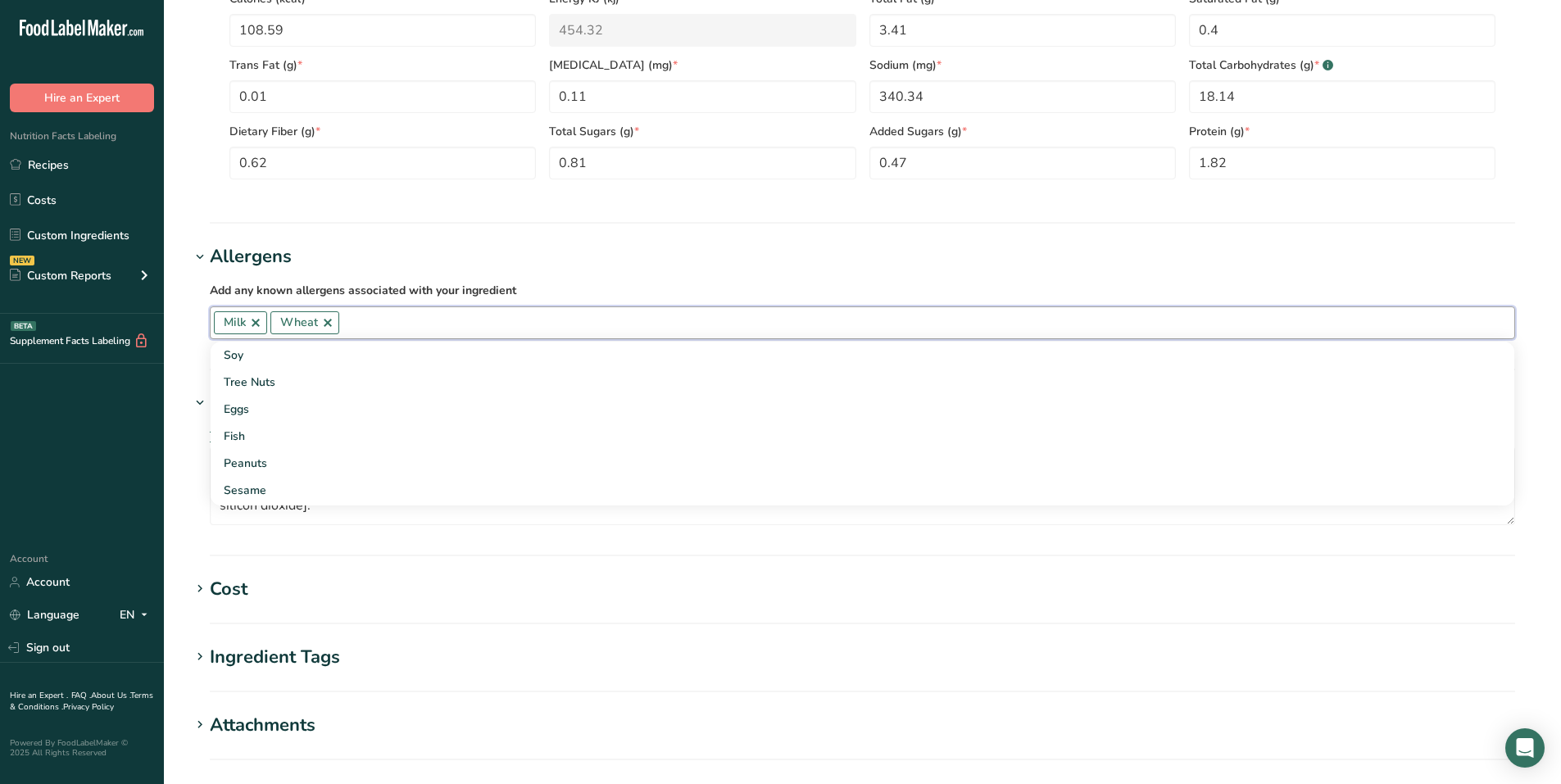
click at [392, 326] on input "text" at bounding box center [927, 322] width 1175 height 25
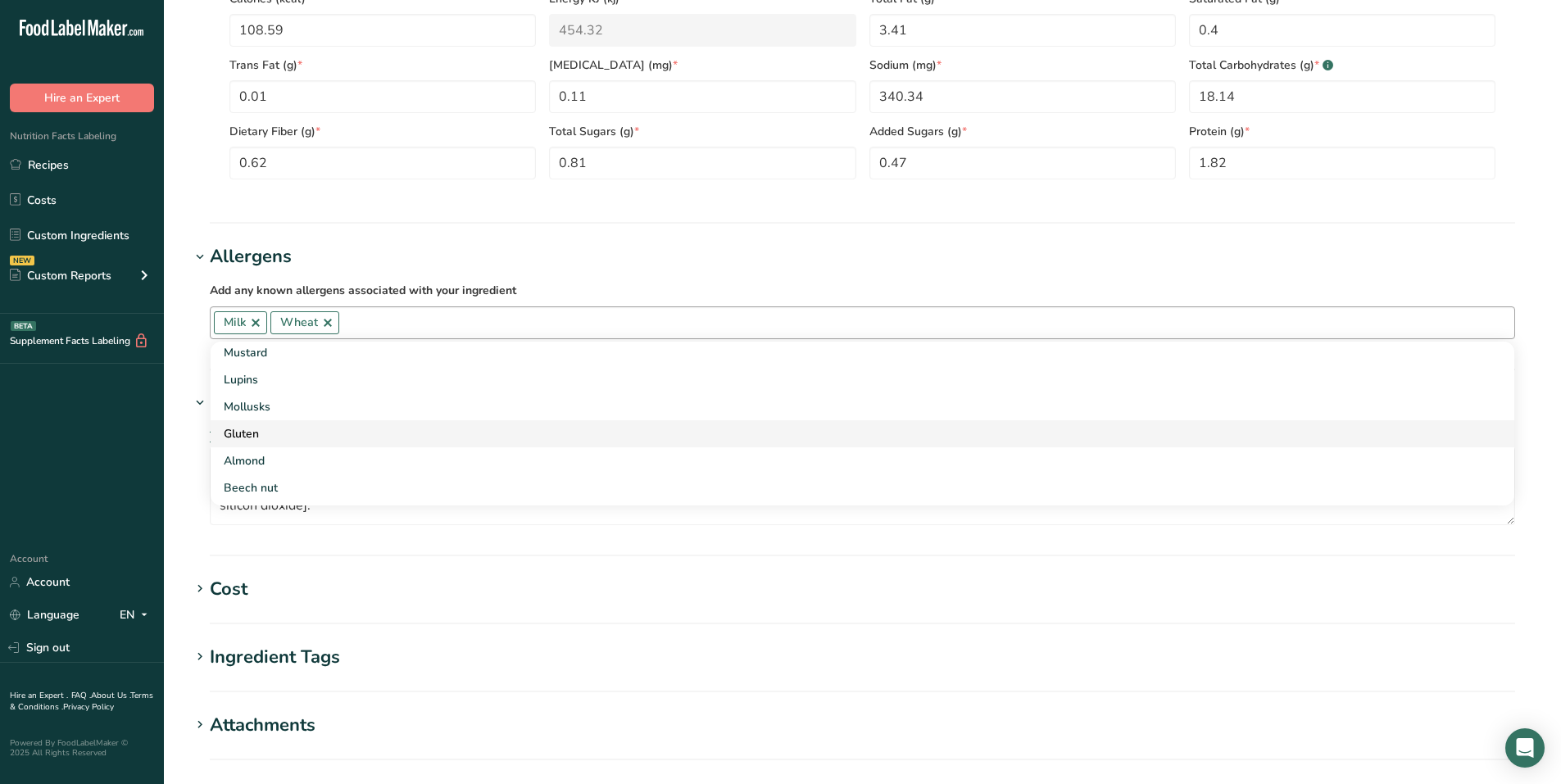
click at [254, 429] on div "Gluten" at bounding box center [849, 433] width 1252 height 17
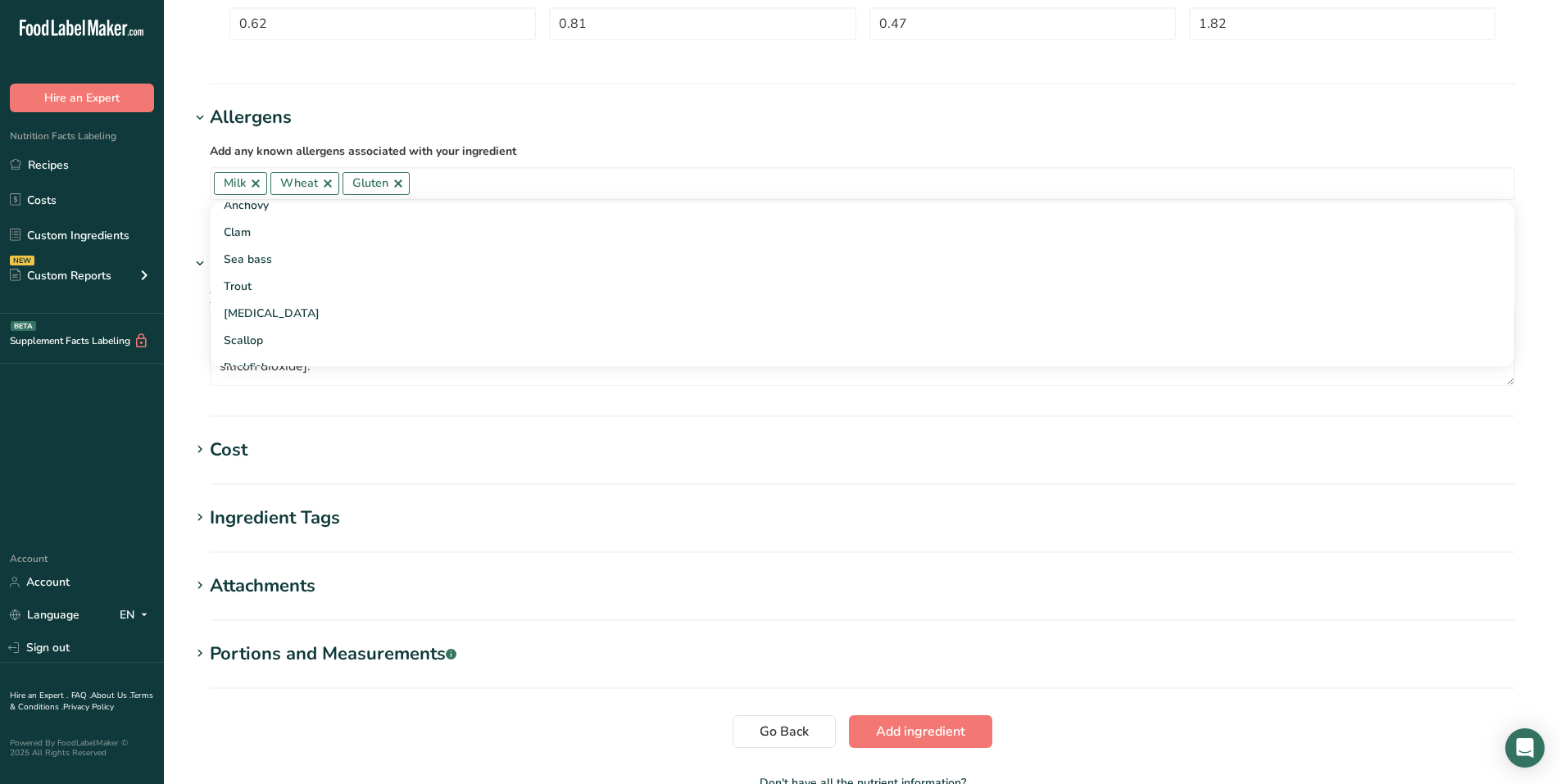
scroll to position [969, 0]
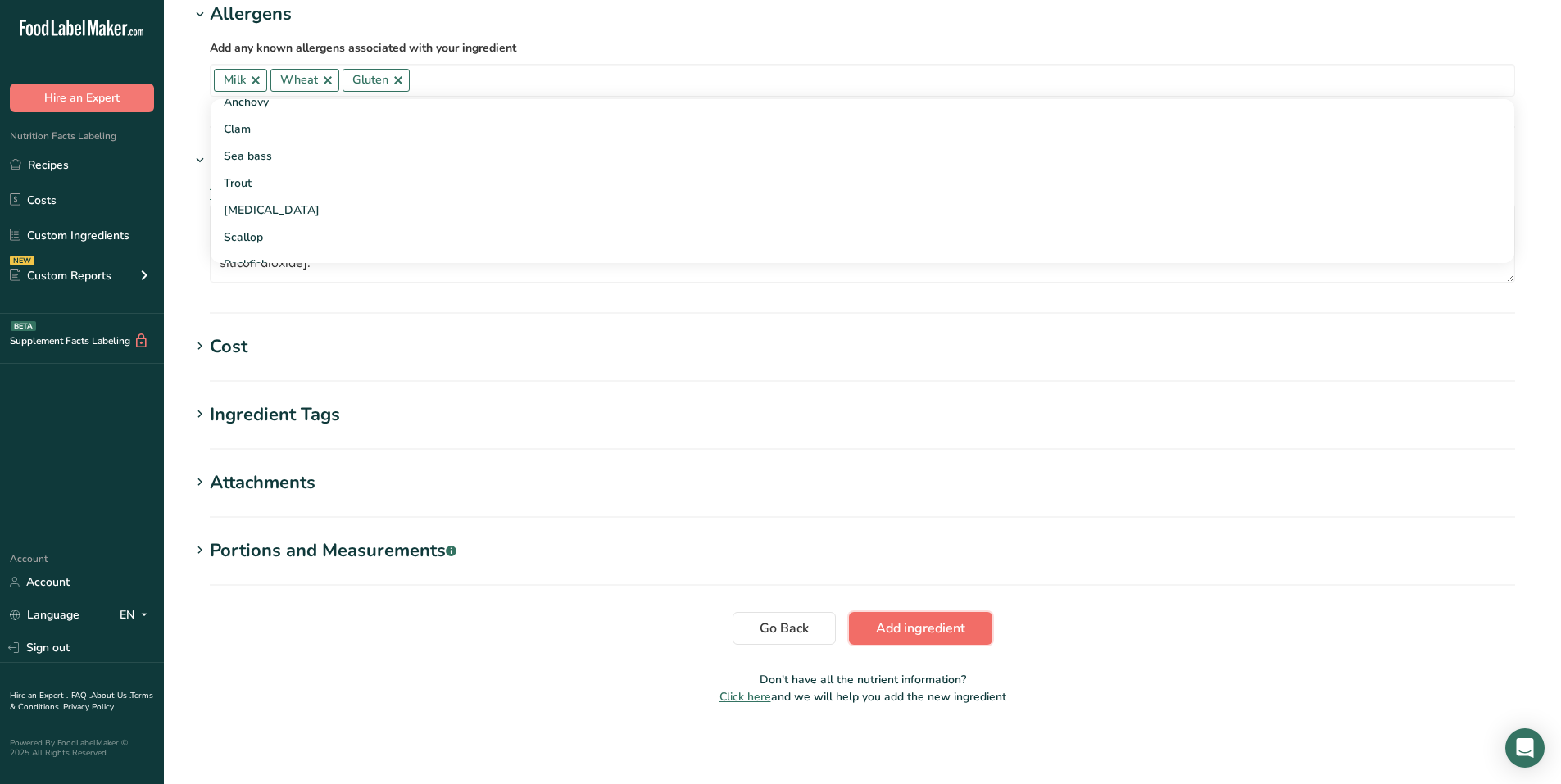
click at [913, 623] on span "Add ingredient" at bounding box center [920, 628] width 90 height 20
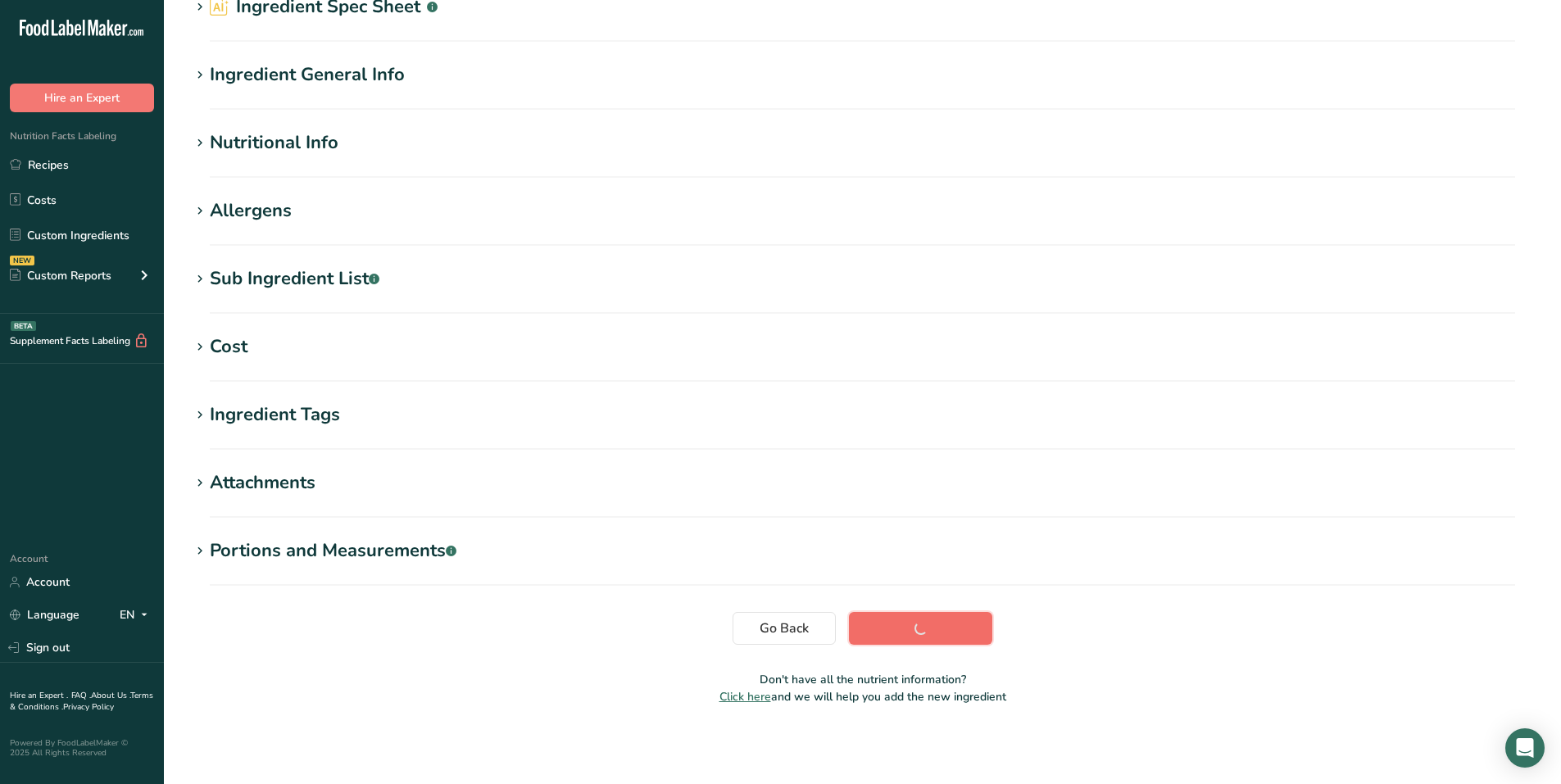
scroll to position [83, 0]
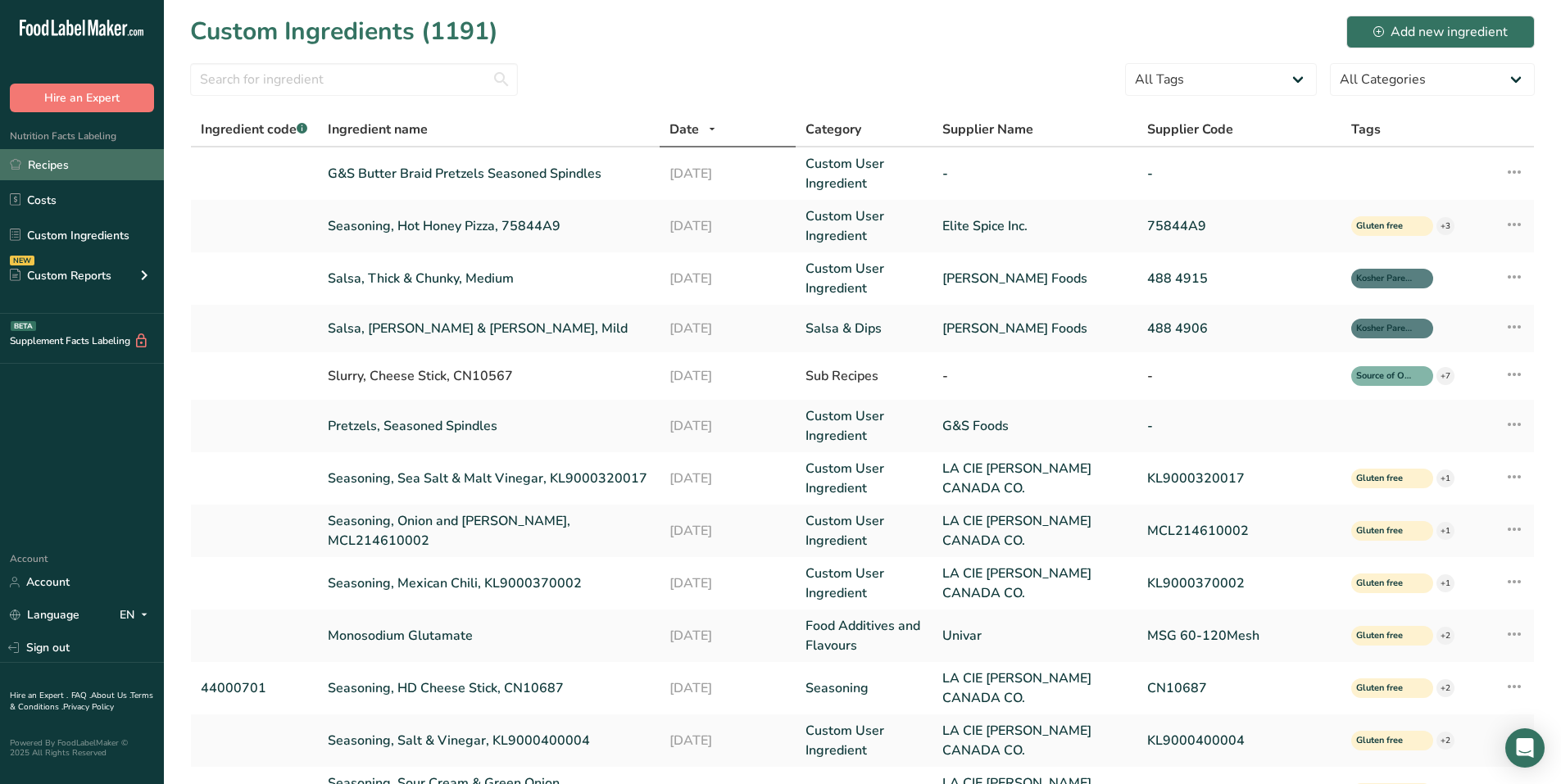
click at [74, 155] on link "Recipes" at bounding box center [82, 164] width 164 height 31
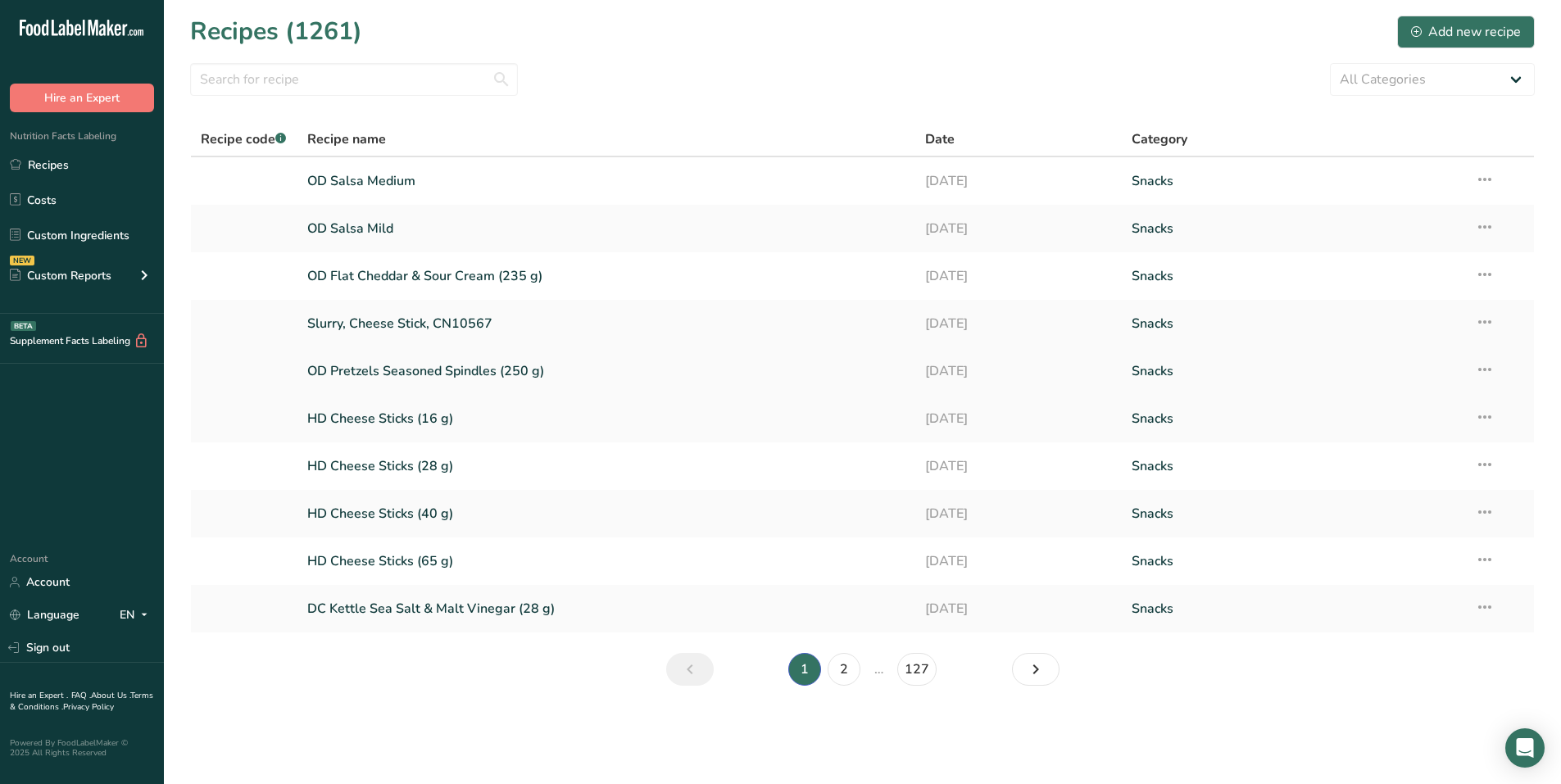
click at [436, 373] on link "OD Pretzels Seasoned Spindles (250 g)" at bounding box center [607, 371] width 600 height 35
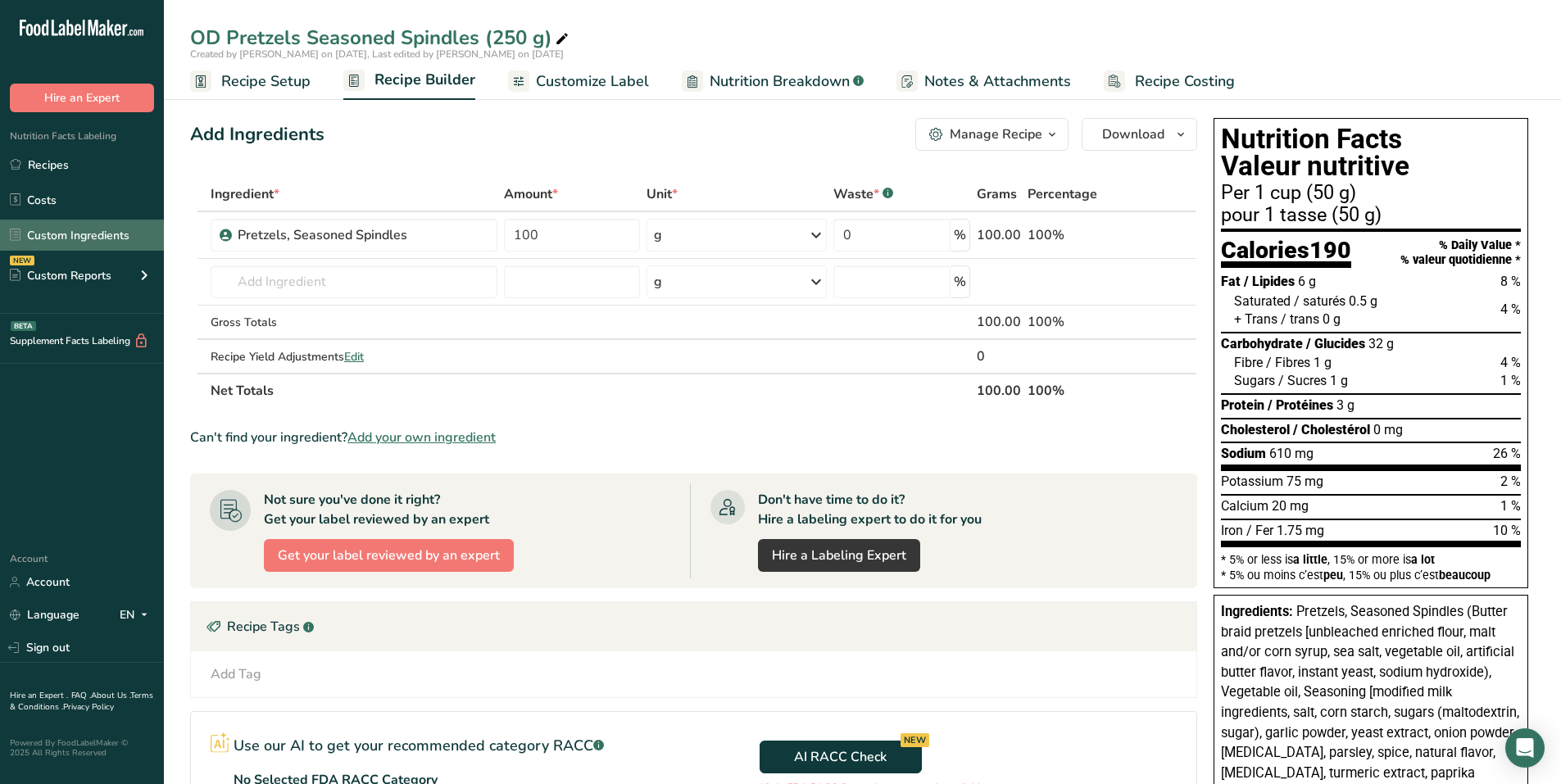
click at [150, 236] on link "Custom Ingredients" at bounding box center [82, 235] width 164 height 31
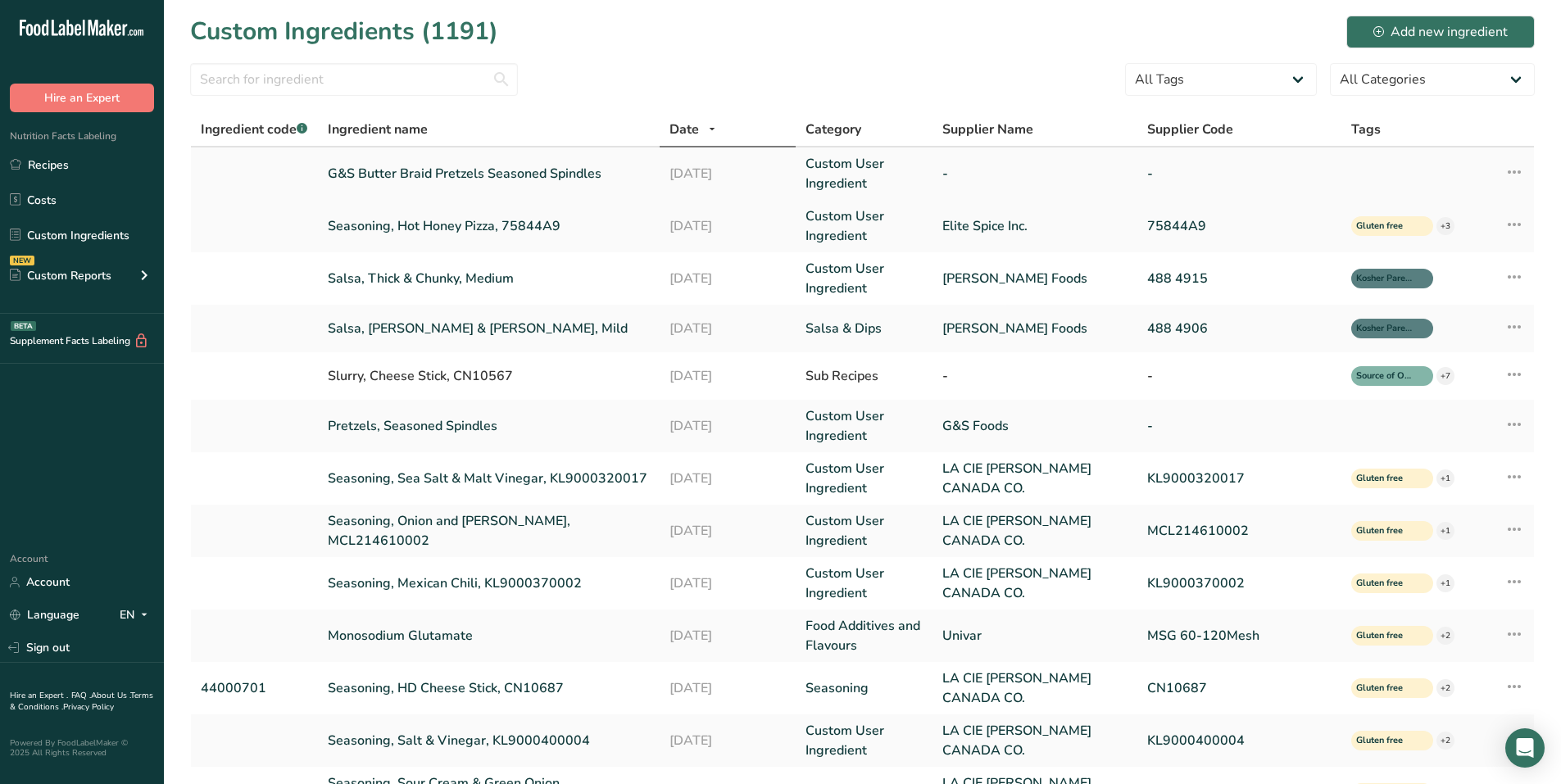
click at [1522, 171] on icon at bounding box center [1514, 172] width 20 height 29
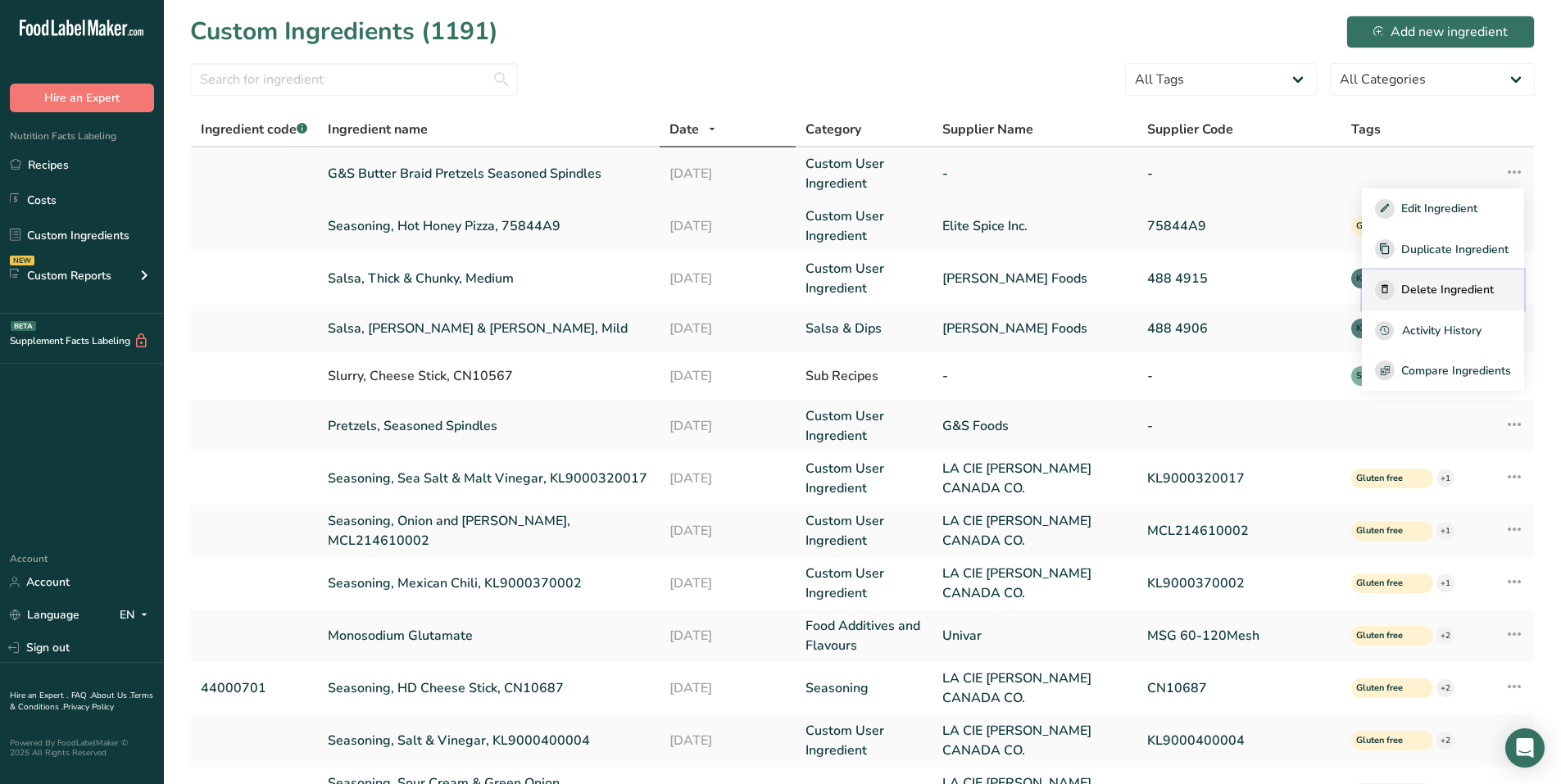
click at [1431, 289] on span "Delete Ingredient" at bounding box center [1448, 289] width 92 height 17
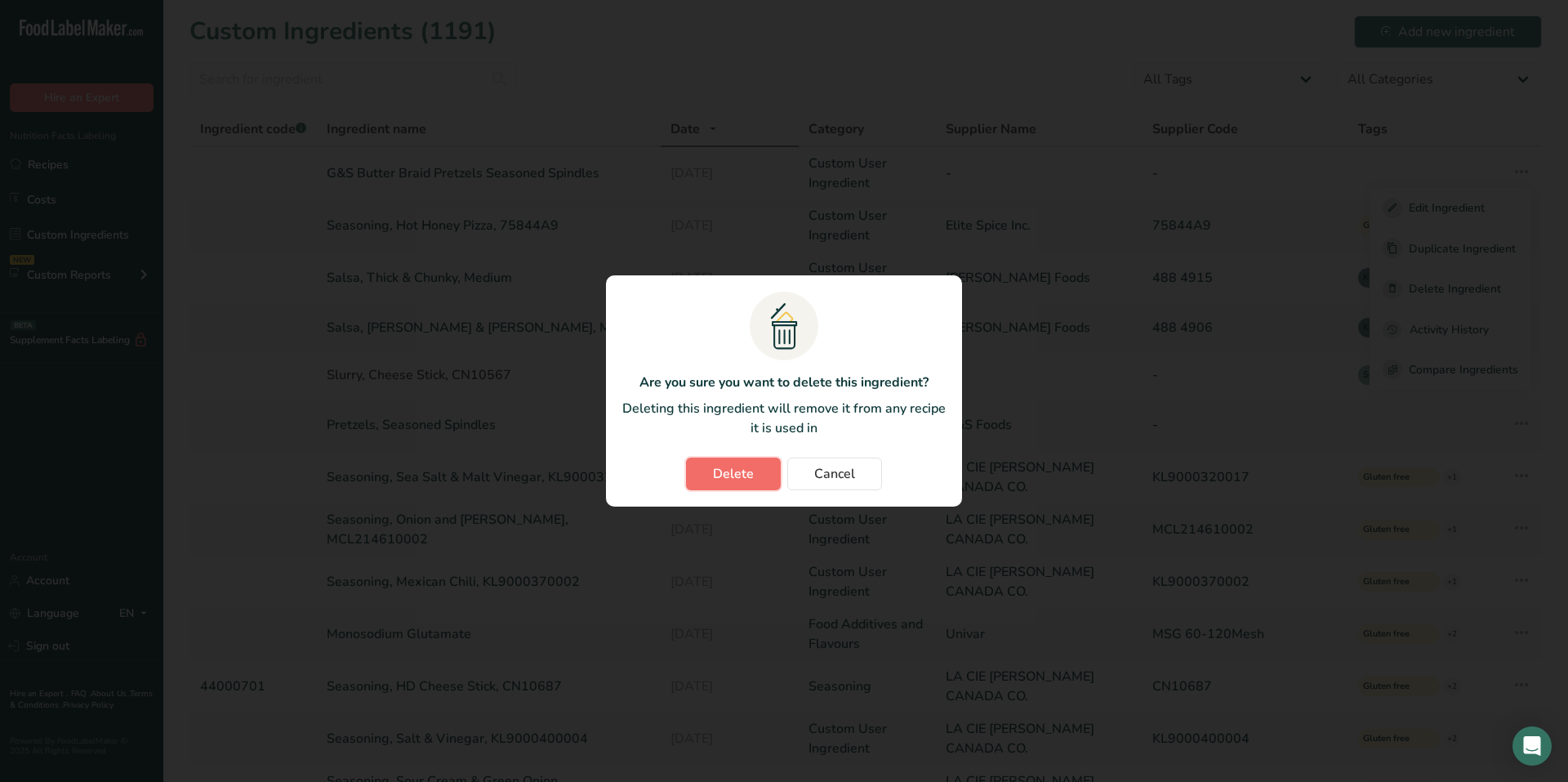
click at [747, 466] on span "Delete" at bounding box center [733, 474] width 40 height 20
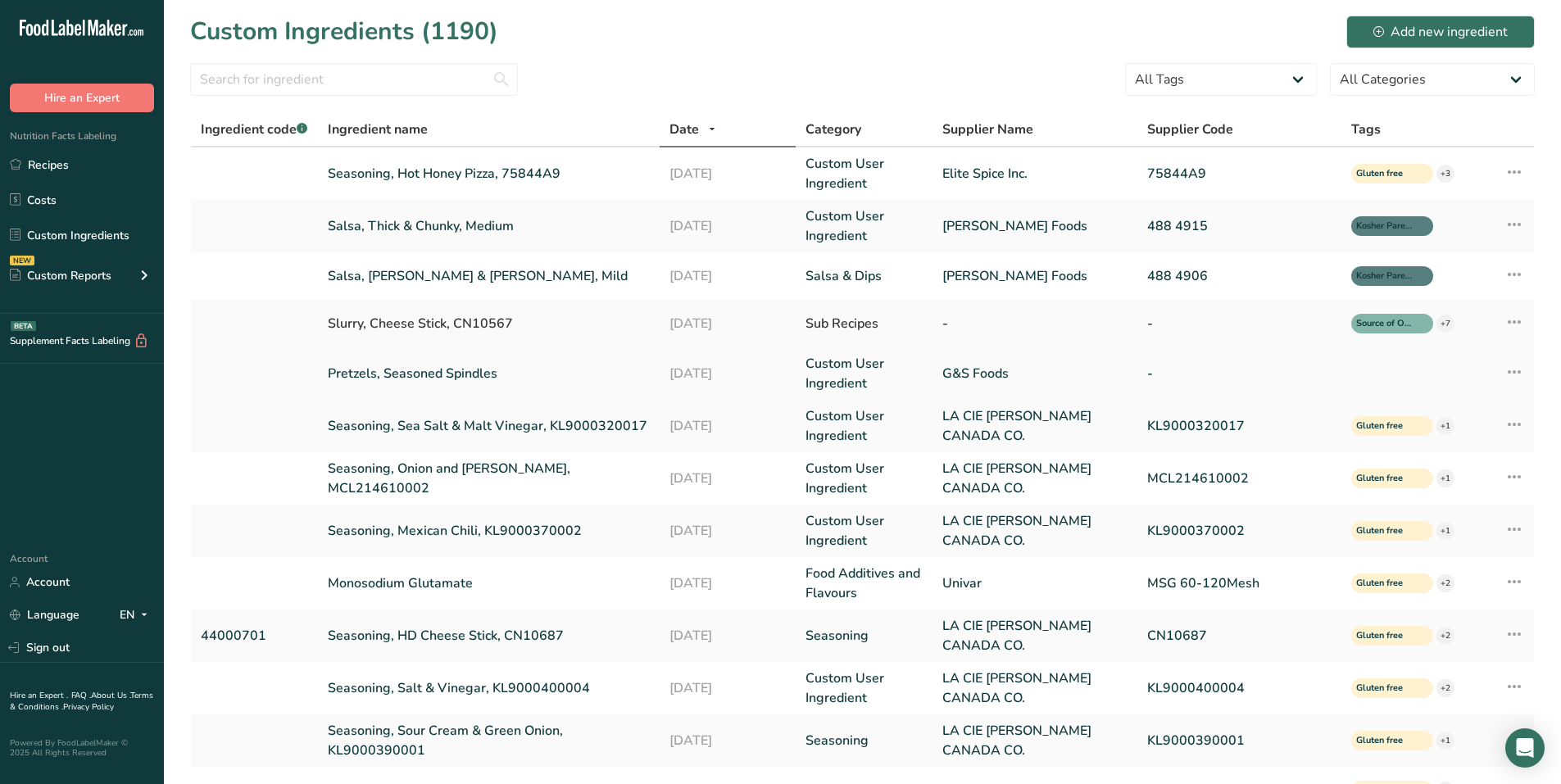
click at [428, 375] on link "Pretzels, Seasoned Spindles" at bounding box center [488, 373] width 321 height 20
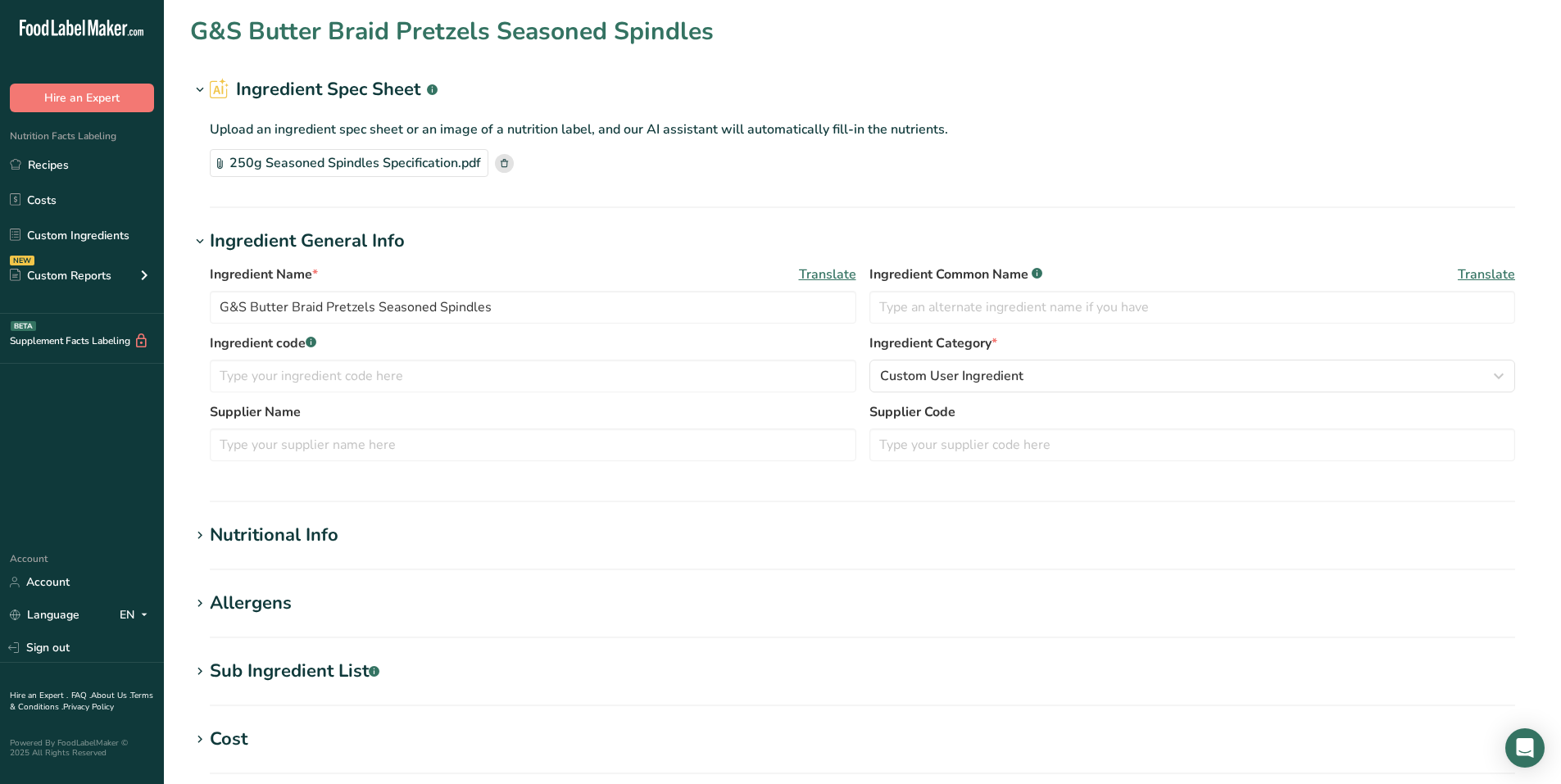
type input "Pretzels, Seasoned Spindles"
type input "G&S Foods"
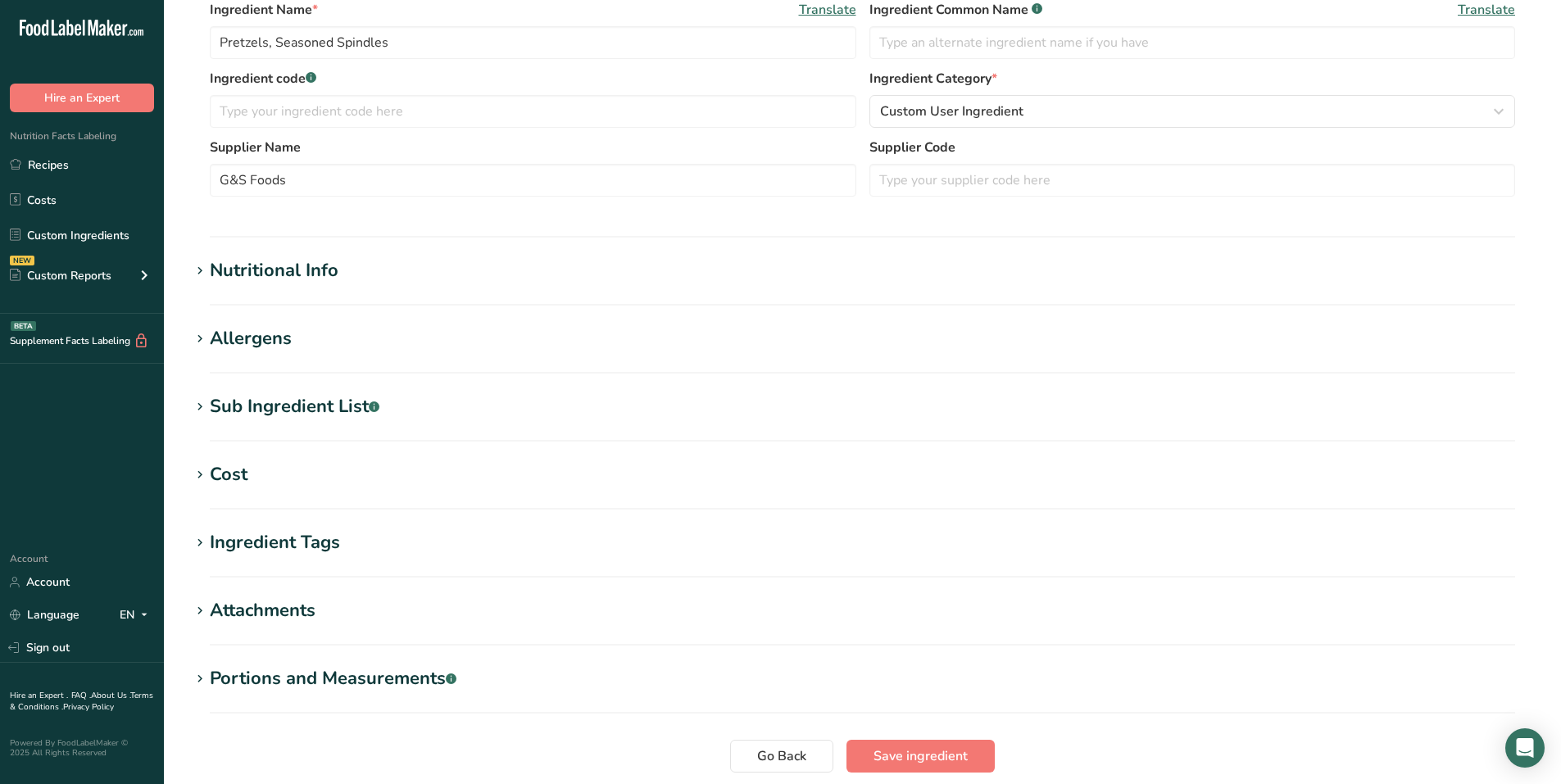
scroll to position [410, 0]
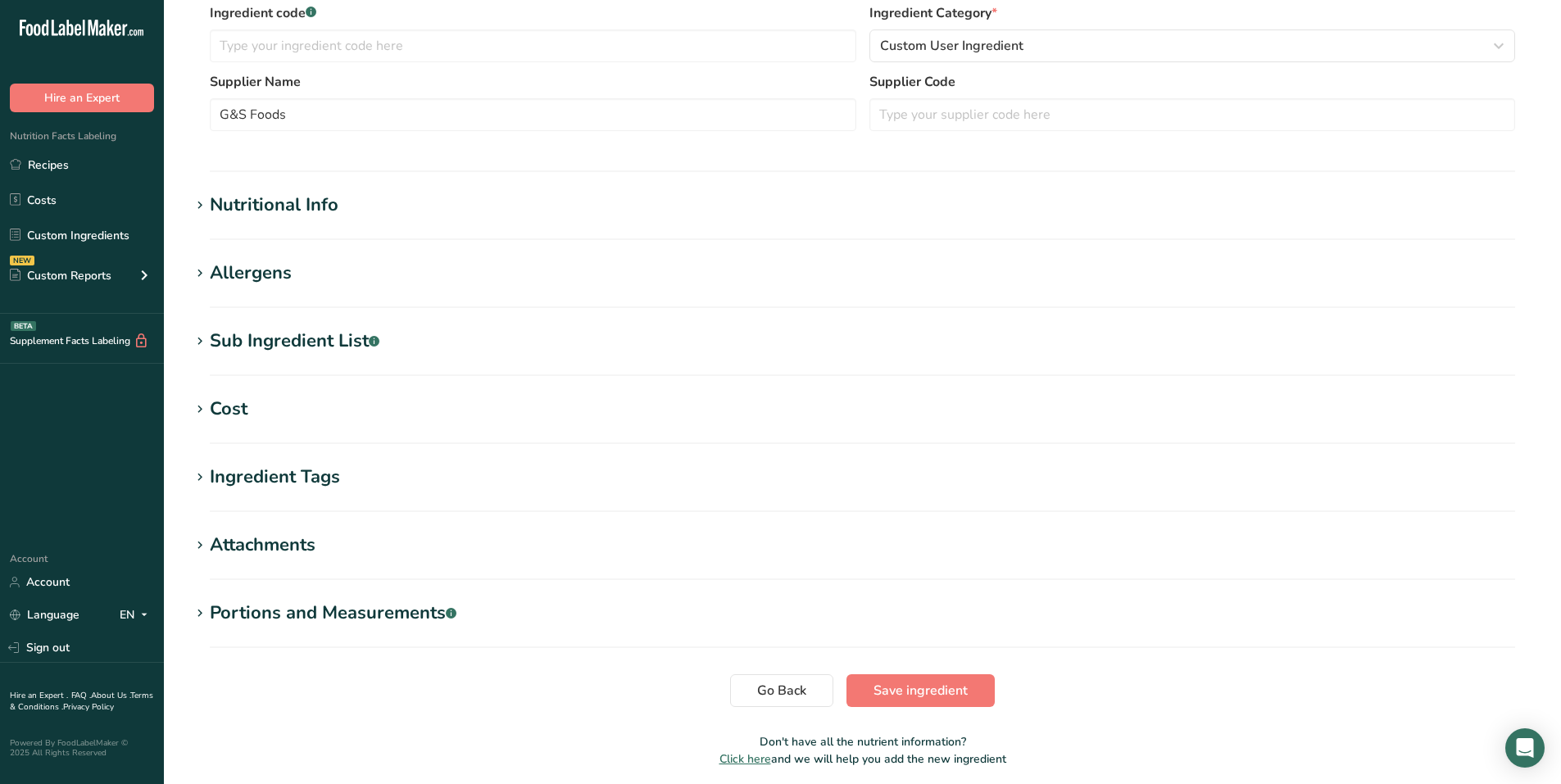
click at [265, 273] on div "Allergens" at bounding box center [251, 273] width 82 height 27
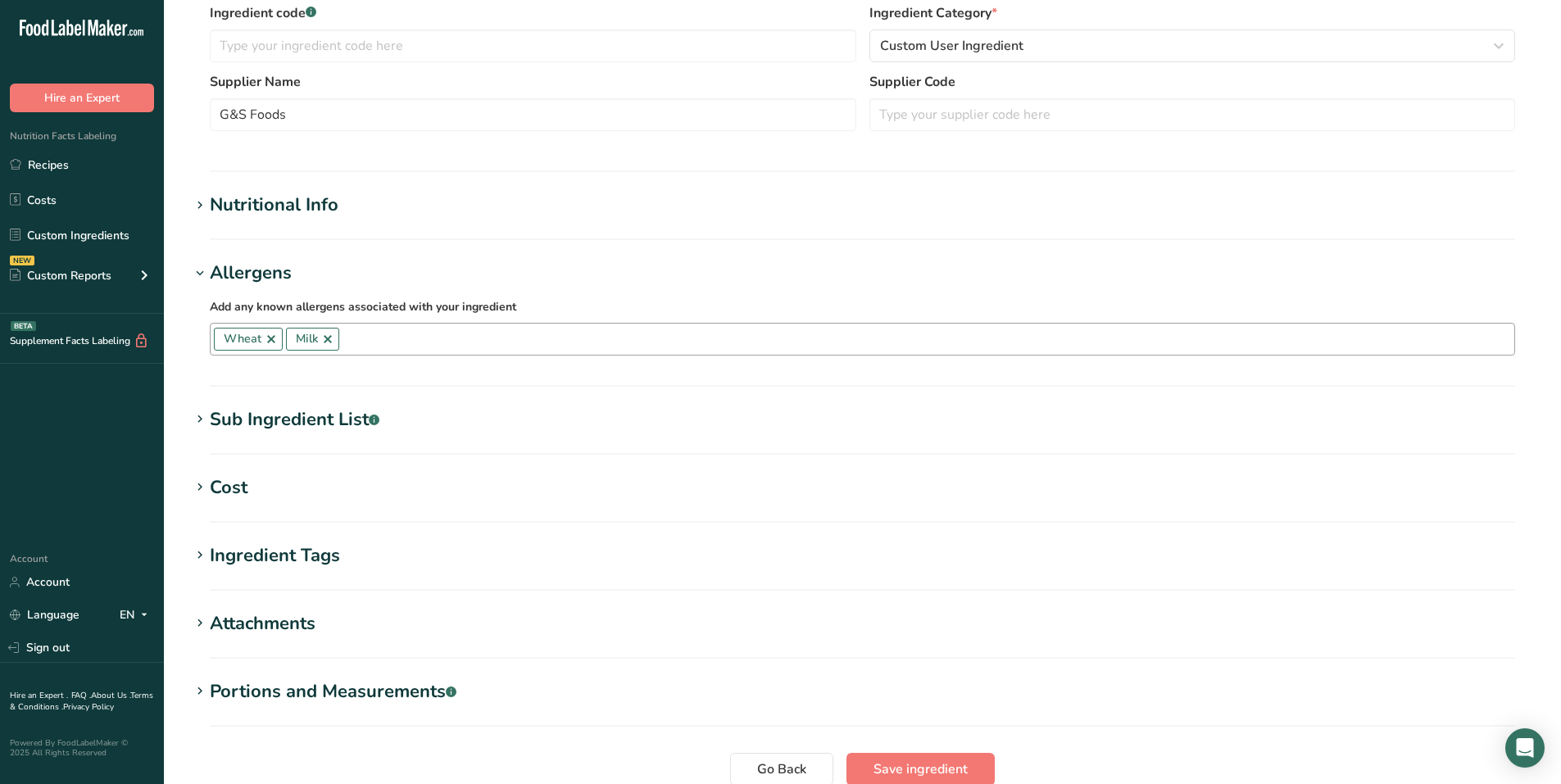
click at [368, 354] on div at bounding box center [927, 340] width 1175 height 28
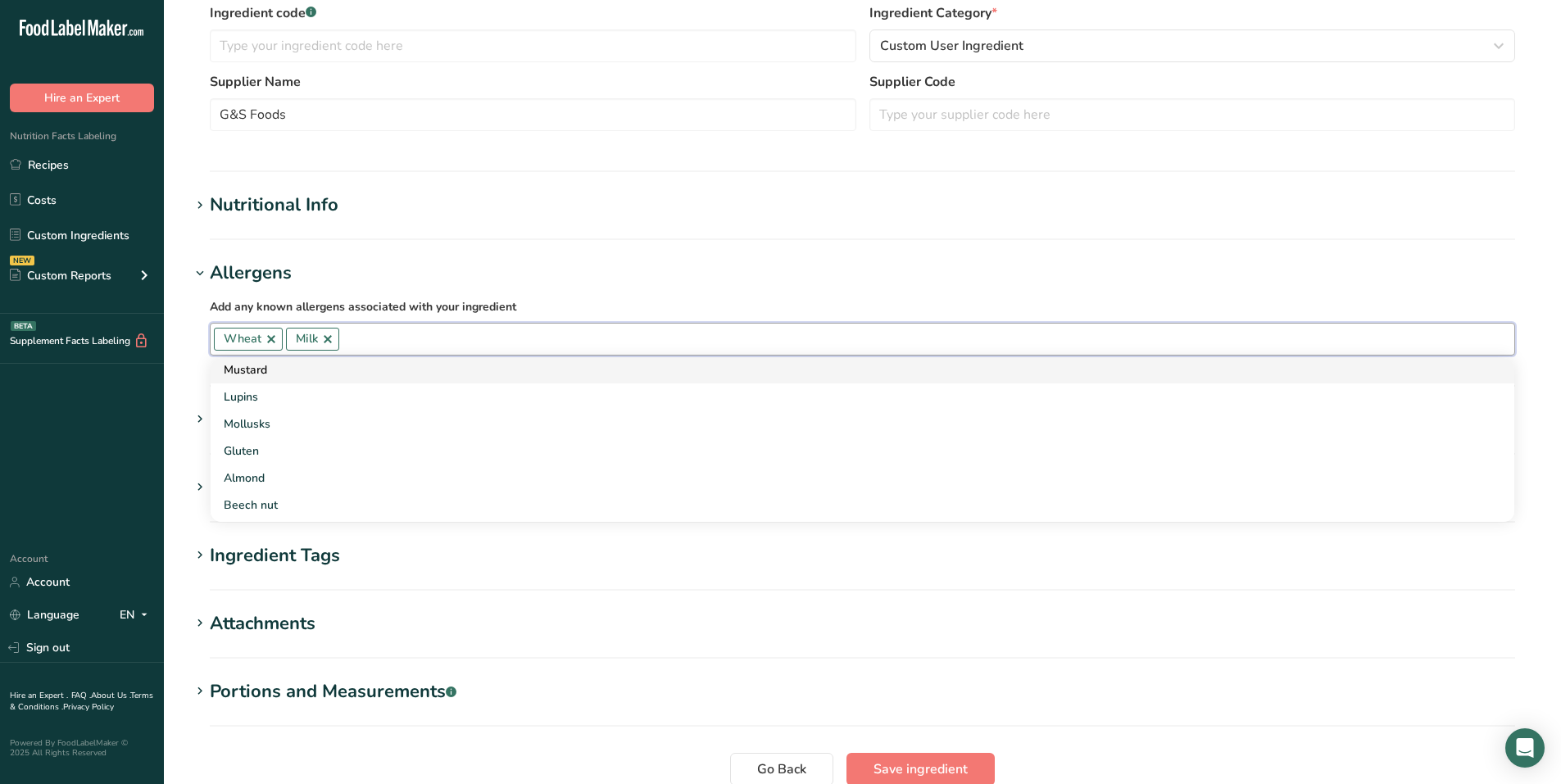
scroll to position [246, 0]
click at [264, 451] on div "Gluten" at bounding box center [849, 450] width 1252 height 17
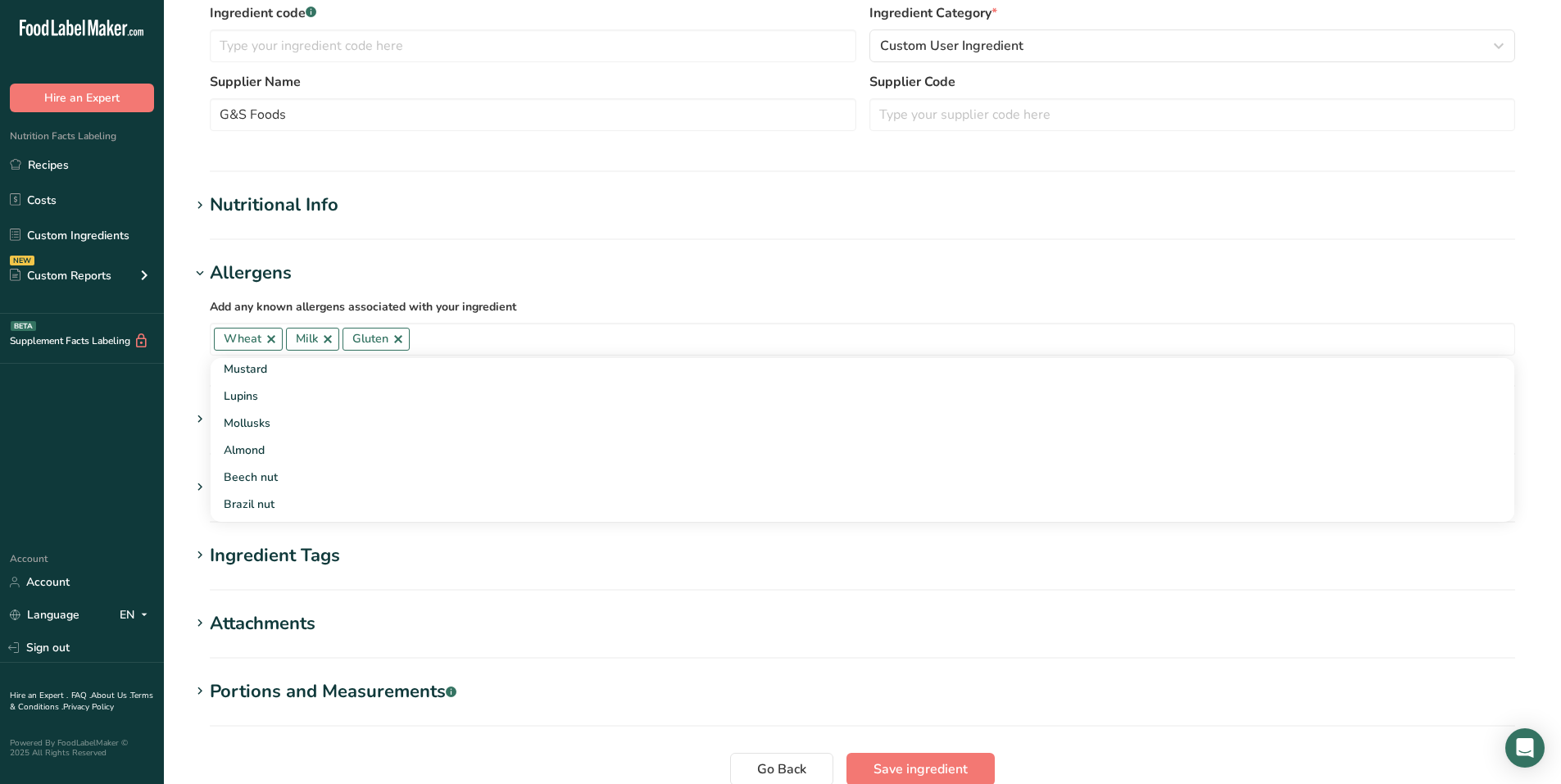
click at [617, 195] on h1 "Nutritional Info" at bounding box center [863, 204] width 1345 height 27
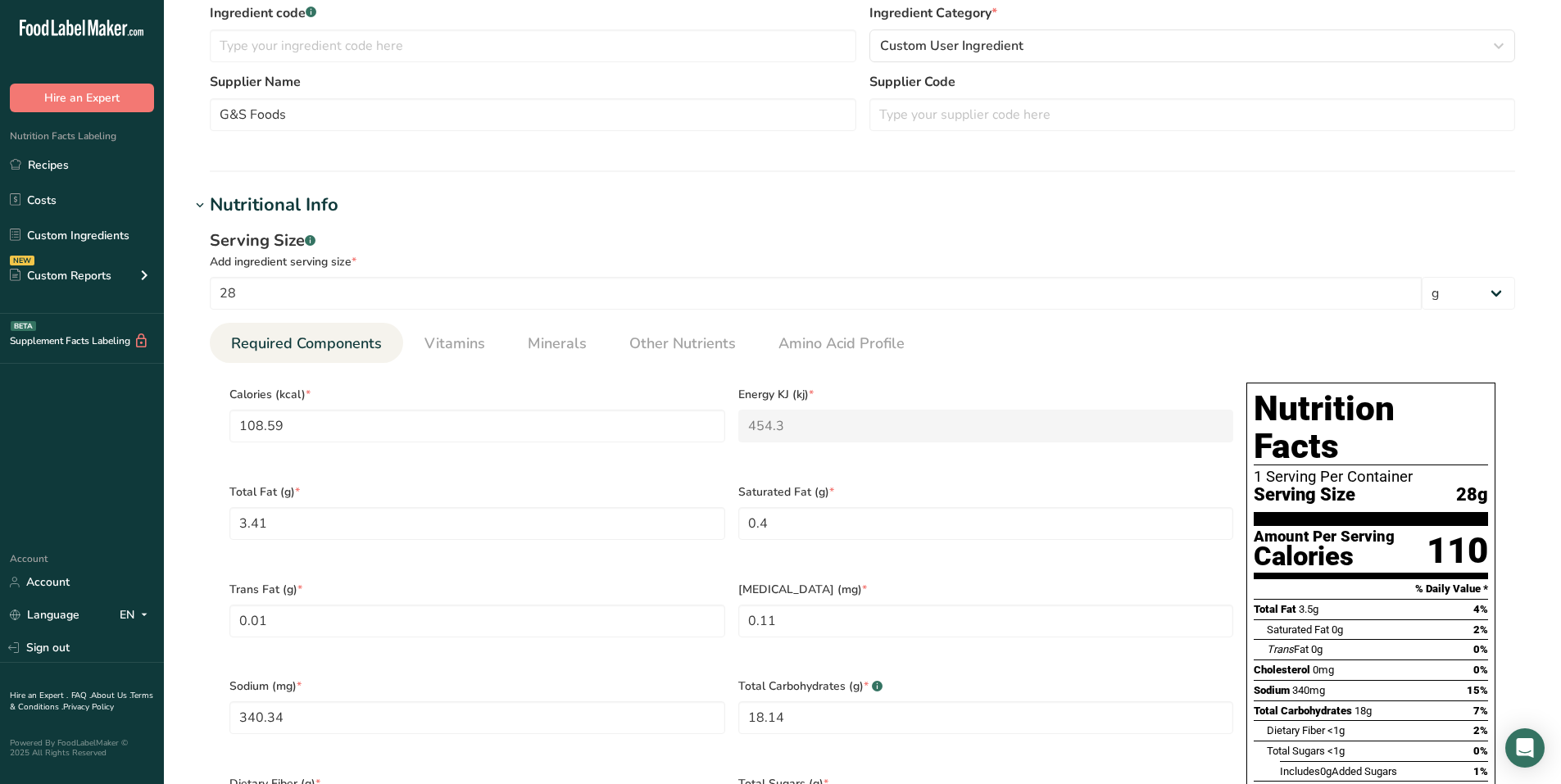
click at [355, 211] on h1 "Nutritional Info" at bounding box center [863, 204] width 1345 height 27
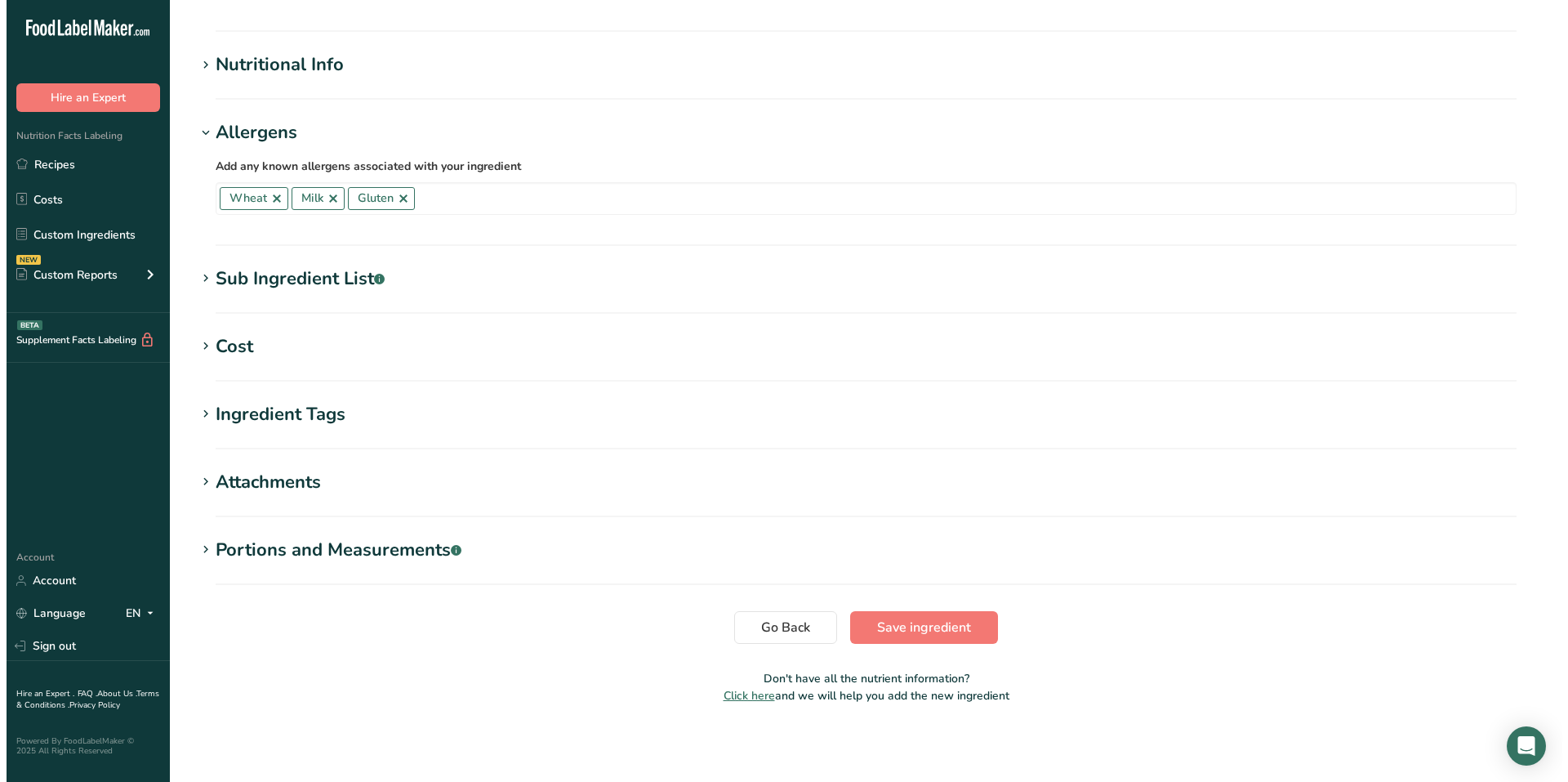
scroll to position [549, 0]
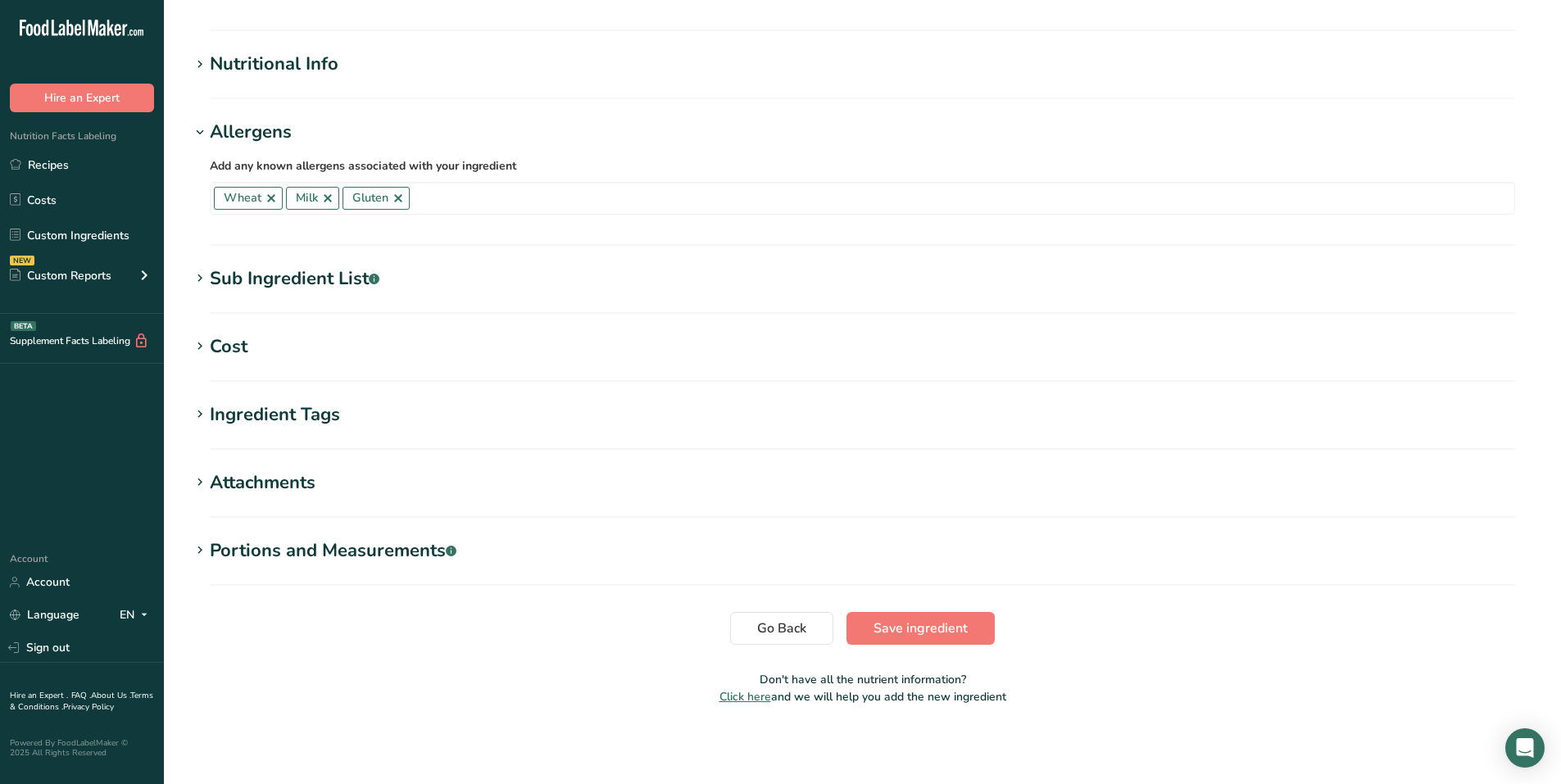
click at [311, 283] on div "Sub Ingredient List .a-a{fill:#347362;}.b-a{fill:#fff;}" at bounding box center [295, 279] width 170 height 27
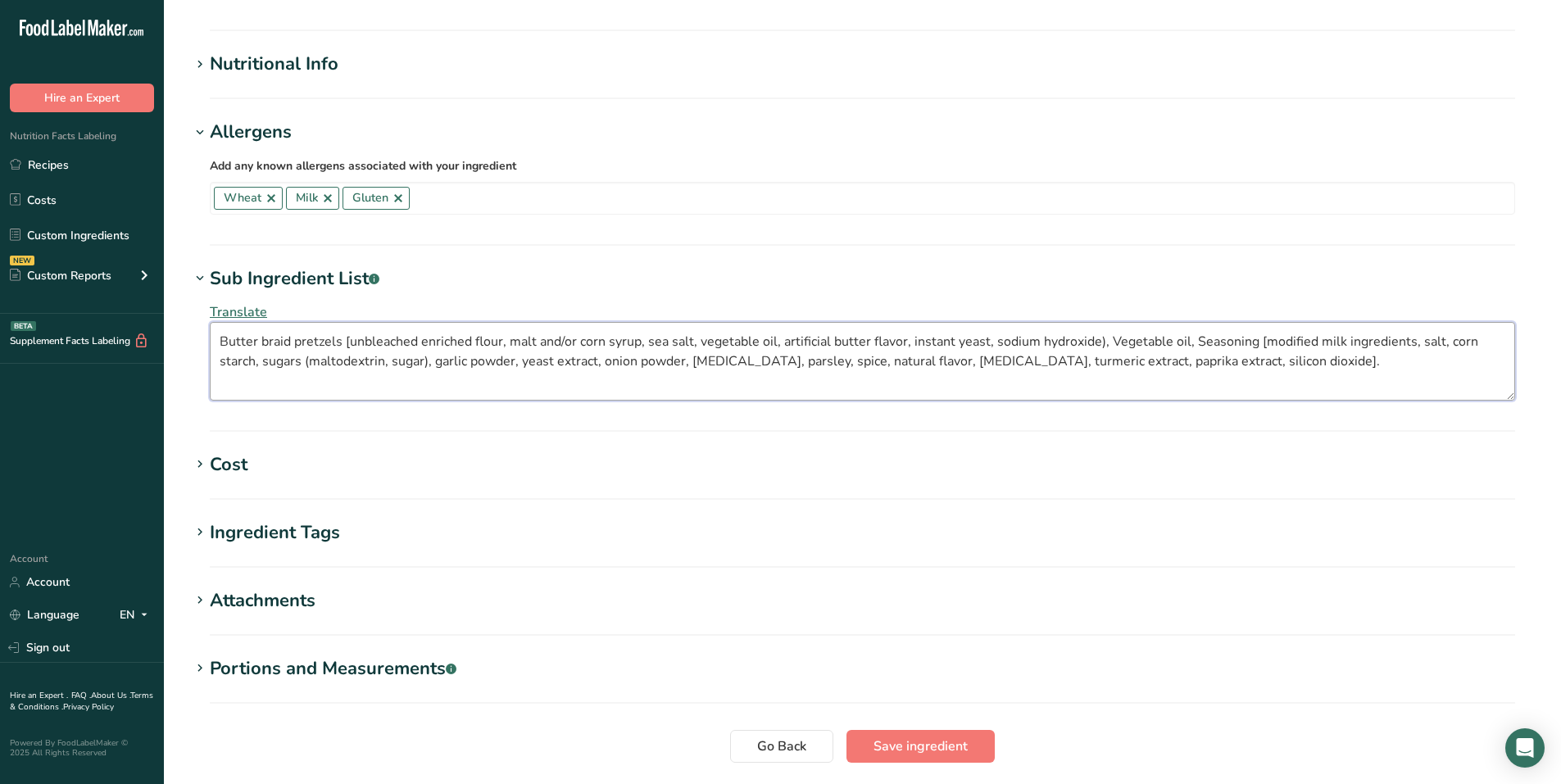
drag, startPoint x: 219, startPoint y: 338, endPoint x: 1378, endPoint y: 368, distance: 1159.4
click at [1378, 368] on textarea "Butter braid pretzels [unbleached enriched flour, malt and/or corn syrup, sea s…" at bounding box center [863, 361] width 1306 height 78
paste textarea "ugars (maltodextrin, cane sugar), salt, modified corn starch, dehydrated garlic…"
type textarea "Butter braid pretzels [unbleached enriched flour, malt and/or corn syrup, sea s…"
click at [255, 311] on span "Translate" at bounding box center [238, 312] width 58 height 18
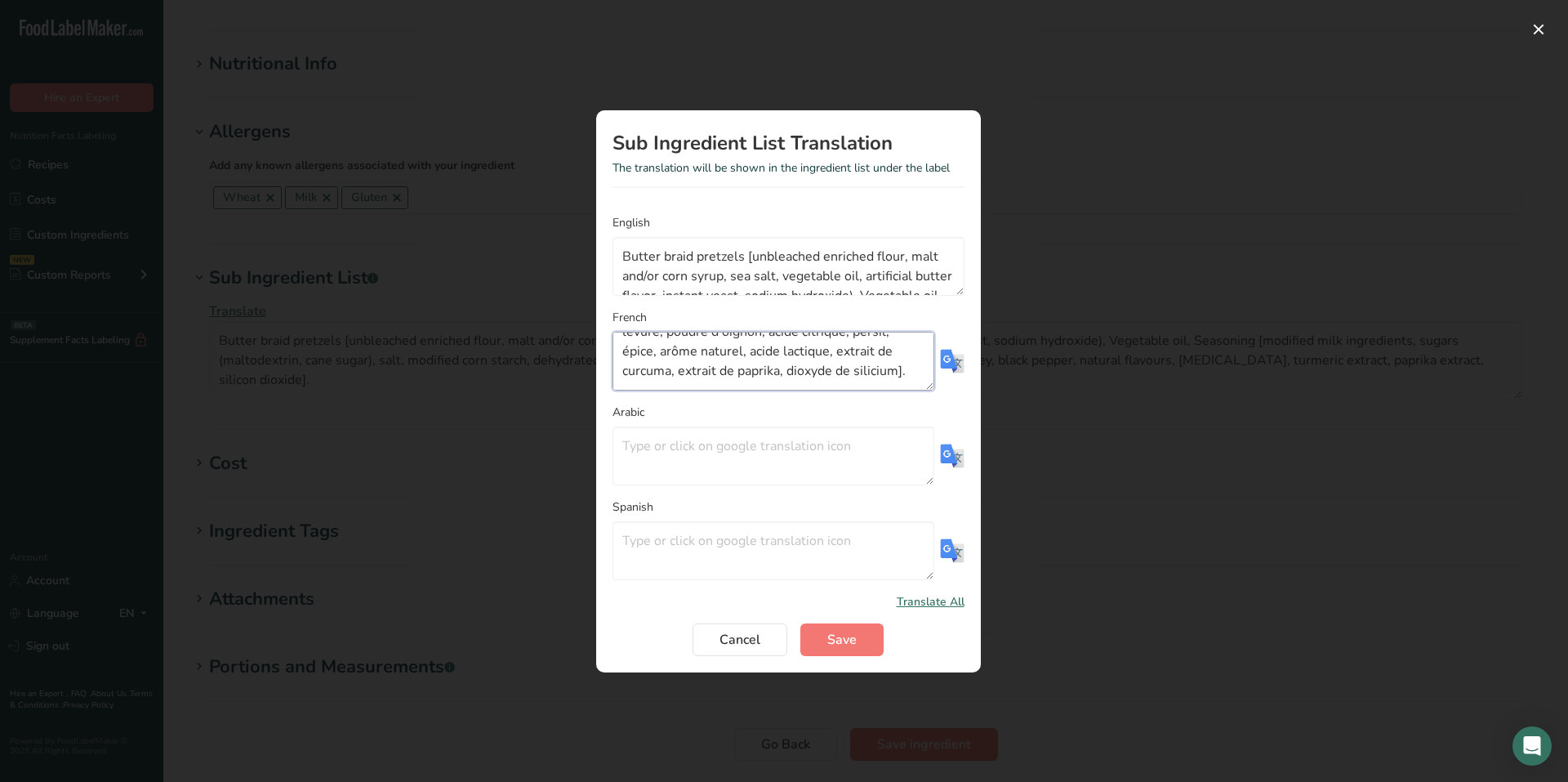
drag, startPoint x: 623, startPoint y: 351, endPoint x: 1111, endPoint y: 488, distance: 506.9
click at [1110, 487] on div "Sub Ingredient List Translation The translation will be shown in the ingredient…" at bounding box center [784, 391] width 1568 height 782
paste textarea "Huile végétale, Assaisonnement [substances laitières modifiées, sucres (maltode…"
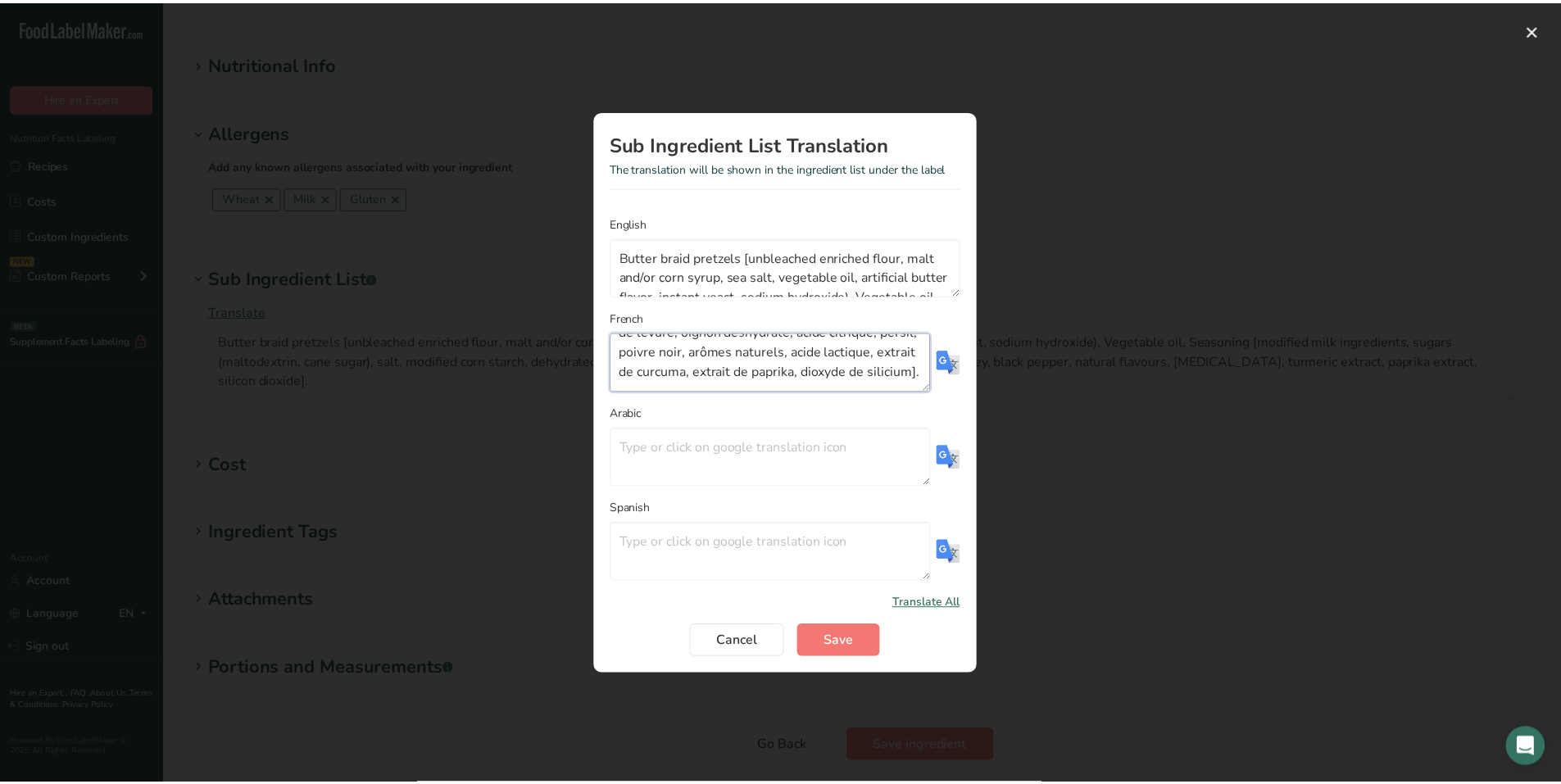
scroll to position [168, 0]
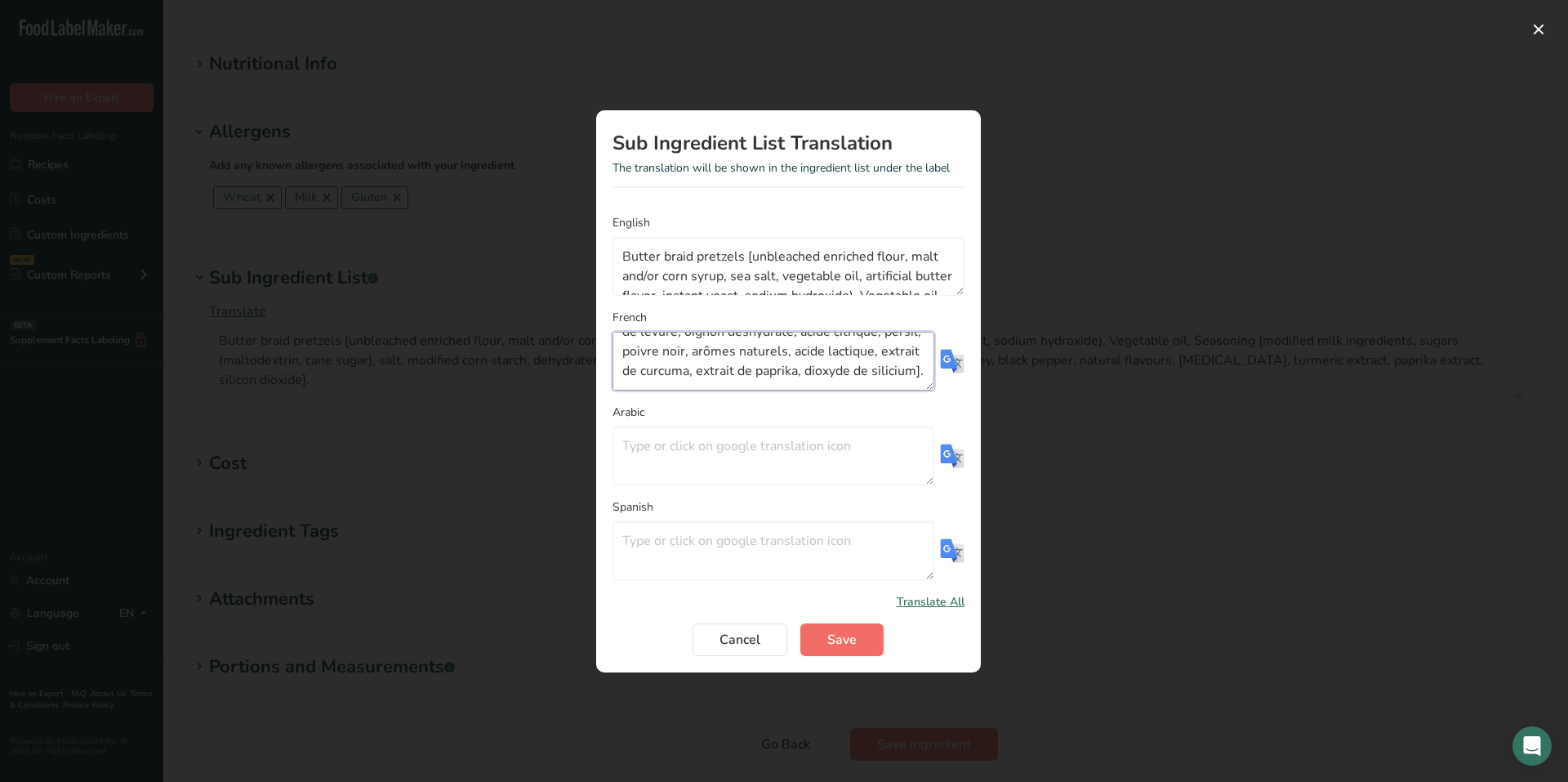
type textarea "Bretzels tressés au beurre [farine enrichie non [PERSON_NAME], sirop de malt et…"
click at [859, 635] on button "Save" at bounding box center [842, 639] width 84 height 33
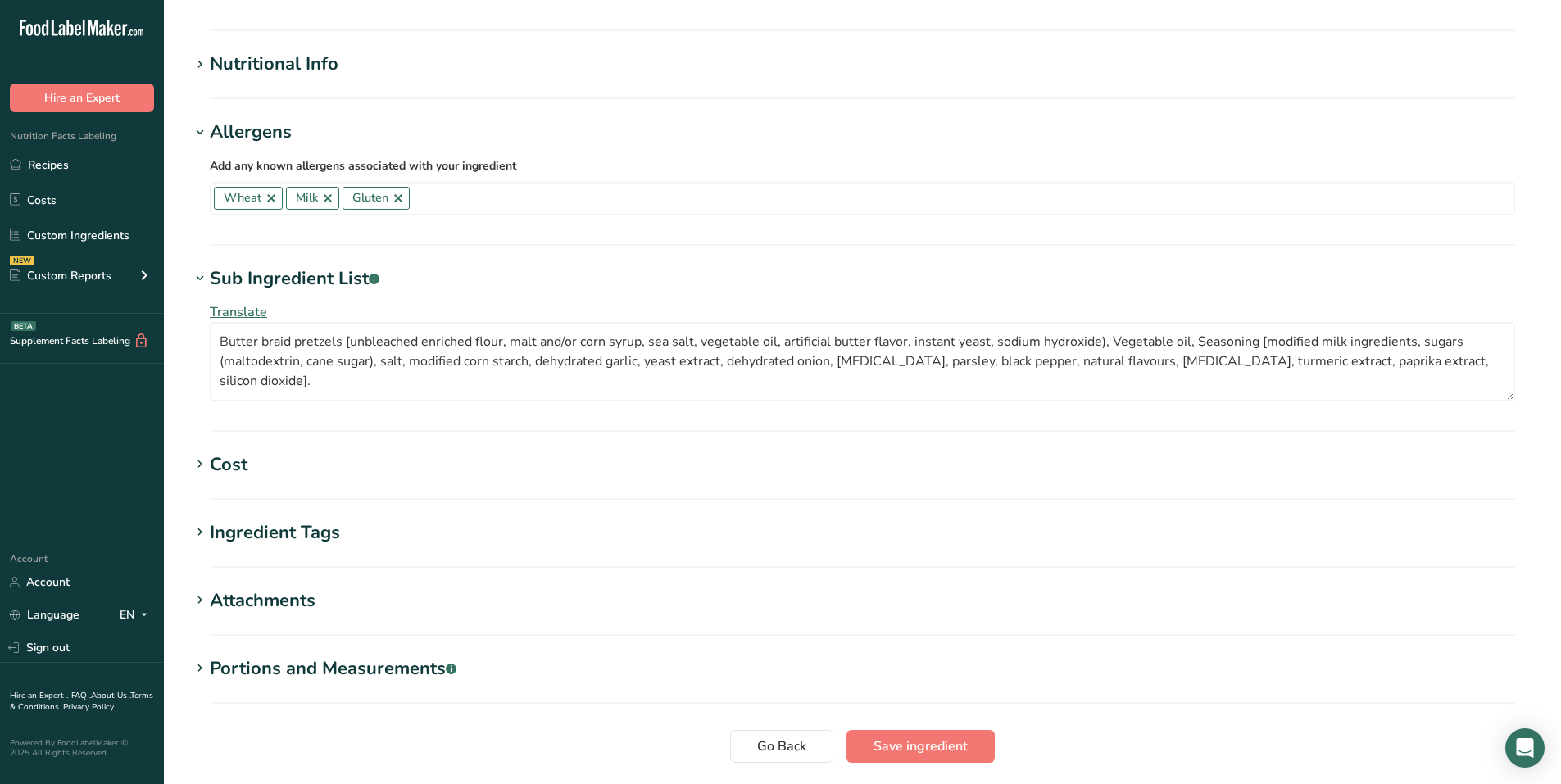
scroll to position [0, 0]
click at [962, 737] on span "Save ingredient" at bounding box center [921, 746] width 94 height 20
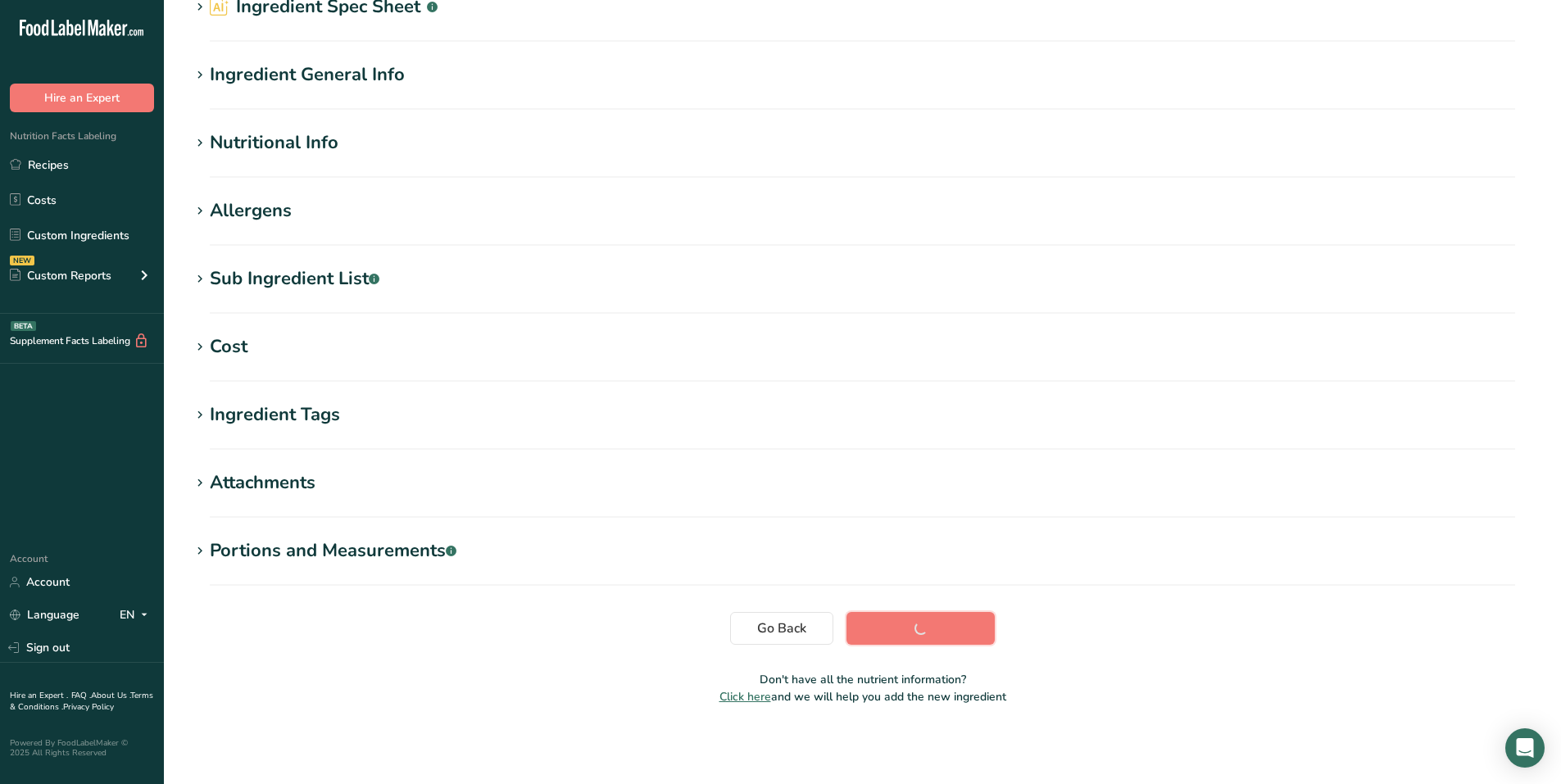
scroll to position [83, 0]
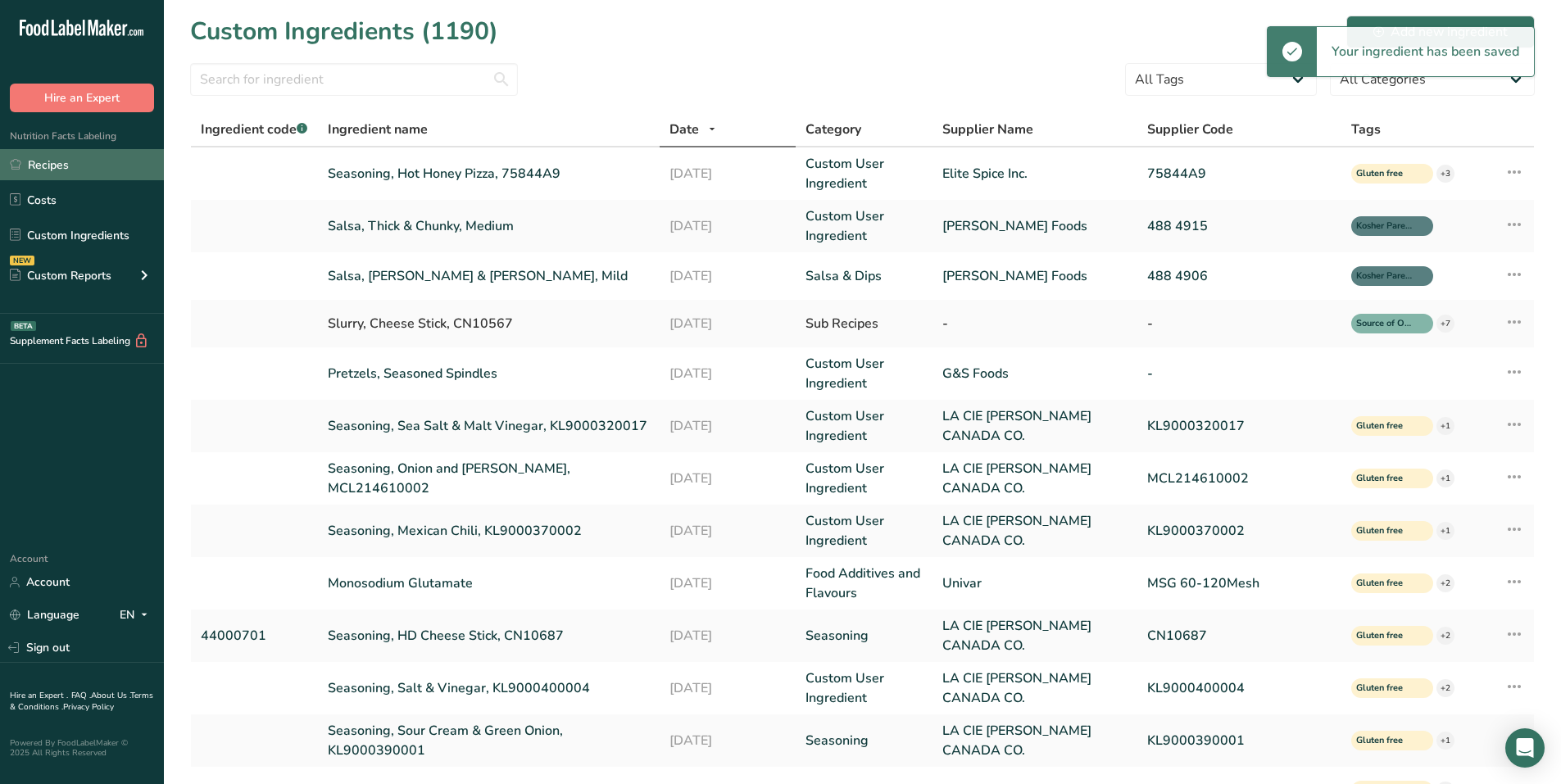
click at [55, 157] on link "Recipes" at bounding box center [82, 164] width 164 height 31
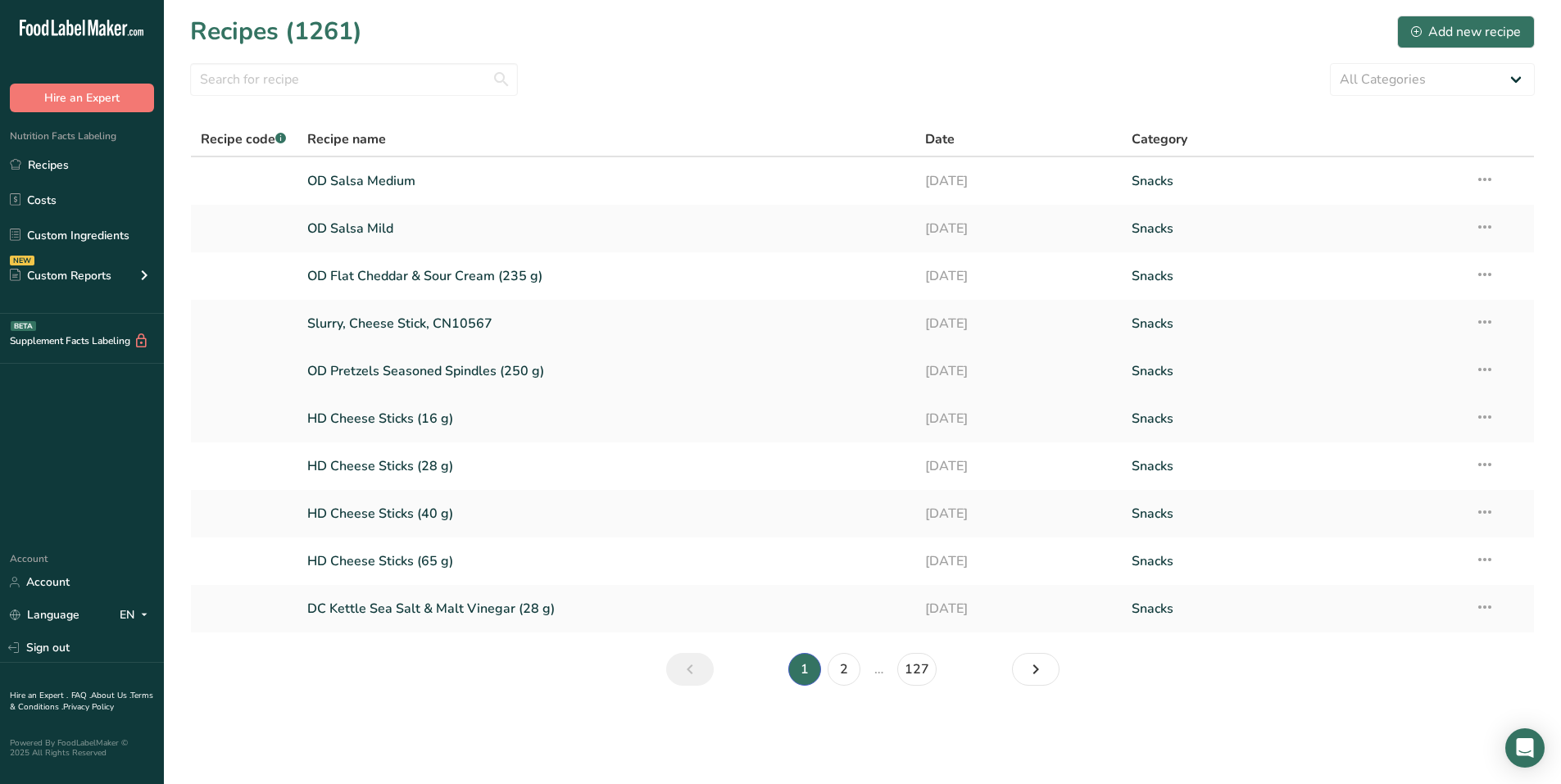
click at [407, 373] on link "OD Pretzels Seasoned Spindles (250 g)" at bounding box center [607, 371] width 600 height 35
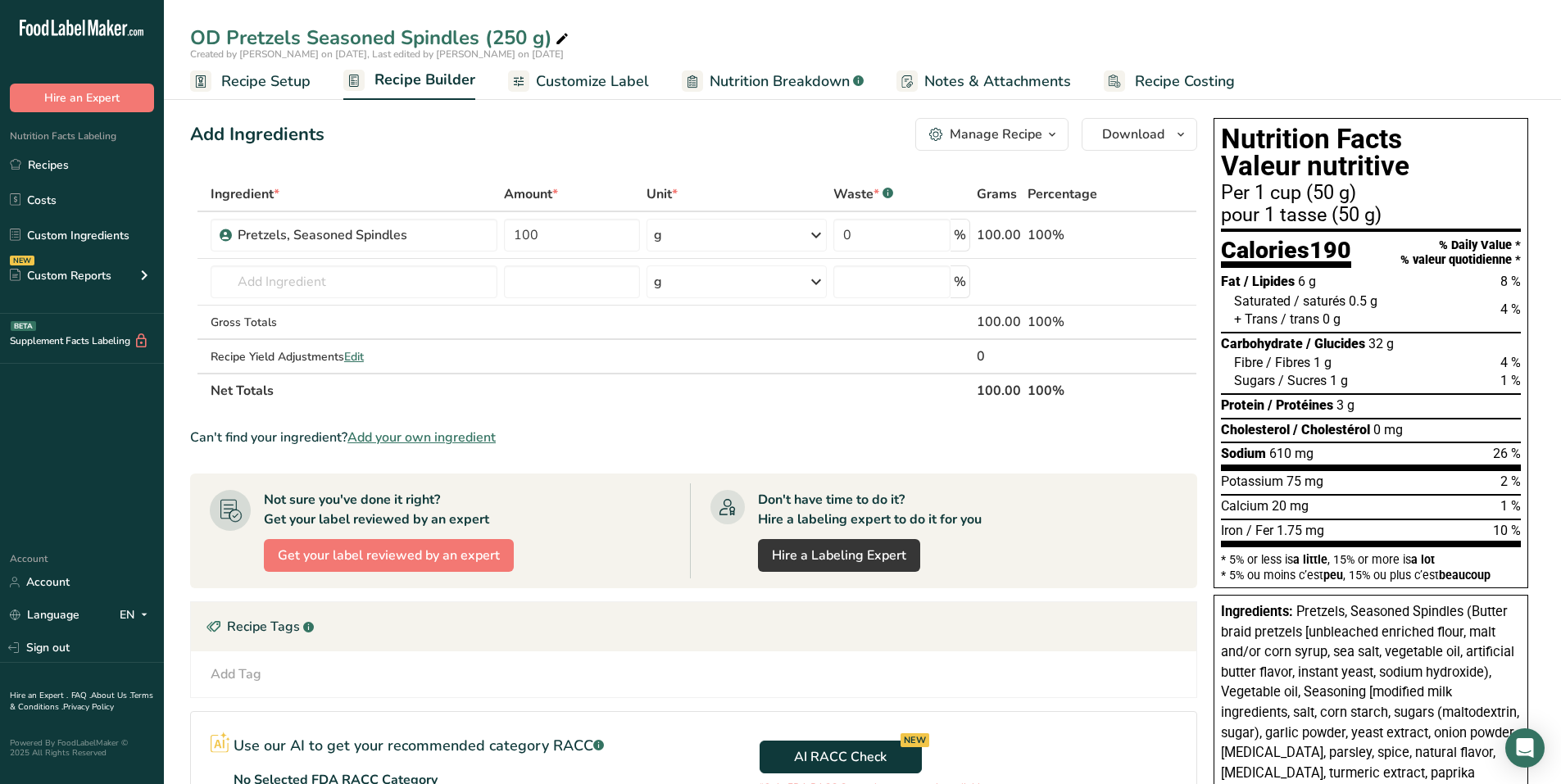
click at [568, 67] on link "Customize Label" at bounding box center [579, 81] width 141 height 37
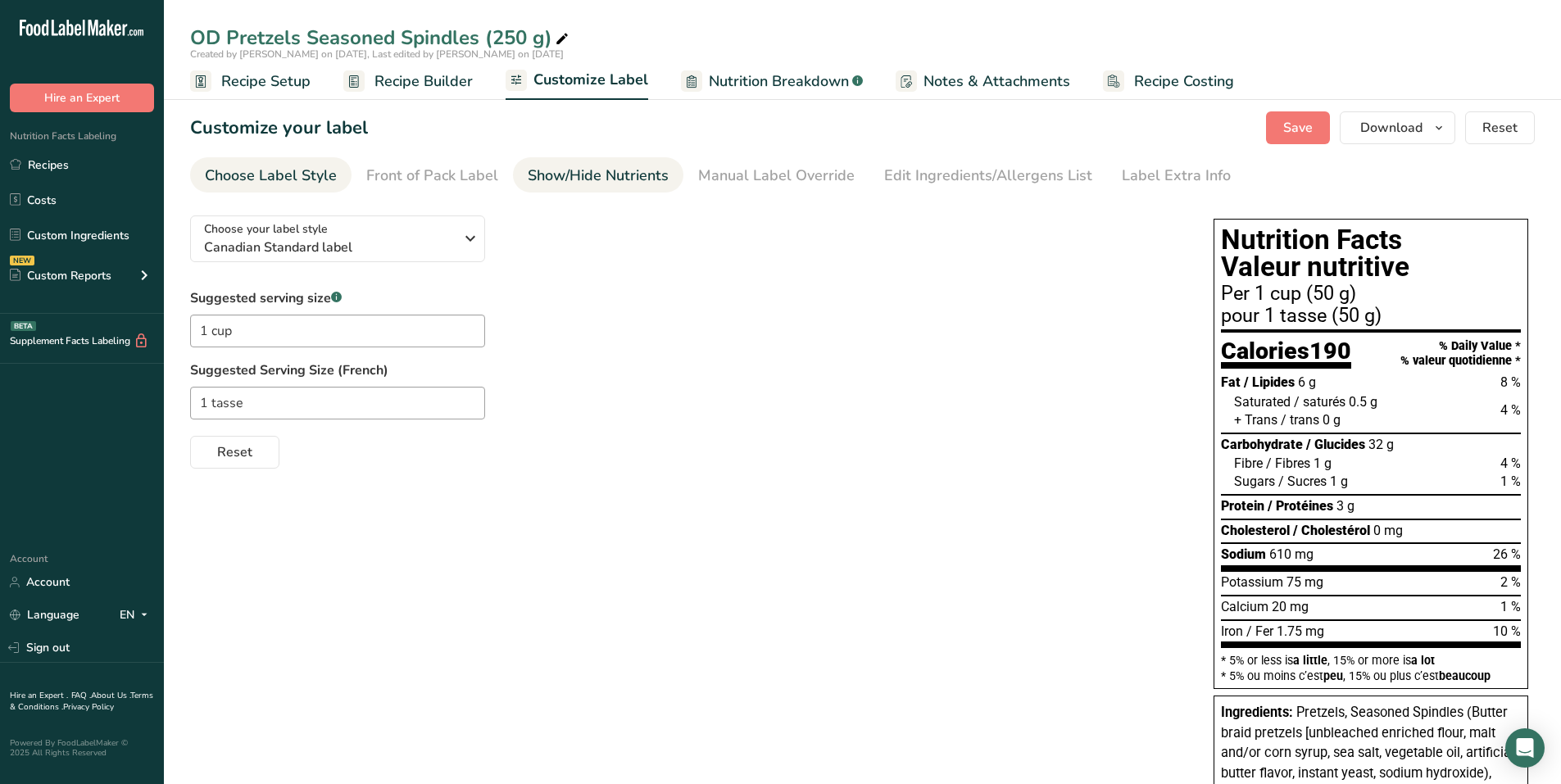
click at [598, 173] on div "Show/Hide Nutrients" at bounding box center [599, 175] width 141 height 22
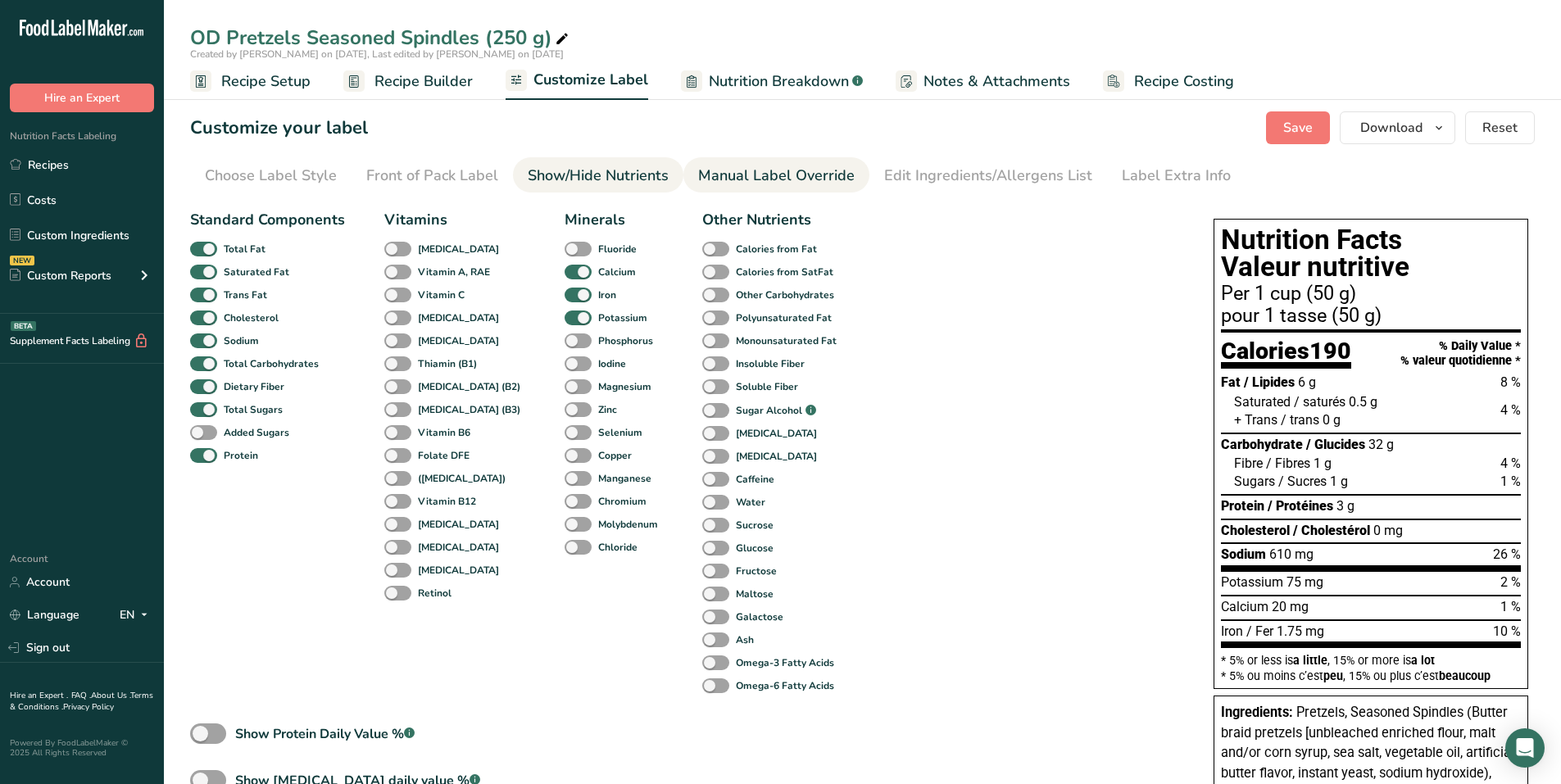
click at [741, 176] on div "Manual Label Override" at bounding box center [777, 175] width 156 height 22
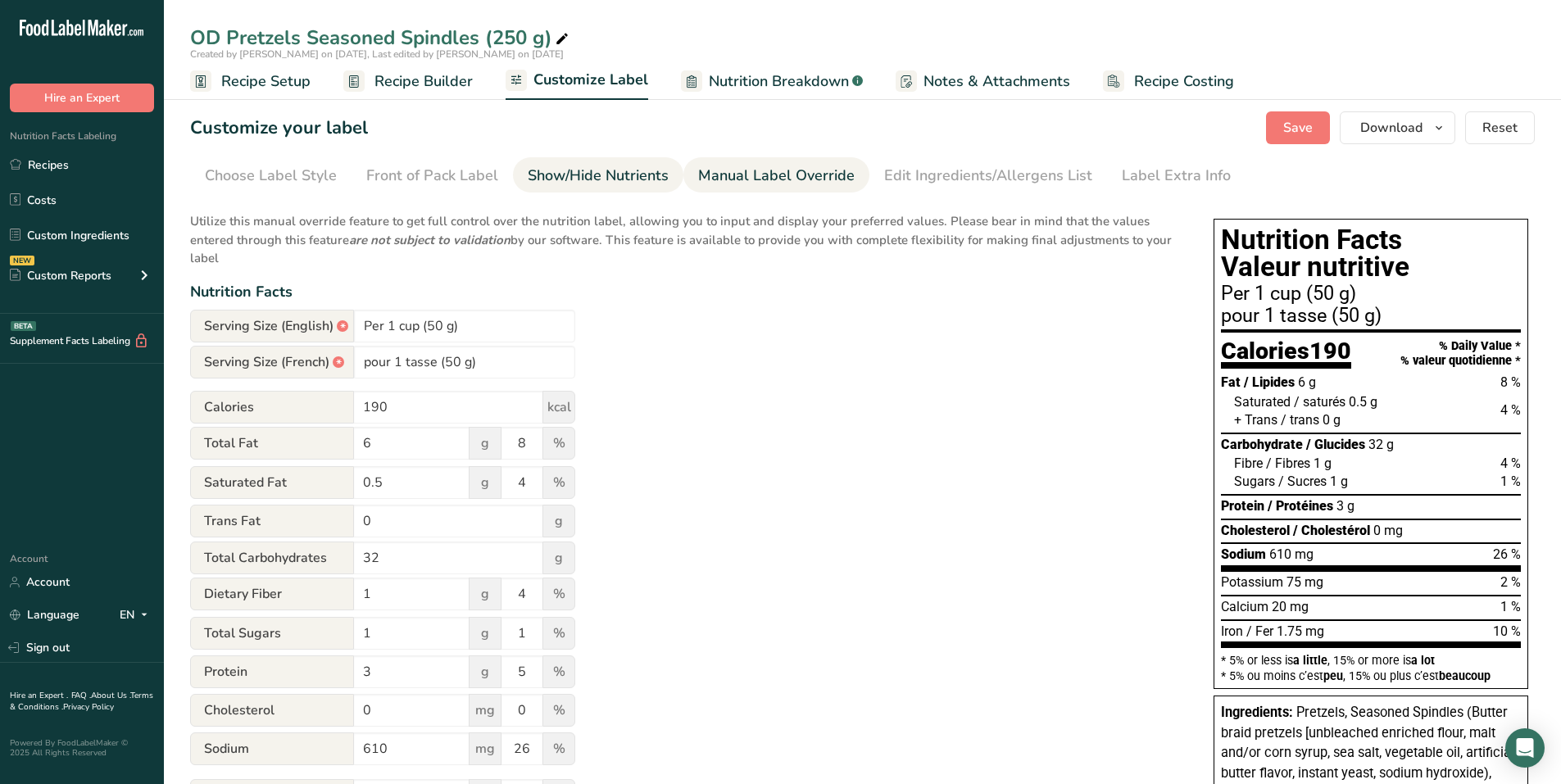
click at [600, 172] on div "Show/Hide Nutrients" at bounding box center [599, 175] width 141 height 22
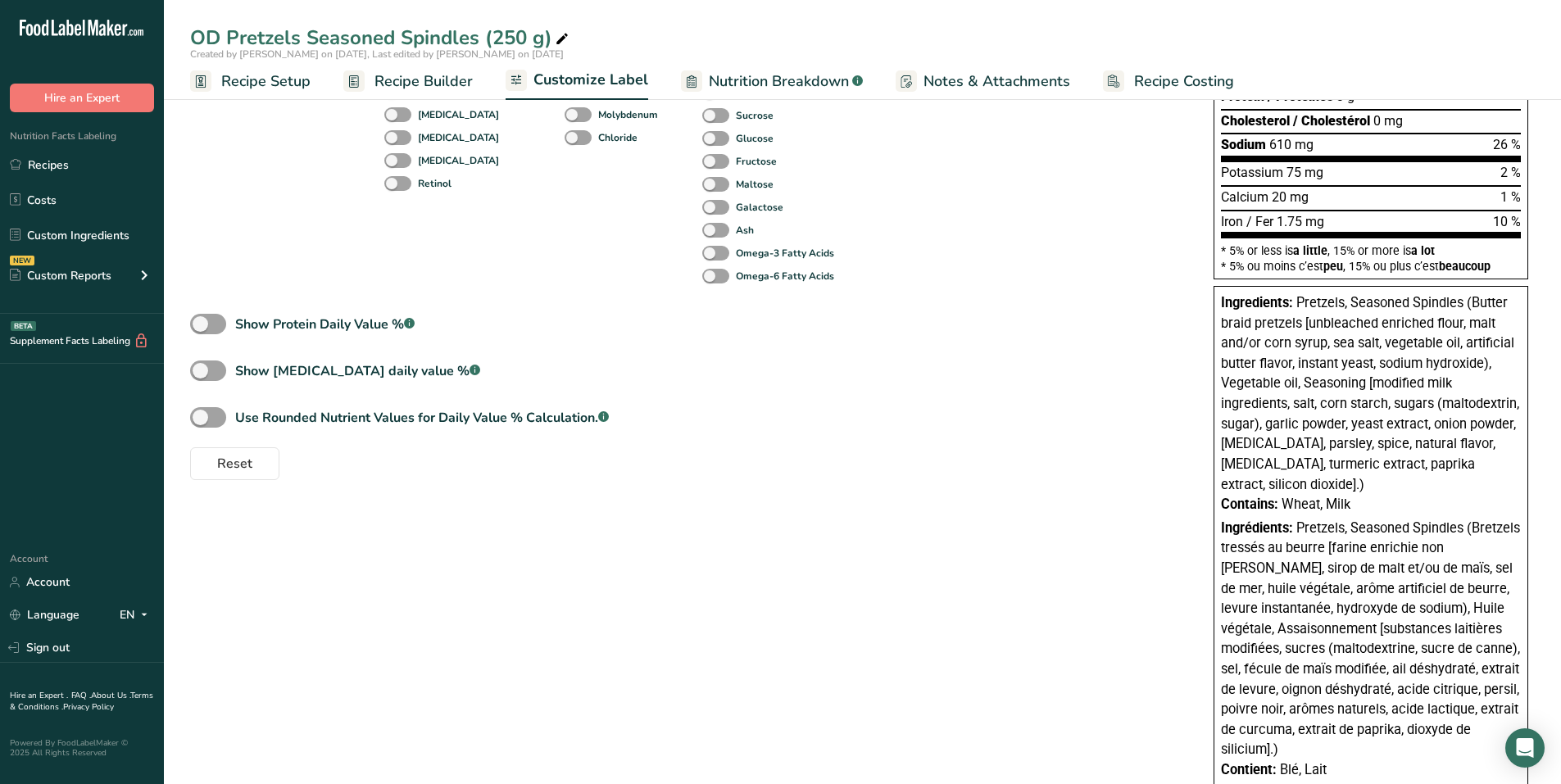
scroll to position [456, 0]
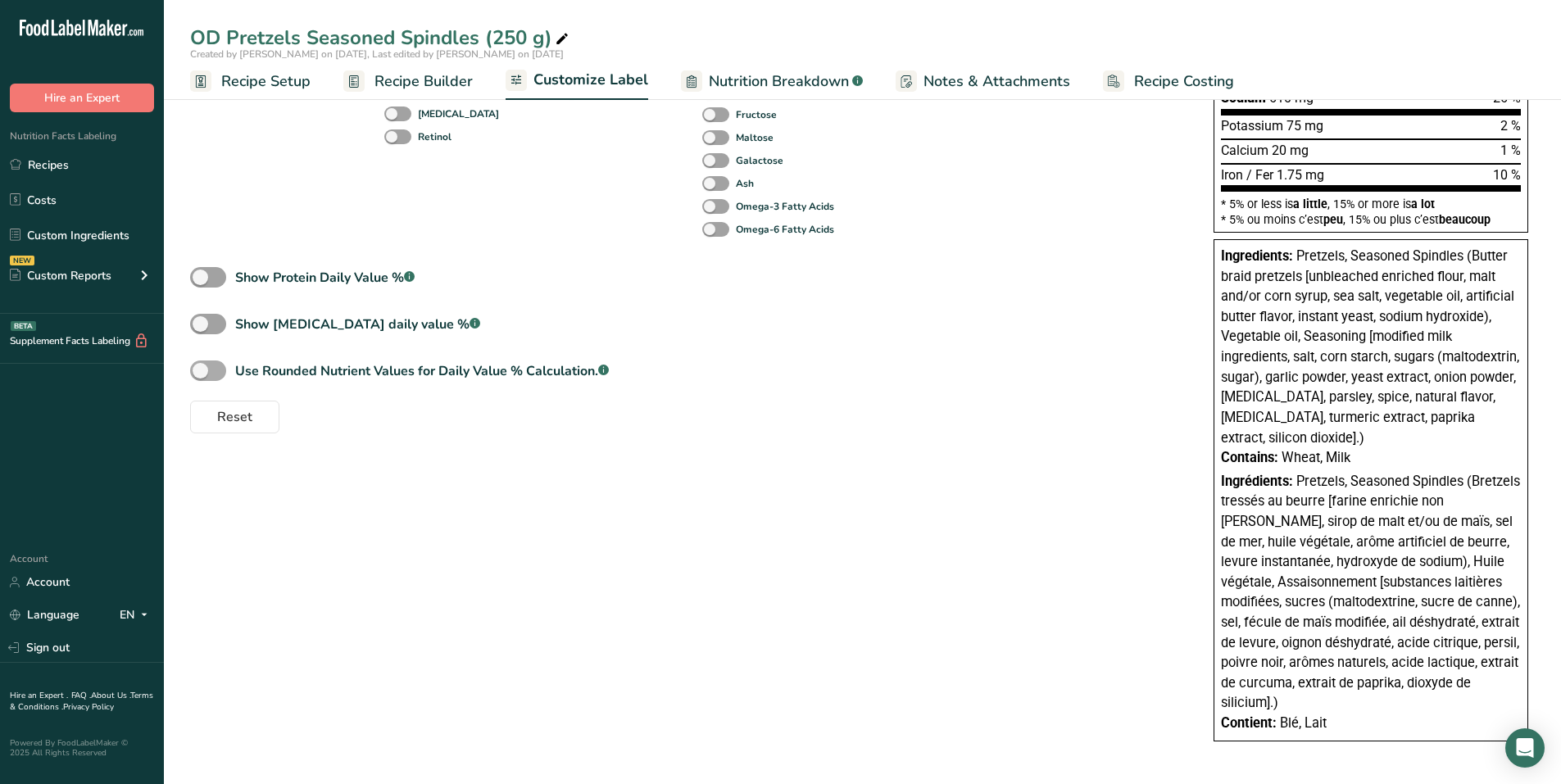
click at [217, 373] on span at bounding box center [208, 371] width 36 height 21
click at [201, 373] on input "Use Rounded Nutrient Values for Daily Value % Calculation. .a-a{fill:#347362;}.…" at bounding box center [195, 370] width 10 height 10
checkbox input "true"
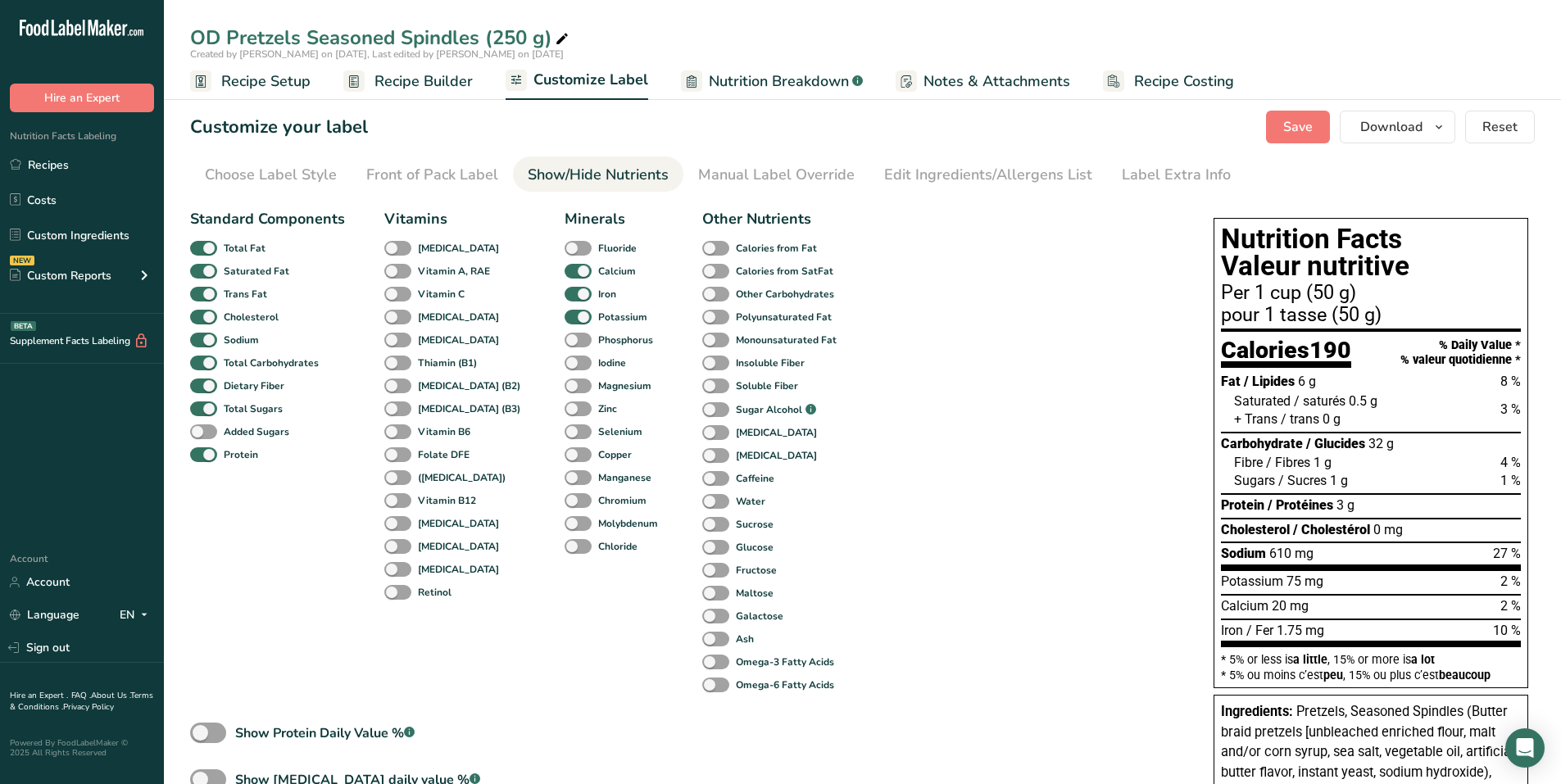
scroll to position [0, 0]
click at [818, 175] on div "Manual Label Override" at bounding box center [777, 175] width 156 height 22
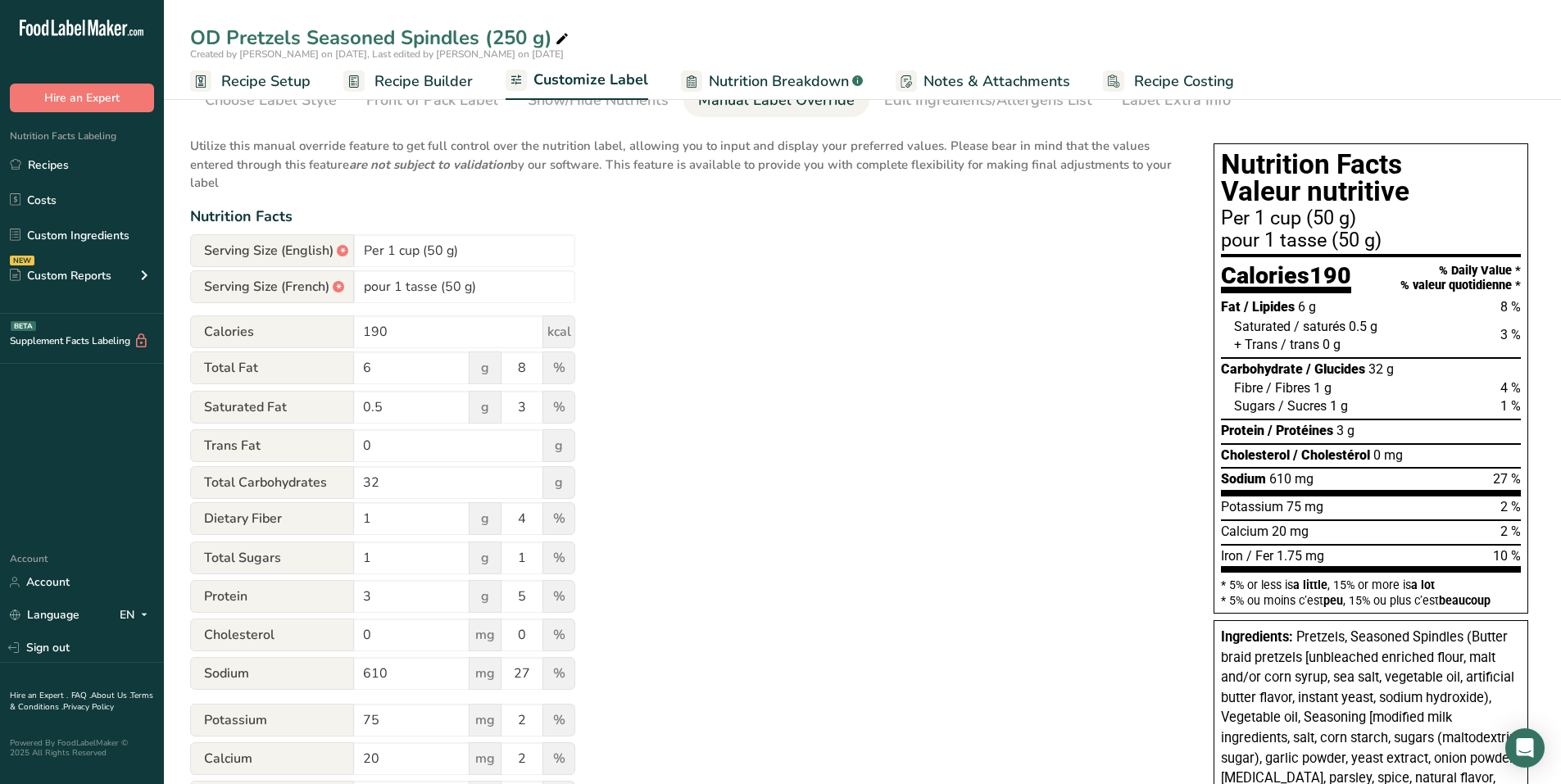
scroll to position [47, 0]
